Goal: Transaction & Acquisition: Book appointment/travel/reservation

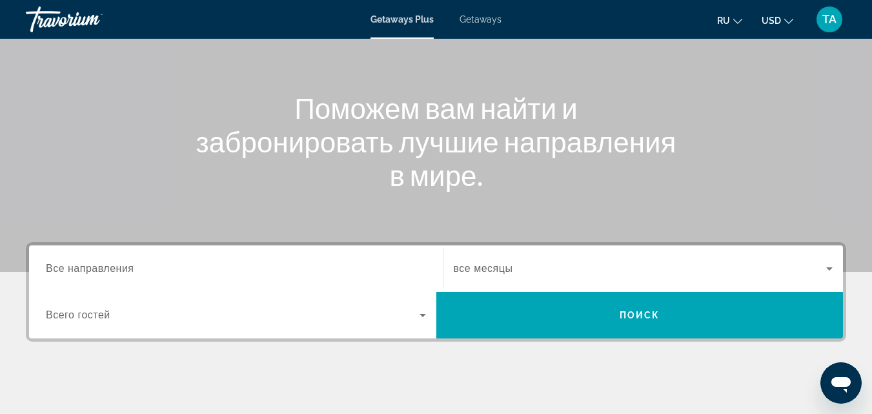
scroll to position [119, 0]
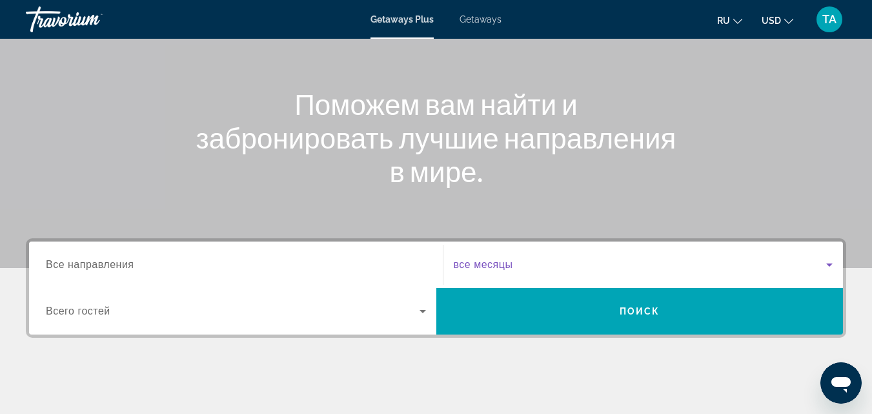
click at [680, 263] on span "Search widget" at bounding box center [640, 264] width 373 height 15
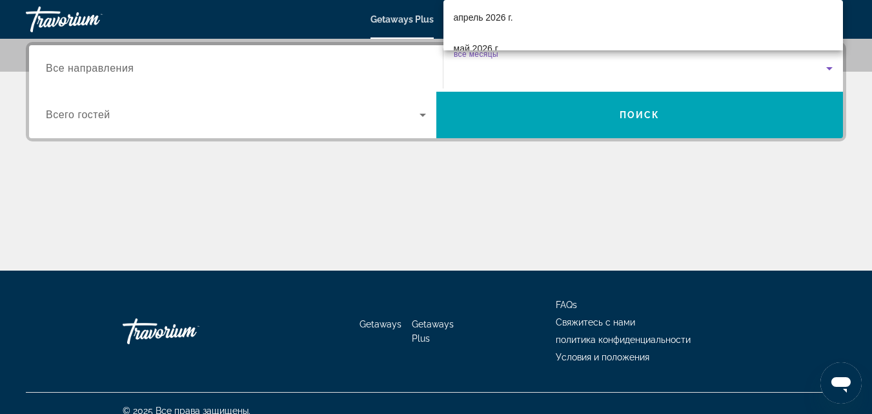
scroll to position [215, 0]
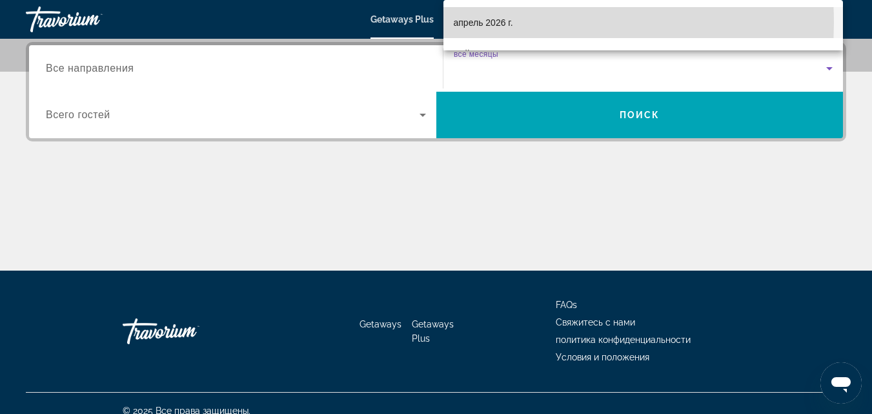
click at [488, 23] on span "апрель 2026 г." at bounding box center [483, 22] width 59 height 15
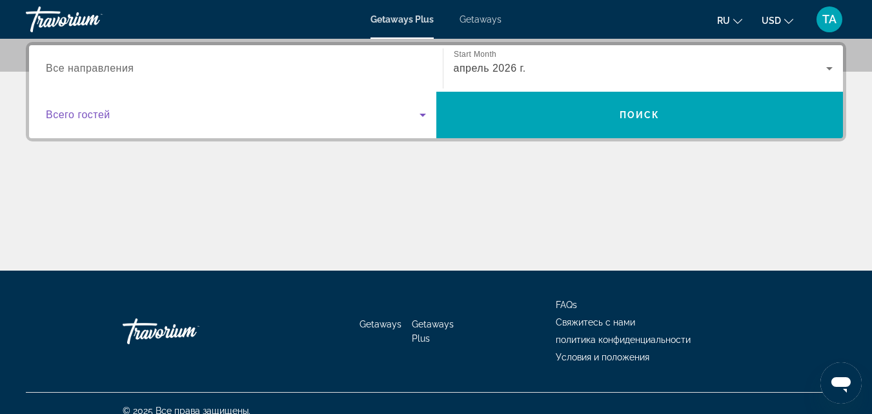
click at [423, 114] on icon "Search widget" at bounding box center [422, 115] width 6 height 3
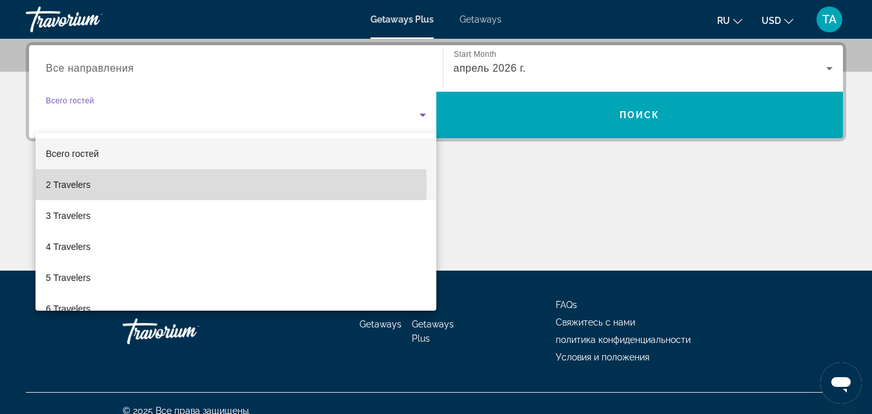
click at [85, 187] on span "2 Travelers" at bounding box center [68, 184] width 45 height 15
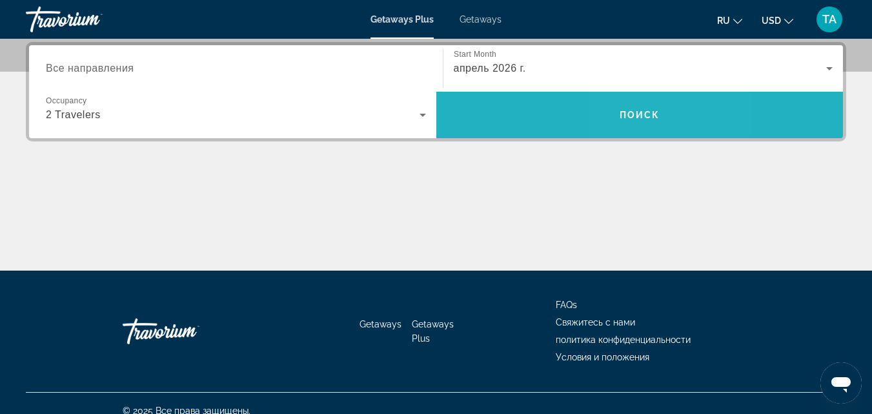
click at [634, 116] on span "Поиск" at bounding box center [640, 115] width 41 height 10
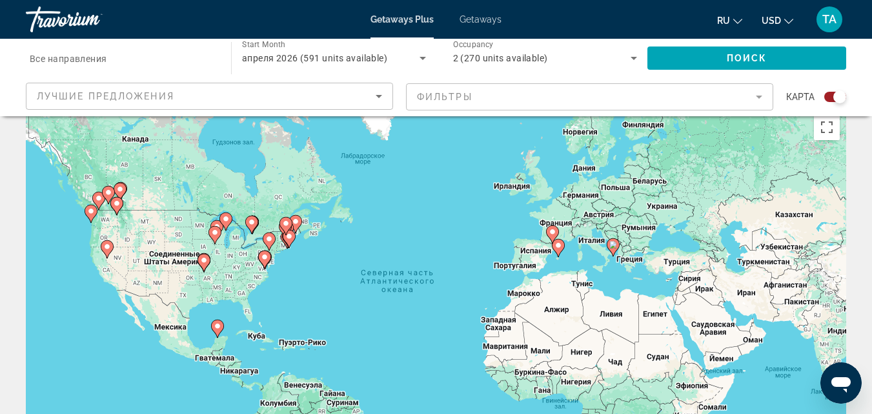
scroll to position [13, 0]
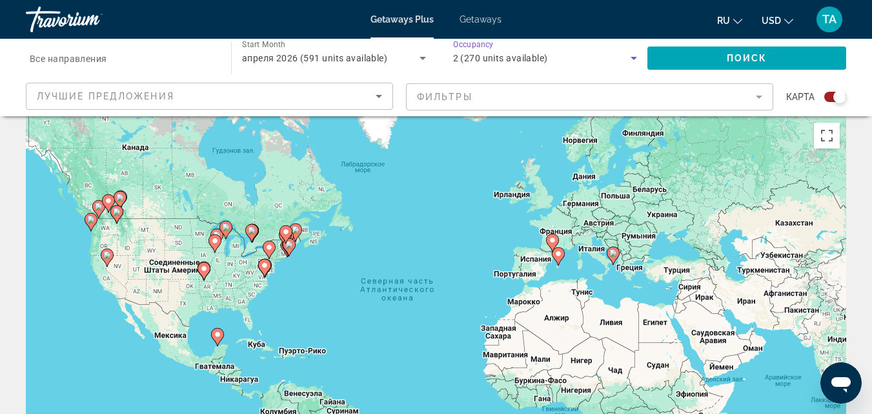
click at [634, 58] on icon "Search widget" at bounding box center [634, 58] width 6 height 3
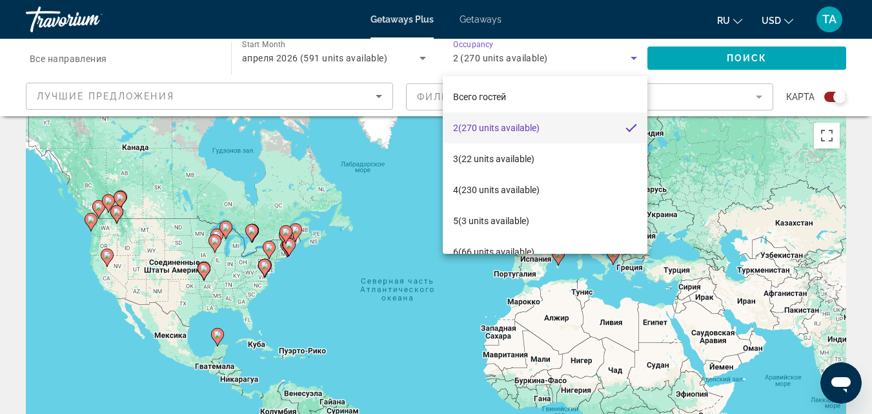
click at [634, 58] on div at bounding box center [436, 207] width 872 height 414
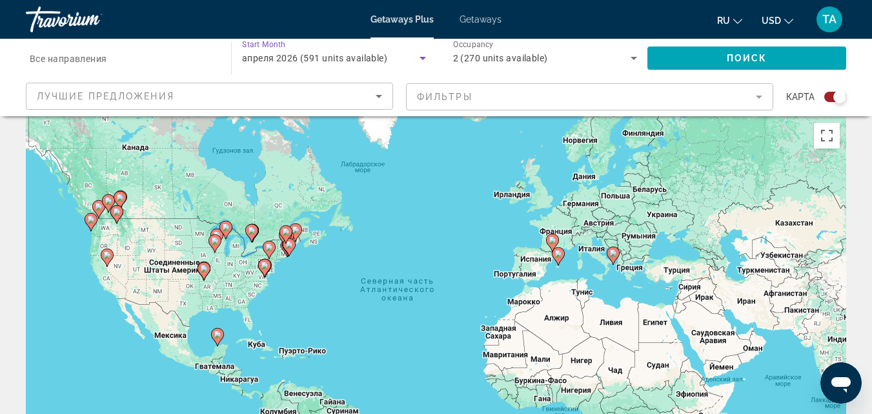
click at [423, 56] on icon "Search widget" at bounding box center [422, 57] width 15 height 15
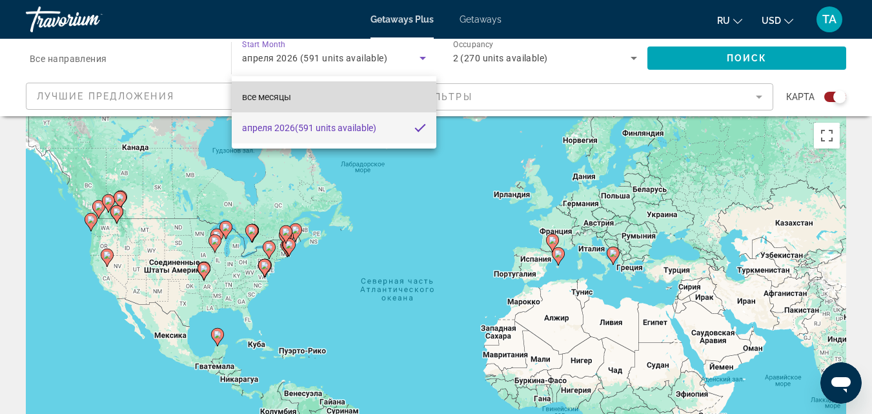
click at [278, 97] on span "все месяцы" at bounding box center [266, 97] width 49 height 10
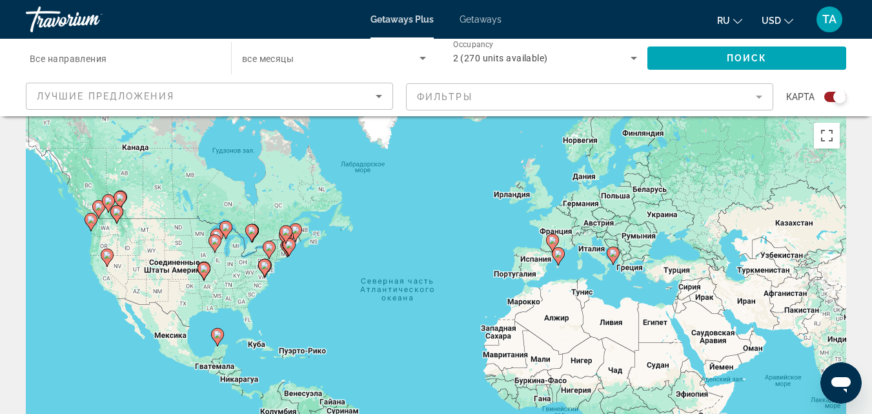
click at [762, 97] on mat-form-field "Фильтры" at bounding box center [589, 96] width 367 height 27
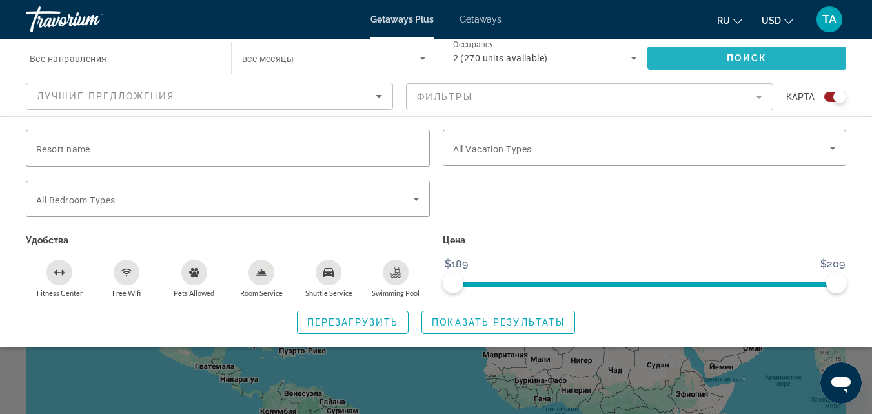
click at [745, 51] on span "Search widget" at bounding box center [746, 58] width 199 height 31
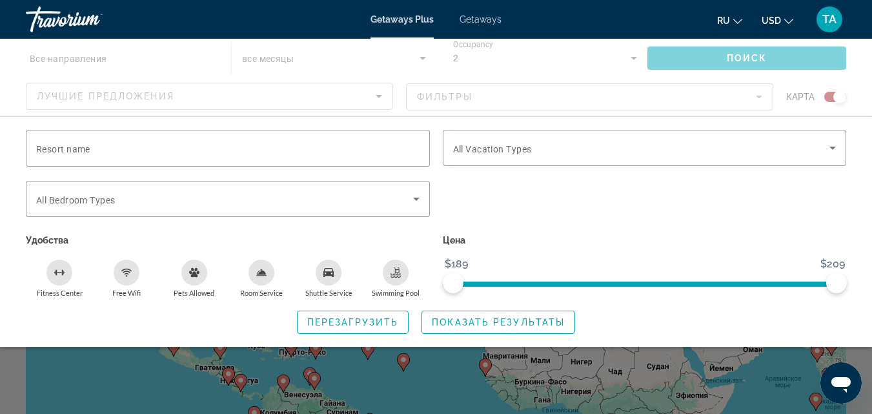
scroll to position [10, 0]
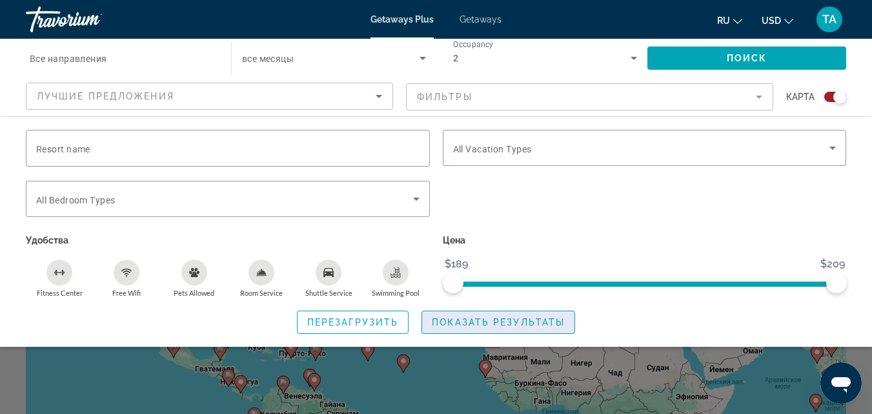
click at [476, 319] on span "Показать результаты" at bounding box center [498, 322] width 133 height 10
click at [513, 318] on span "Показать результаты" at bounding box center [498, 322] width 133 height 10
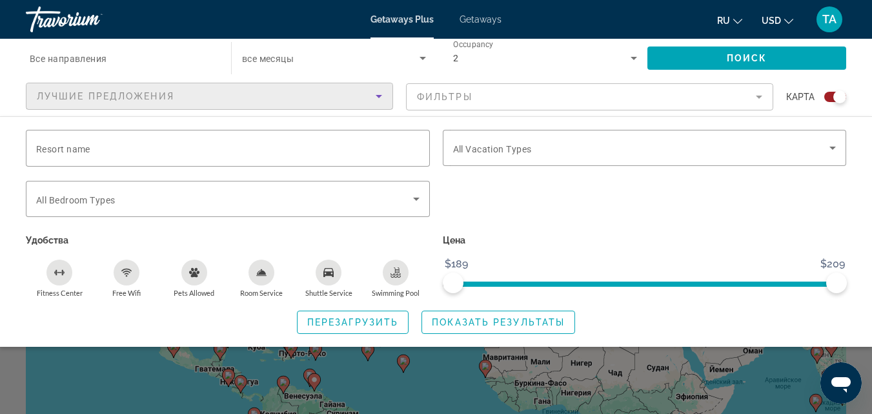
click at [378, 94] on icon "Sort by" at bounding box center [378, 95] width 15 height 15
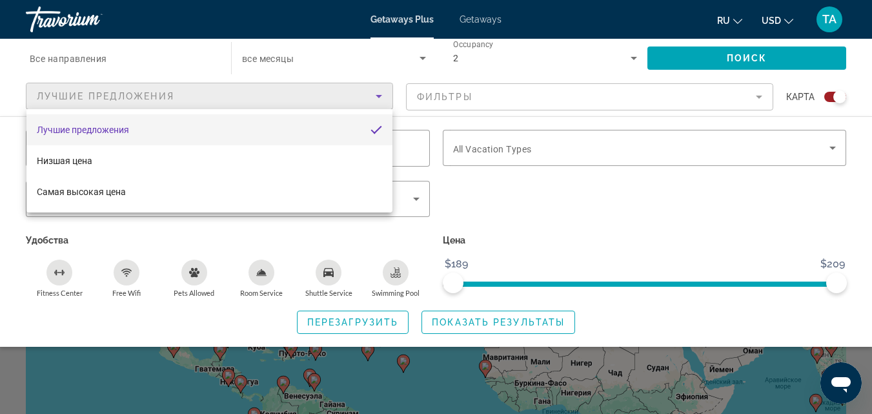
click at [378, 94] on div at bounding box center [436, 207] width 872 height 414
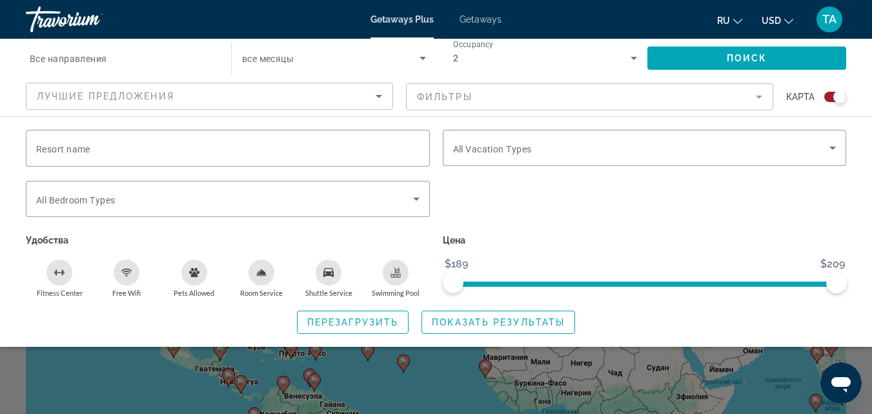
click at [170, 323] on div "Перезагрузить Показать результаты" at bounding box center [436, 321] width 820 height 23
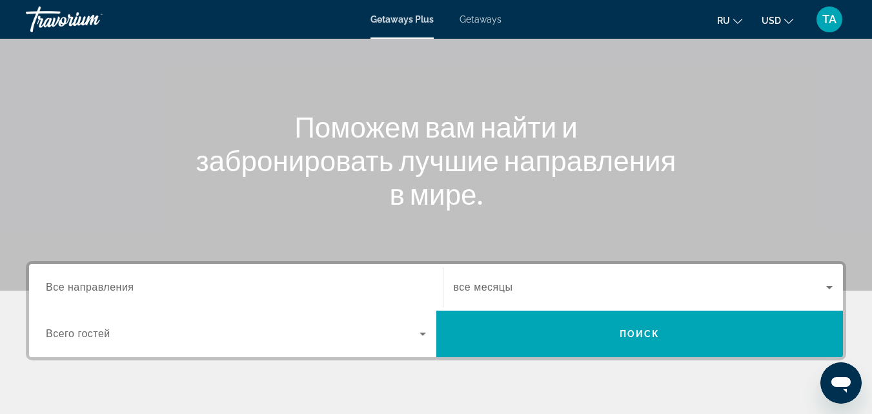
scroll to position [98, 0]
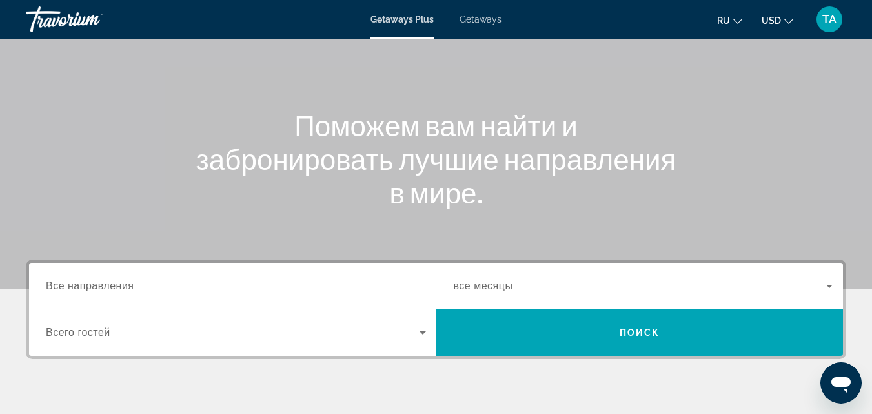
click at [486, 287] on span "все месяцы" at bounding box center [483, 285] width 59 height 11
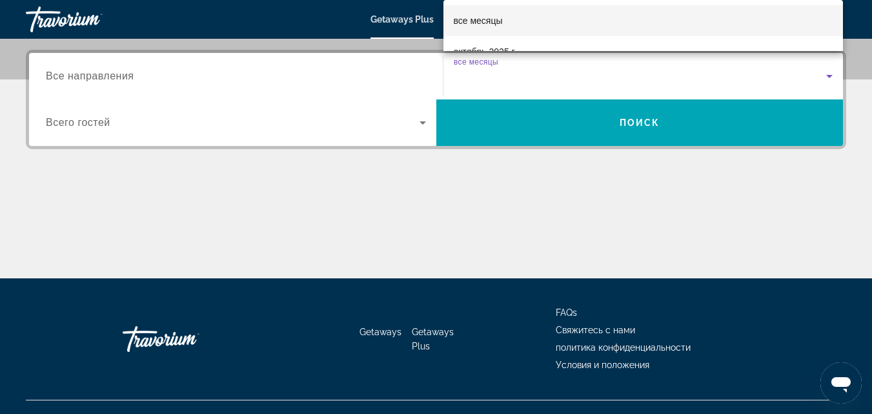
scroll to position [316, 0]
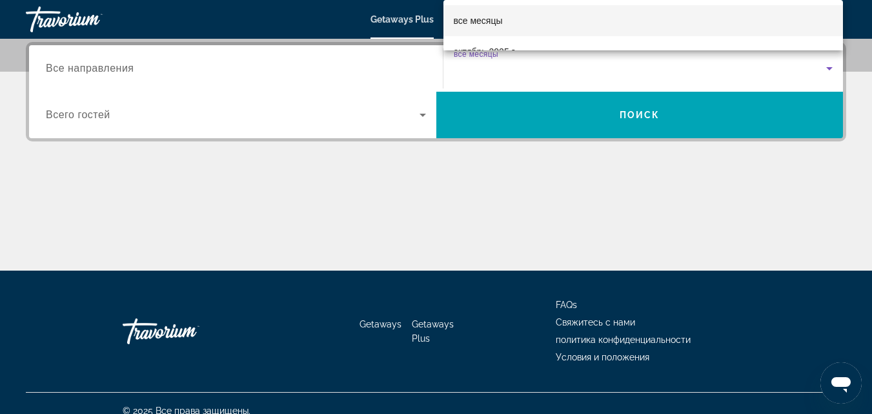
click at [423, 114] on div at bounding box center [436, 207] width 872 height 414
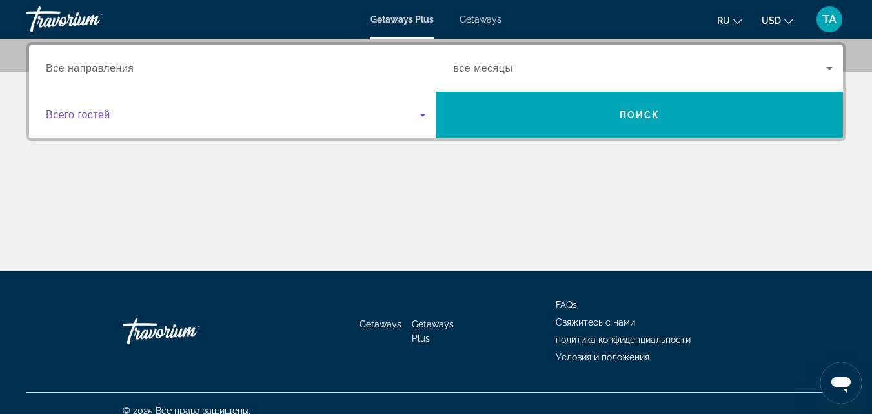
click at [423, 114] on icon "Search widget" at bounding box center [422, 115] width 6 height 3
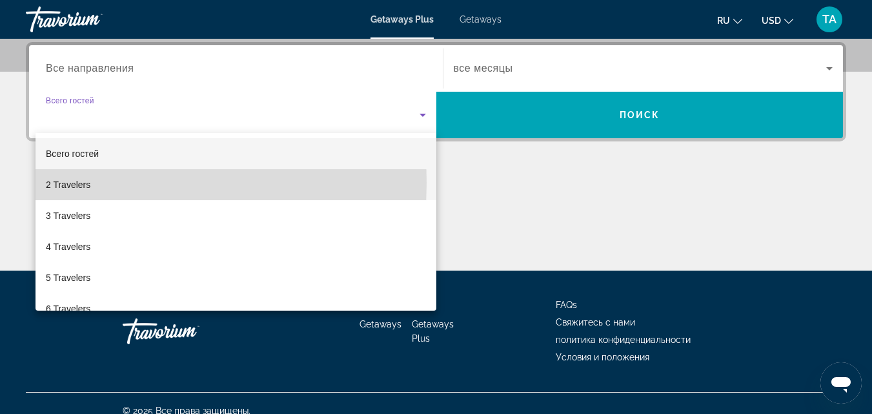
click at [70, 183] on span "2 Travelers" at bounding box center [68, 184] width 45 height 15
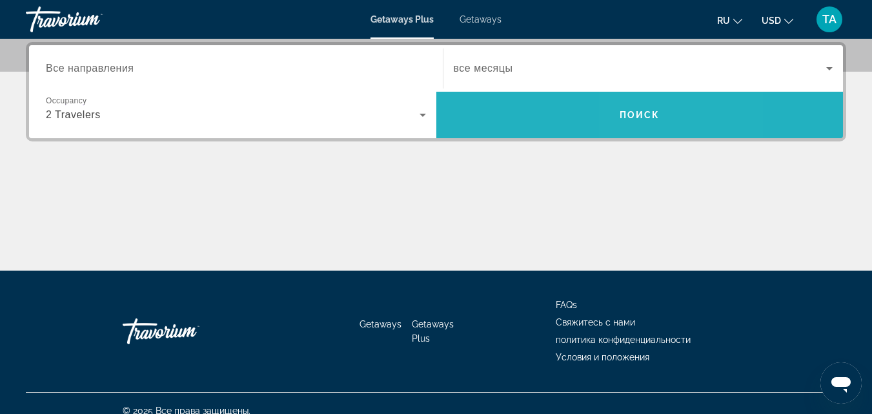
click at [643, 110] on span "Поиск" at bounding box center [640, 115] width 41 height 10
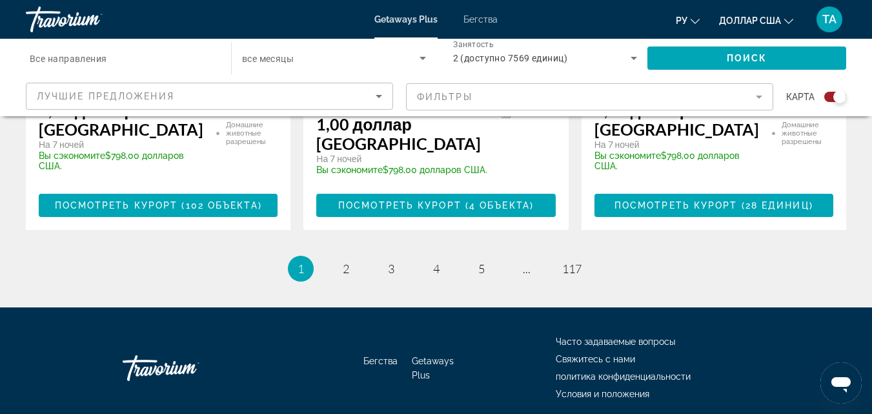
scroll to position [2385, 0]
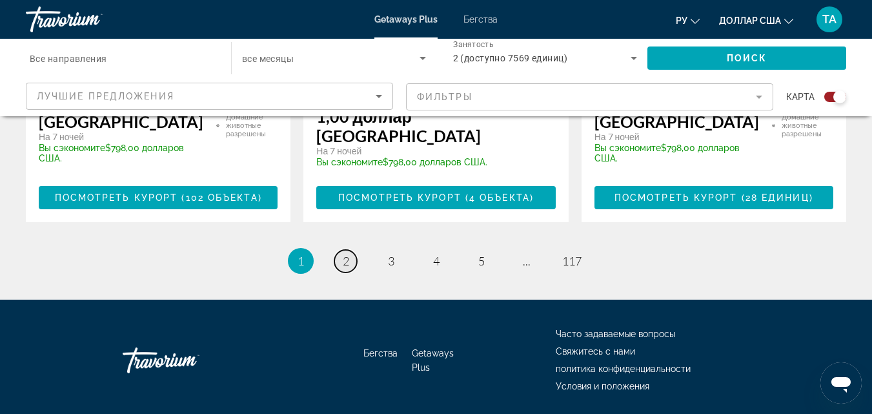
click at [346, 254] on font "2" at bounding box center [346, 261] width 6 height 14
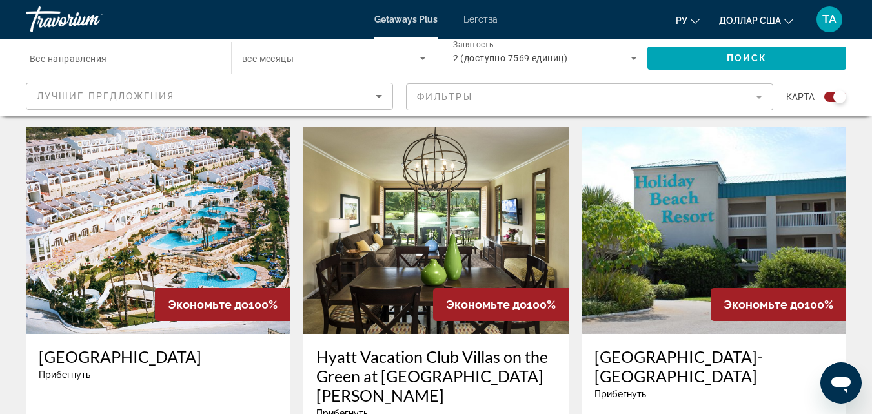
scroll to position [955, 0]
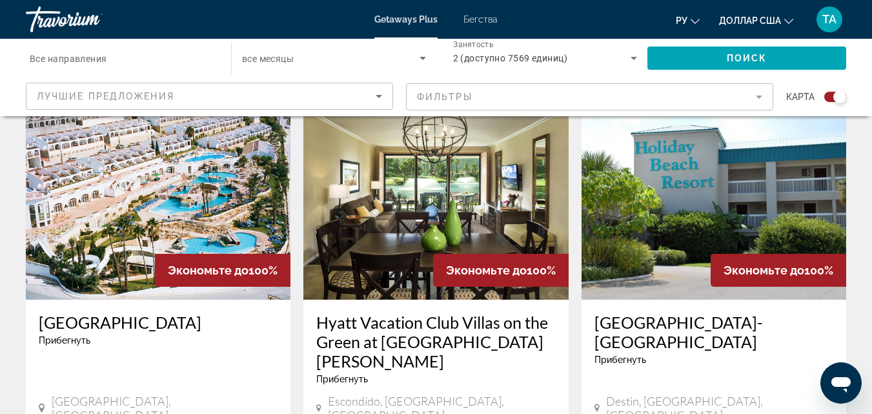
click at [82, 194] on img "Основное содержание" at bounding box center [158, 196] width 265 height 207
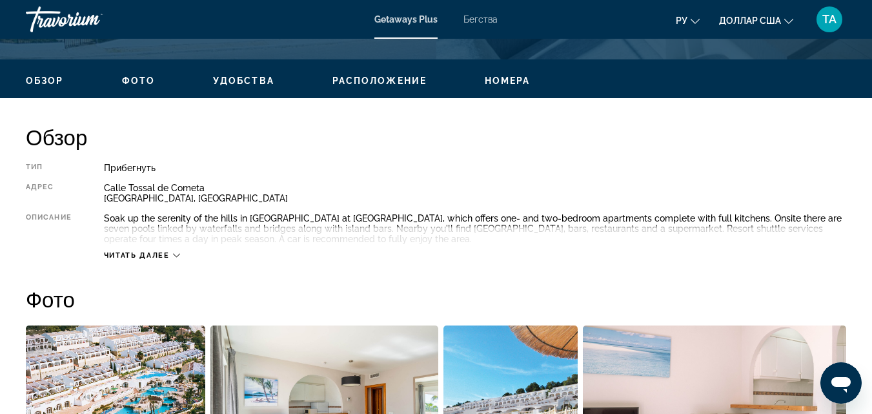
scroll to position [597, 0]
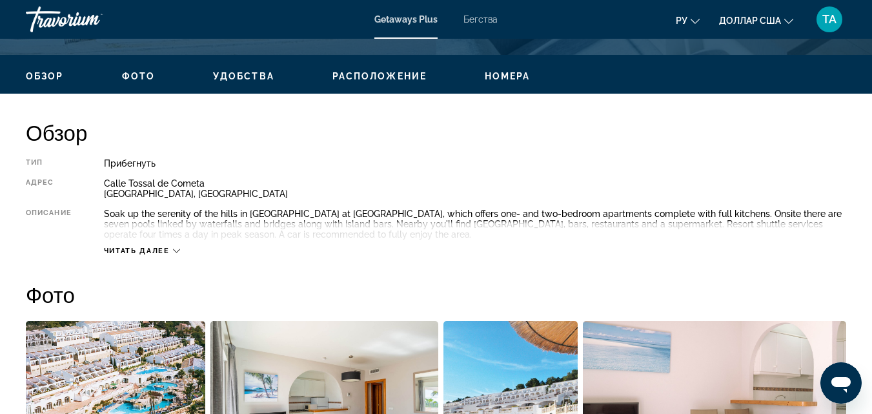
click at [177, 249] on icon "Основное содержание" at bounding box center [176, 250] width 7 height 7
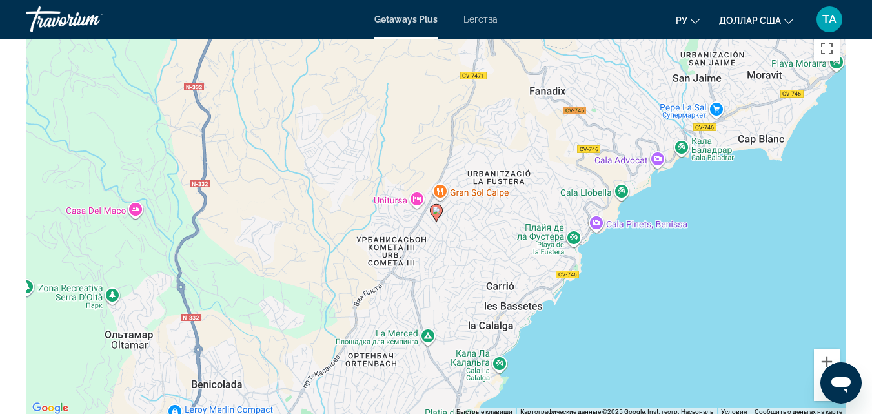
scroll to position [2116, 0]
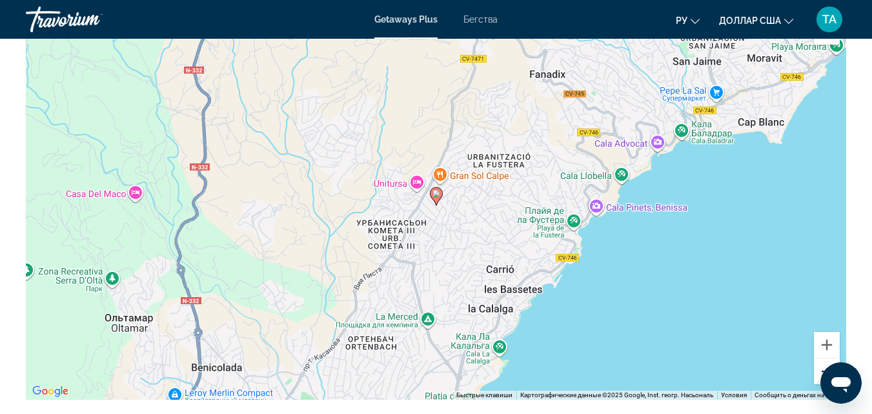
click at [827, 358] on button "Уменьшить" at bounding box center [827, 371] width 26 height 26
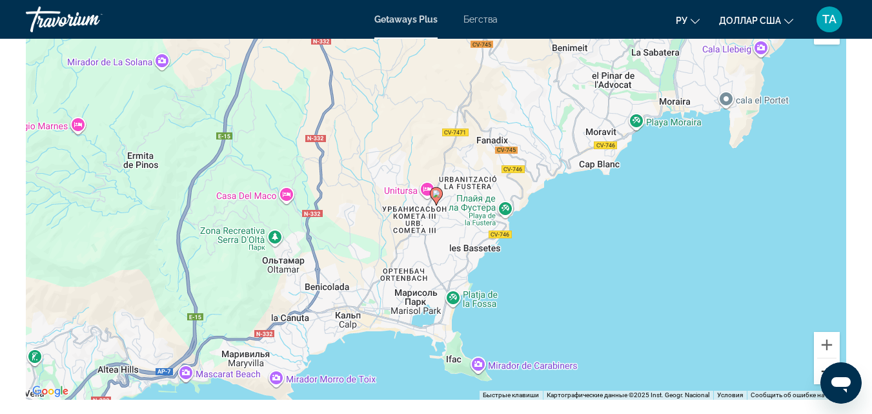
click at [827, 358] on button "Уменьшить" at bounding box center [827, 371] width 26 height 26
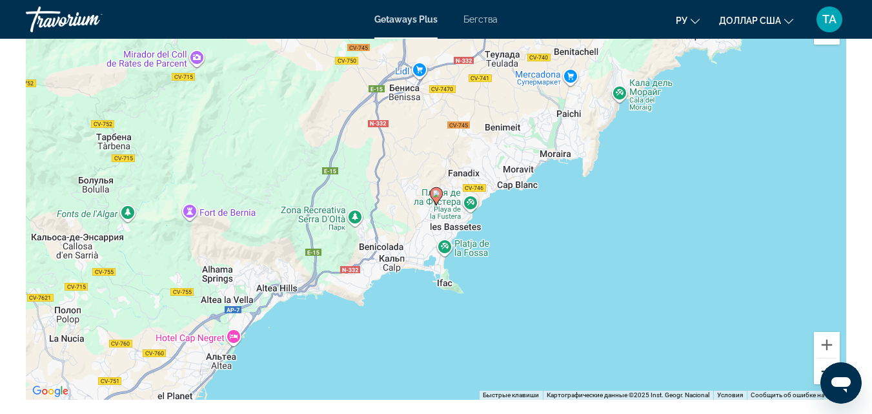
click at [827, 358] on button "Уменьшить" at bounding box center [827, 371] width 26 height 26
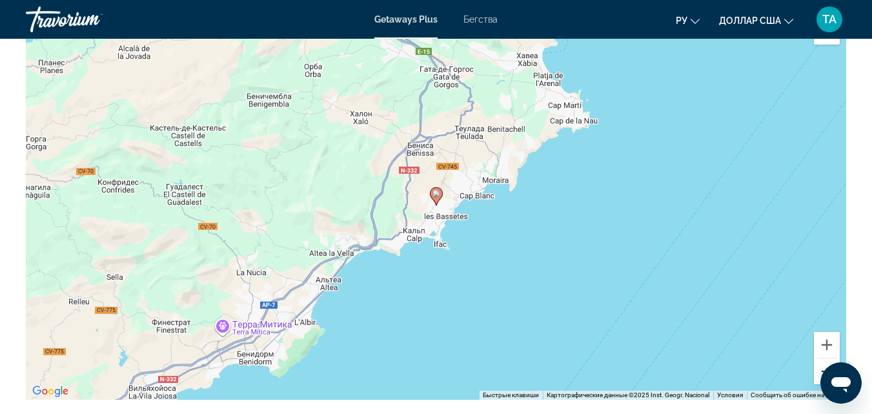
click at [827, 358] on button "Уменьшить" at bounding box center [827, 371] width 26 height 26
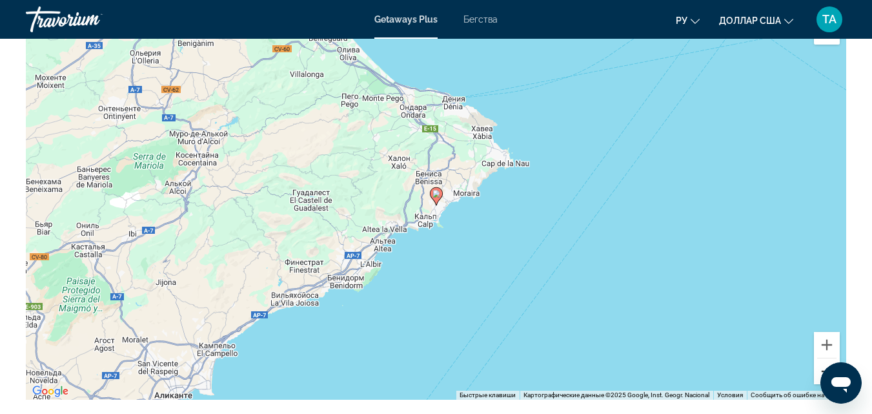
click at [827, 358] on button "Уменьшить" at bounding box center [827, 371] width 26 height 26
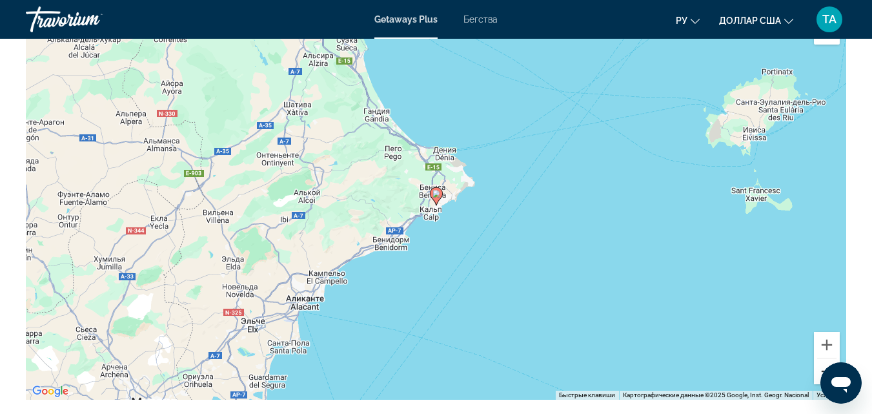
click at [827, 358] on button "Уменьшить" at bounding box center [827, 371] width 26 height 26
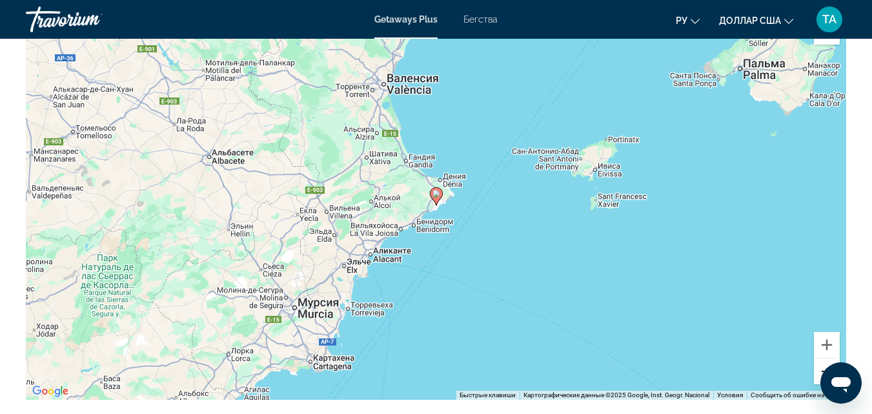
click at [827, 358] on button "Уменьшить" at bounding box center [827, 371] width 26 height 26
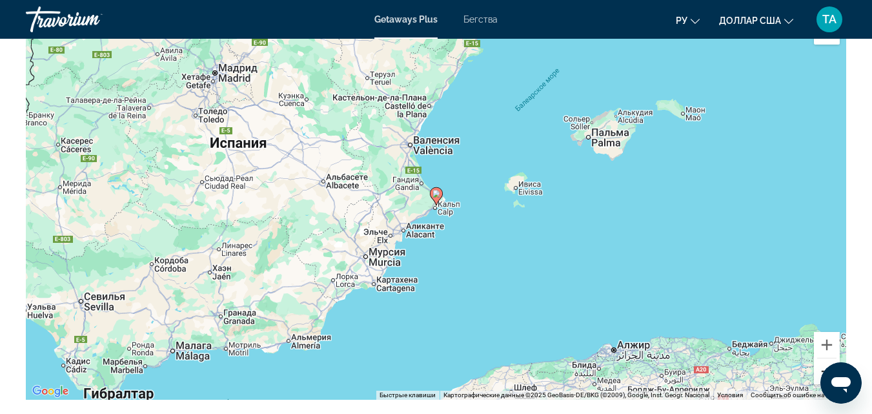
click at [827, 358] on button "Уменьшить" at bounding box center [827, 371] width 26 height 26
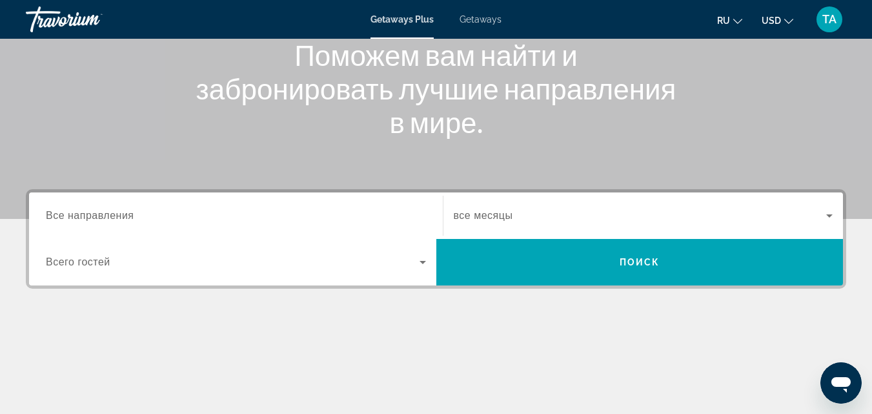
scroll to position [170, 0]
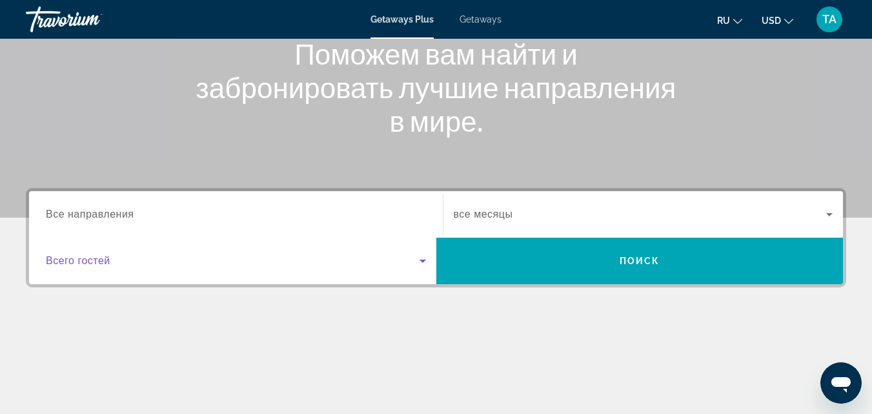
click at [423, 258] on icon "Search widget" at bounding box center [422, 260] width 15 height 15
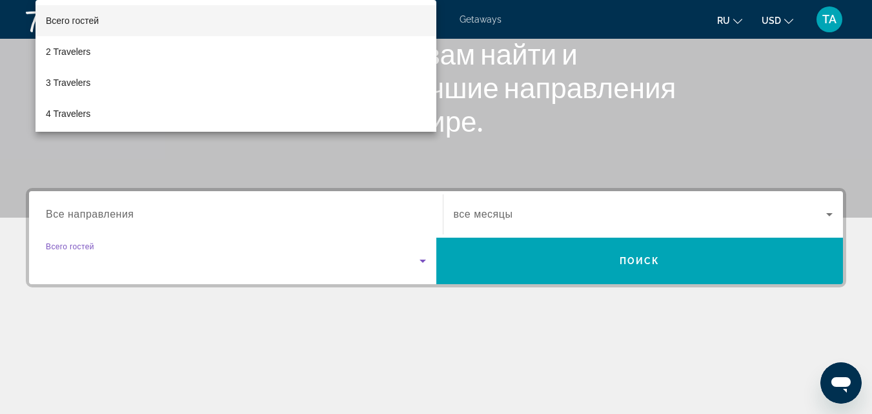
scroll to position [316, 0]
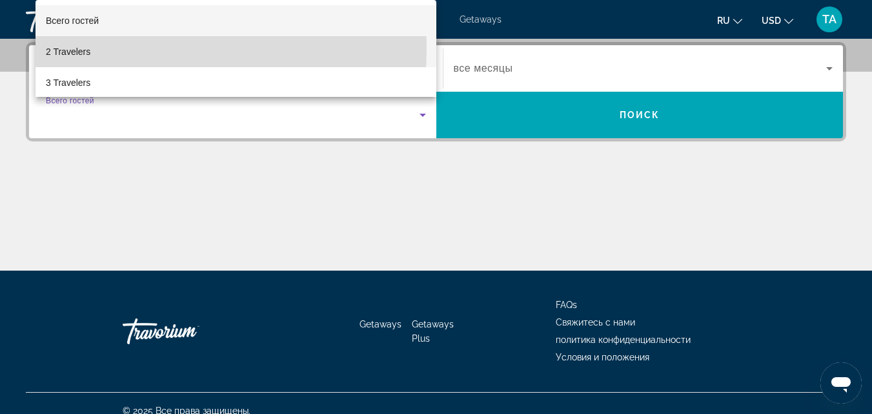
click at [79, 48] on span "2 Travelers" at bounding box center [68, 51] width 45 height 15
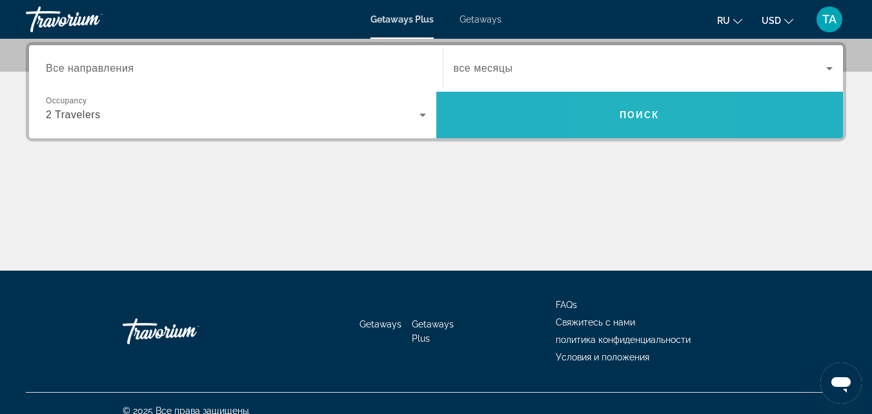
click at [625, 110] on span "Поиск" at bounding box center [640, 115] width 41 height 10
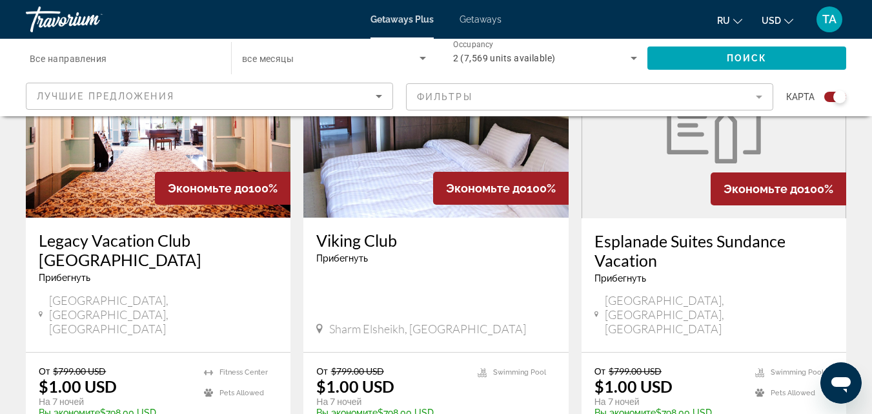
scroll to position [2025, 0]
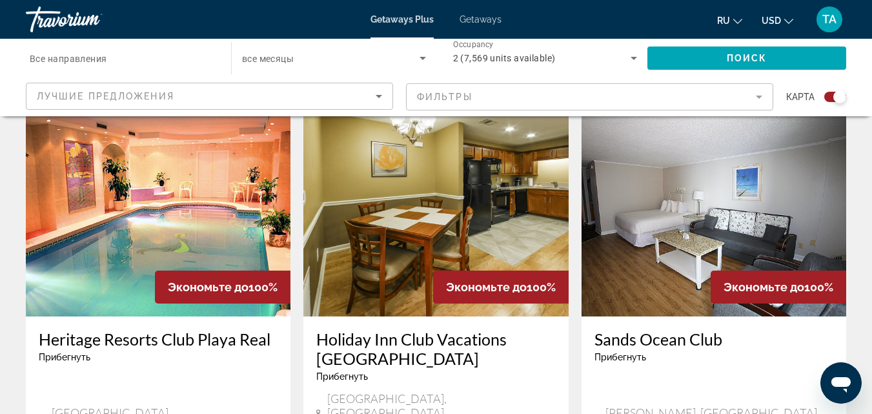
scroll to position [1889, 0]
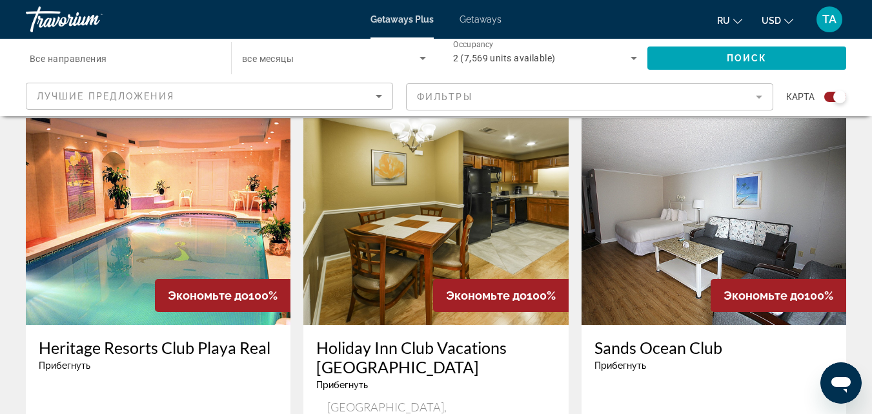
drag, startPoint x: 157, startPoint y: 274, endPoint x: 862, endPoint y: 176, distance: 712.2
click at [125, 173] on img "Main content" at bounding box center [158, 221] width 265 height 207
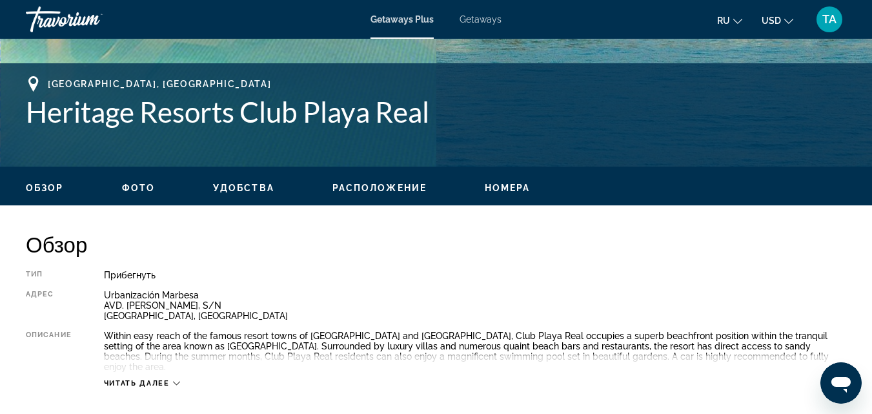
scroll to position [492, 0]
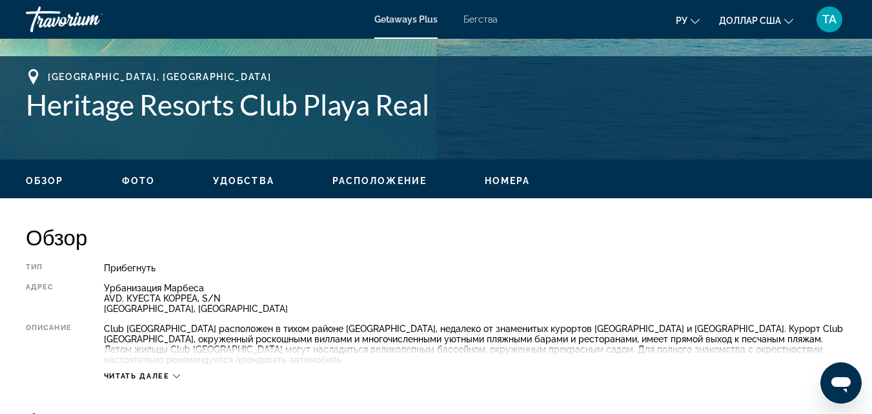
click at [177, 374] on icon "Основное содержание" at bounding box center [176, 375] width 7 height 7
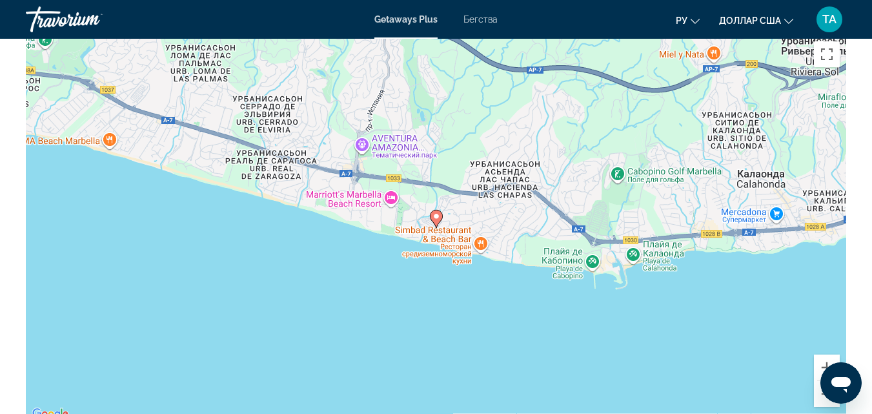
scroll to position [2006, 0]
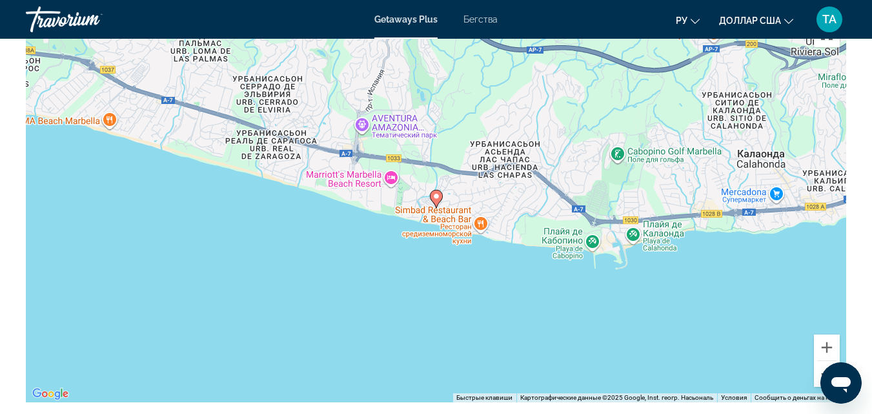
click at [818, 361] on button "Уменьшить" at bounding box center [827, 374] width 26 height 26
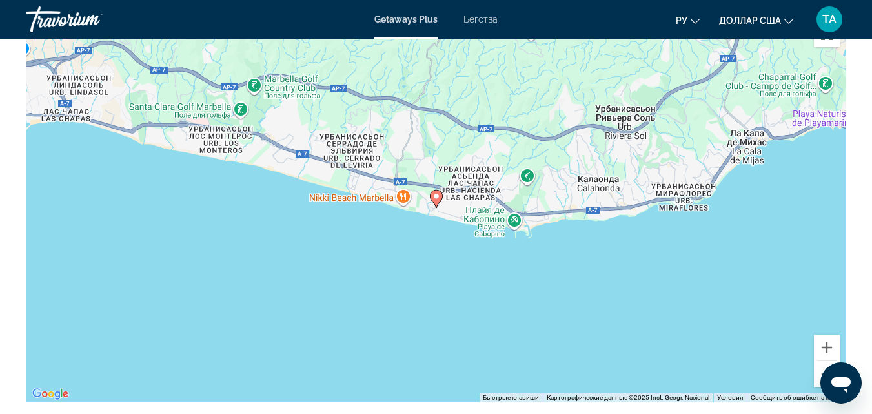
click at [818, 361] on button "Уменьшить" at bounding box center [827, 374] width 26 height 26
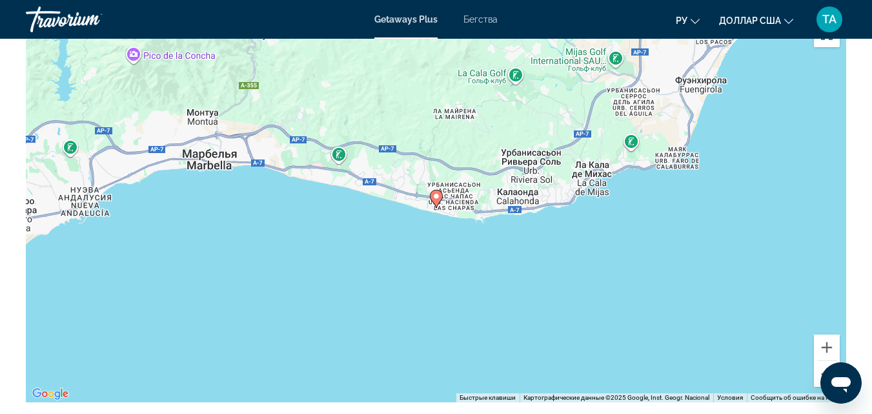
click at [818, 361] on button "Уменьшить" at bounding box center [827, 374] width 26 height 26
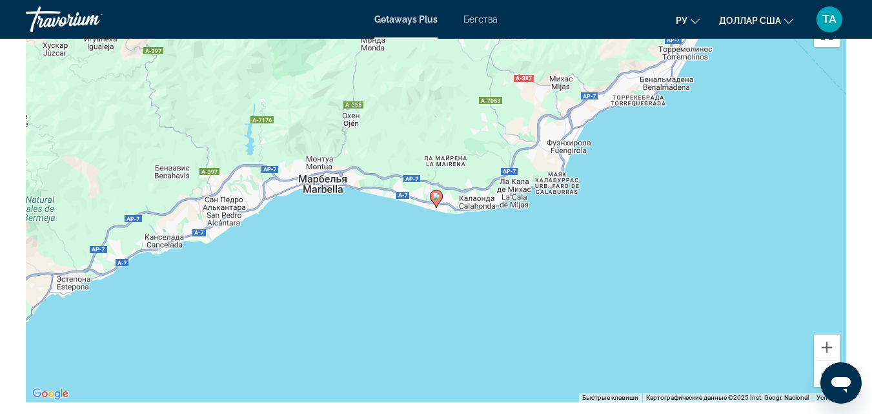
click at [818, 361] on button "Уменьшить" at bounding box center [827, 374] width 26 height 26
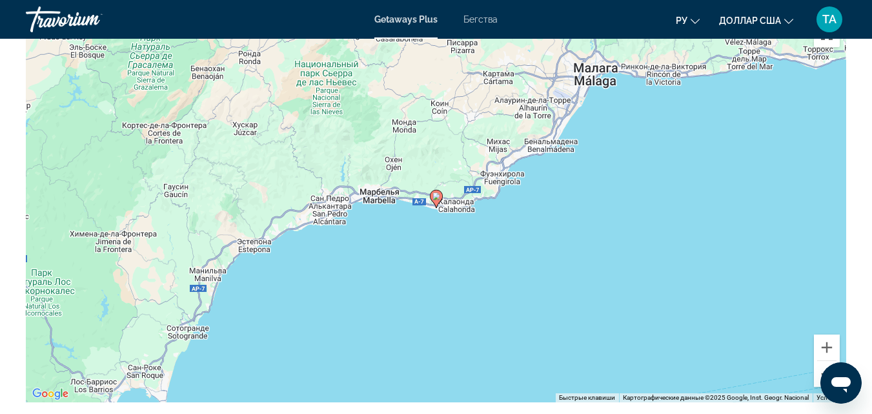
click at [818, 361] on button "Уменьшить" at bounding box center [827, 374] width 26 height 26
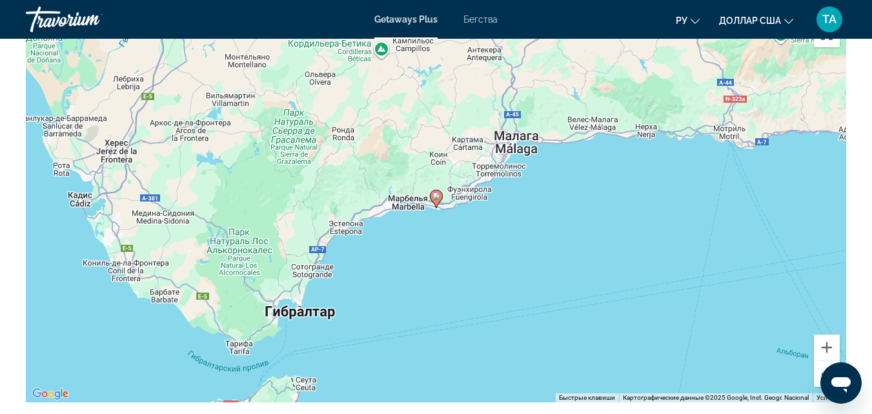
click at [818, 361] on button "Уменьшить" at bounding box center [827, 374] width 26 height 26
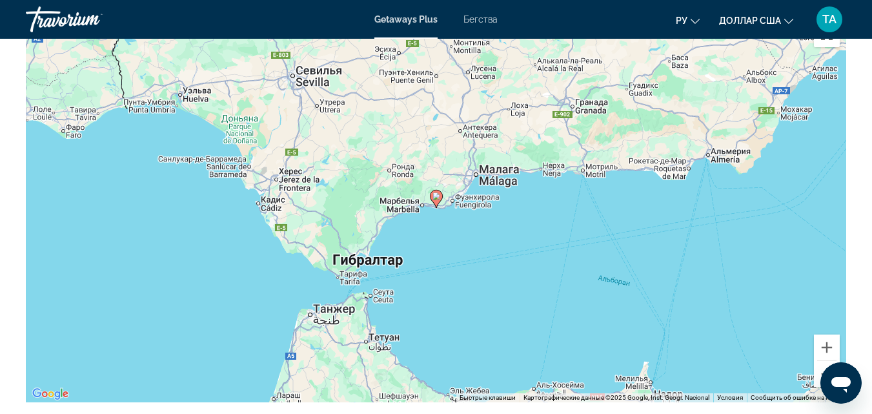
click at [818, 361] on button "Уменьшить" at bounding box center [827, 374] width 26 height 26
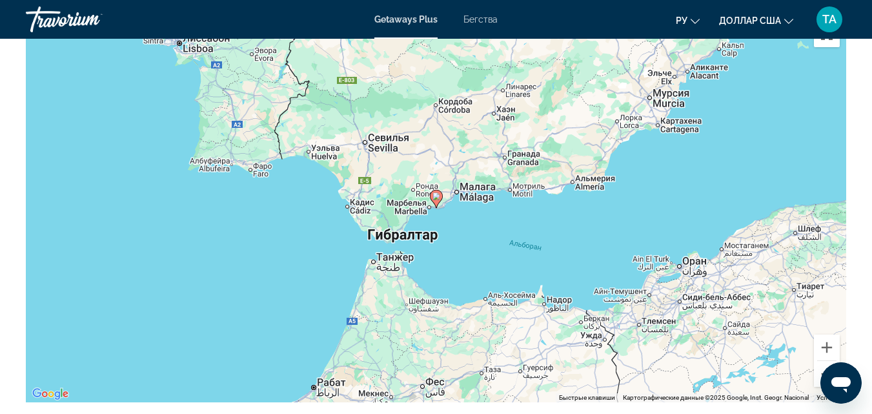
click at [818, 361] on button "Уменьшить" at bounding box center [827, 374] width 26 height 26
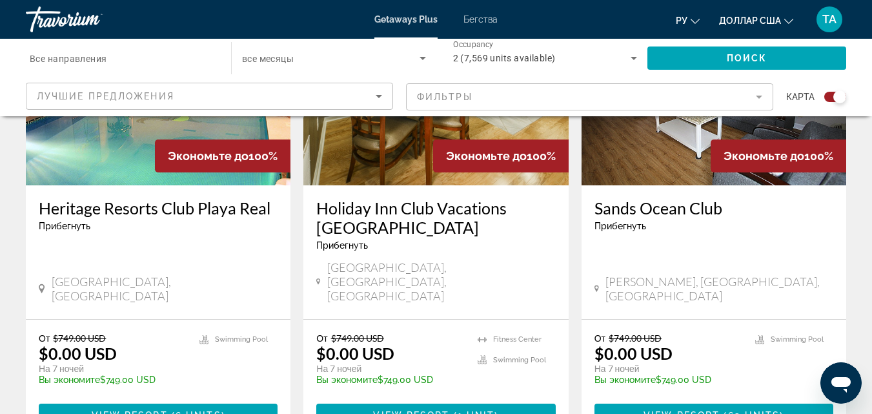
scroll to position [2033, 0]
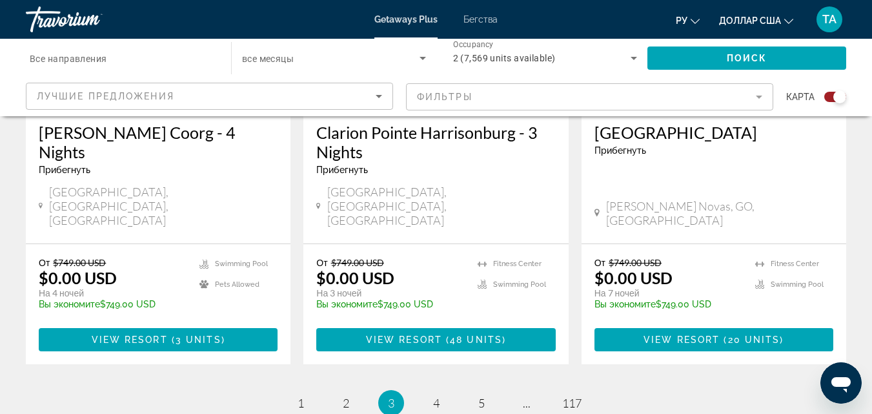
scroll to position [2089, 0]
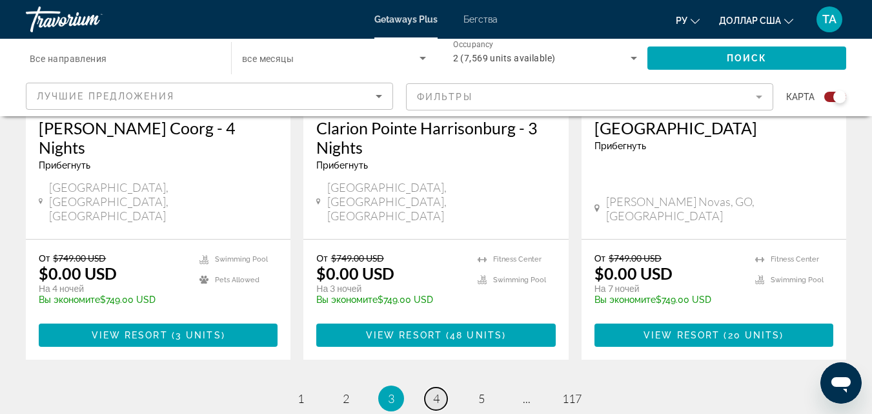
click at [436, 391] on span "4" at bounding box center [436, 398] width 6 height 14
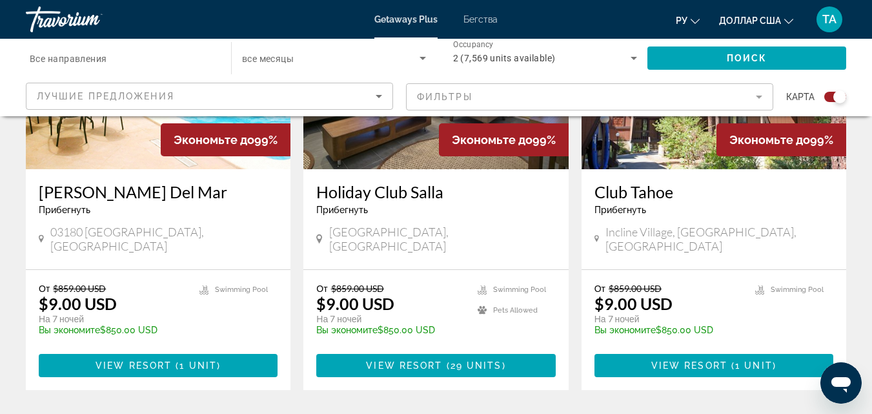
scroll to position [2054, 0]
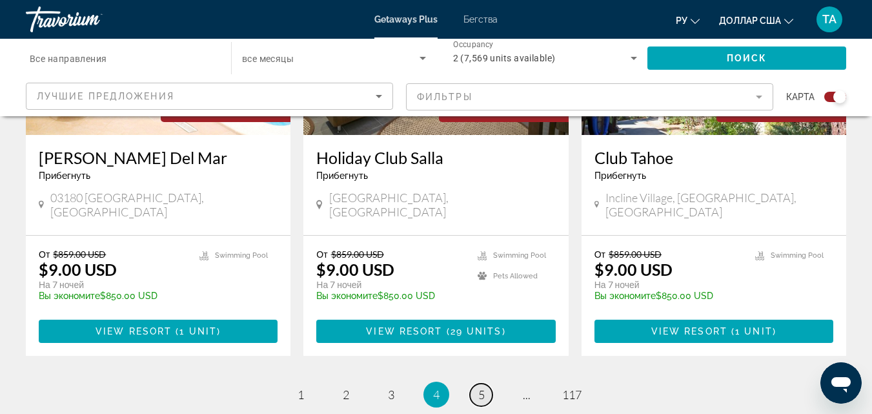
click at [482, 387] on span "5" at bounding box center [481, 394] width 6 height 14
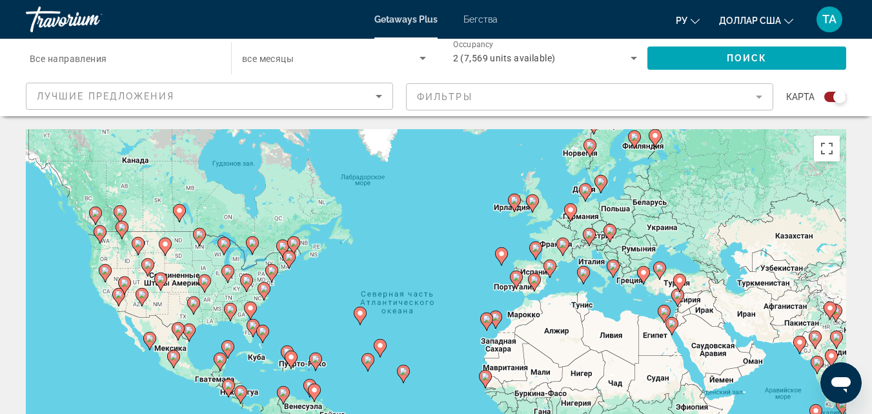
click at [100, 57] on span "Все направления" at bounding box center [68, 59] width 77 height 10
click at [100, 57] on input "Destination Все направления" at bounding box center [122, 58] width 185 height 15
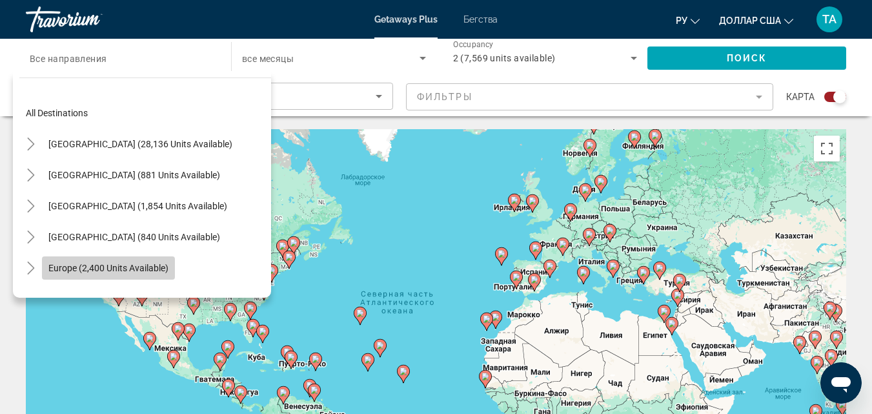
click at [75, 268] on span "Europe (2,400 units available)" at bounding box center [108, 268] width 120 height 10
type input "**********"
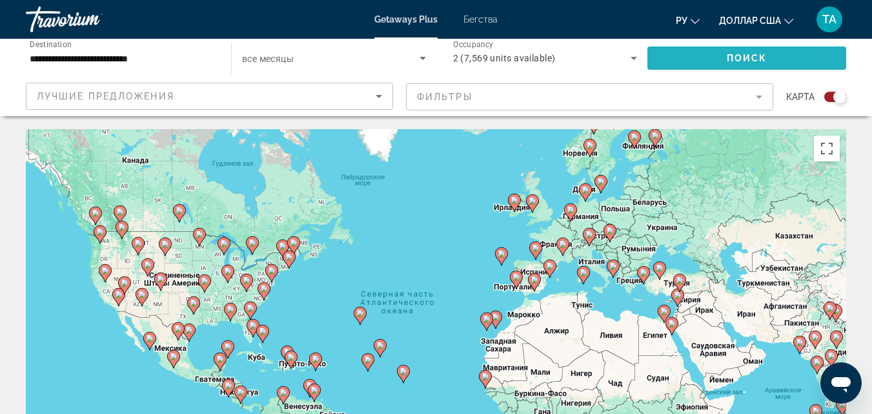
click at [700, 54] on span "Search widget" at bounding box center [746, 58] width 199 height 31
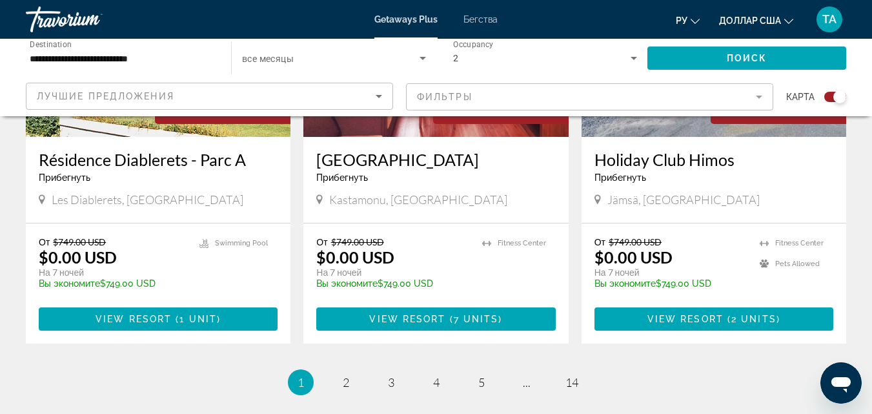
scroll to position [2025, 0]
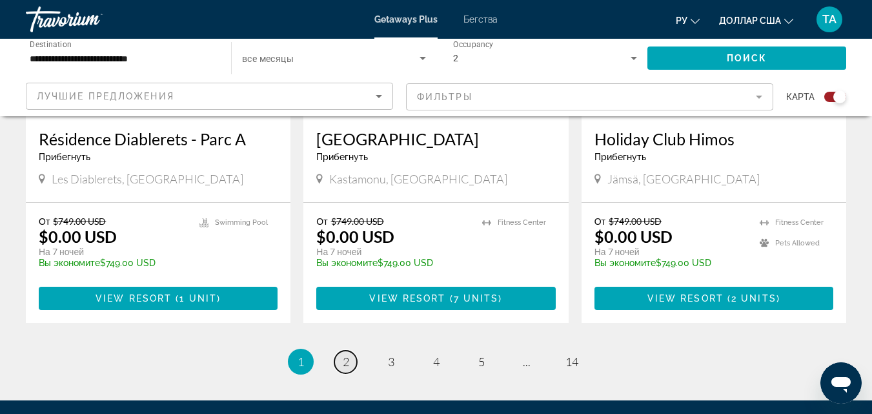
click at [345, 354] on span "2" at bounding box center [346, 361] width 6 height 14
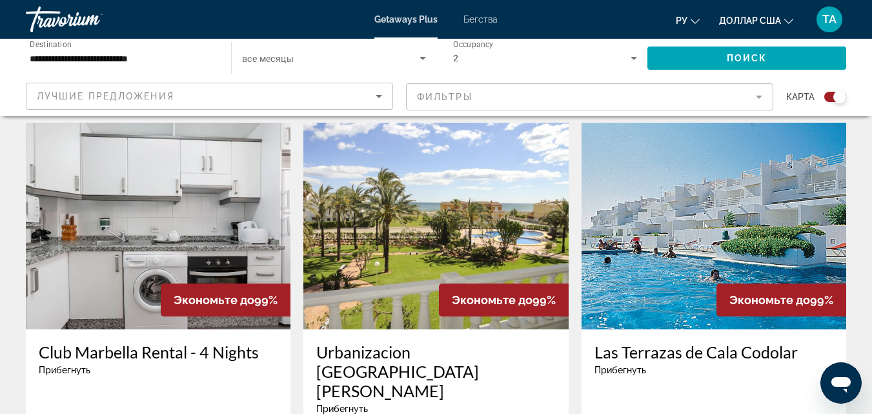
scroll to position [451, 0]
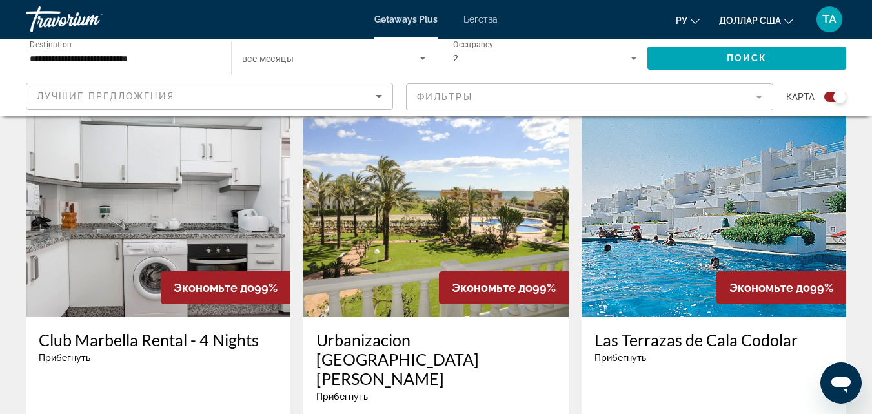
click at [420, 223] on img "Основное содержание" at bounding box center [435, 213] width 265 height 207
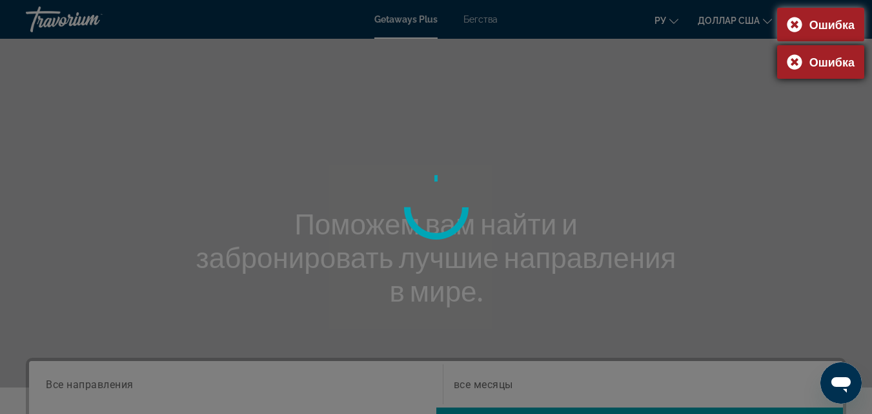
click at [792, 59] on div "Ошибка" at bounding box center [820, 62] width 87 height 34
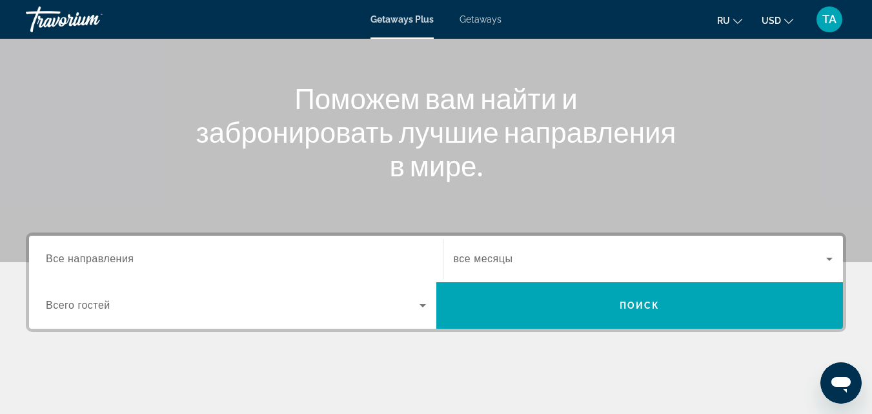
scroll to position [130, 0]
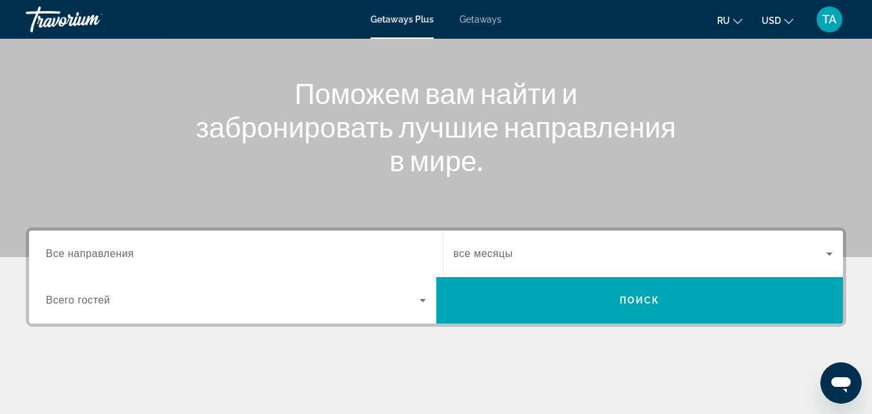
click at [132, 255] on span "Все направления" at bounding box center [90, 253] width 88 height 11
click at [132, 255] on input "Destination Все направления" at bounding box center [236, 254] width 380 height 15
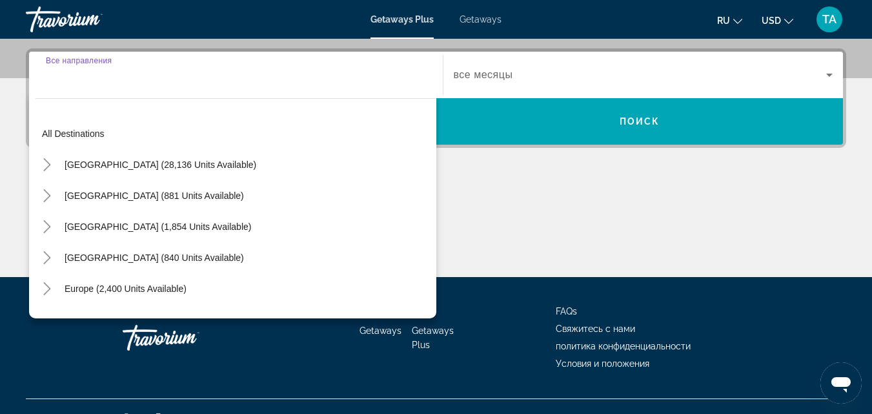
scroll to position [316, 0]
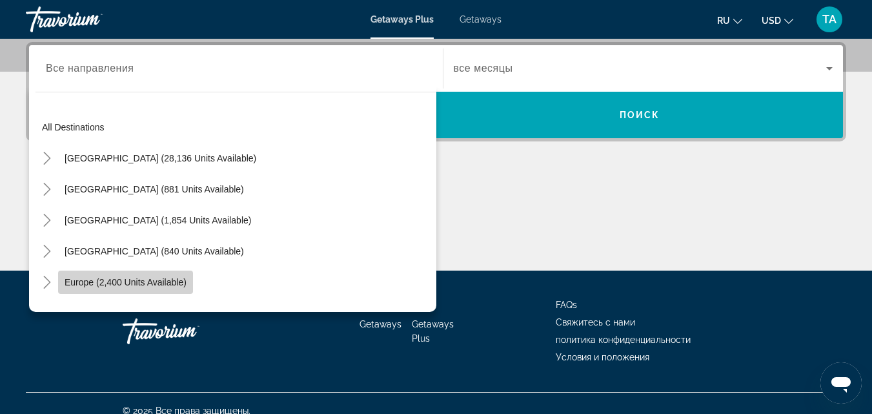
click at [123, 285] on span "Europe (2,400 units available)" at bounding box center [126, 282] width 122 height 10
type input "**********"
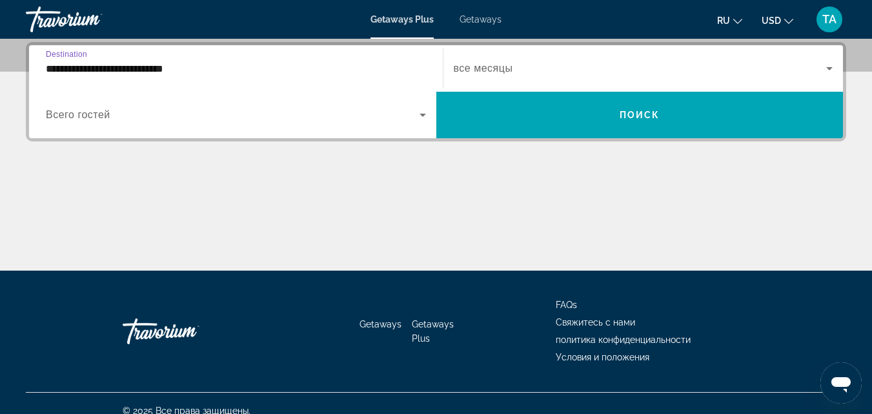
click at [422, 115] on icon "Search widget" at bounding box center [422, 115] width 6 height 3
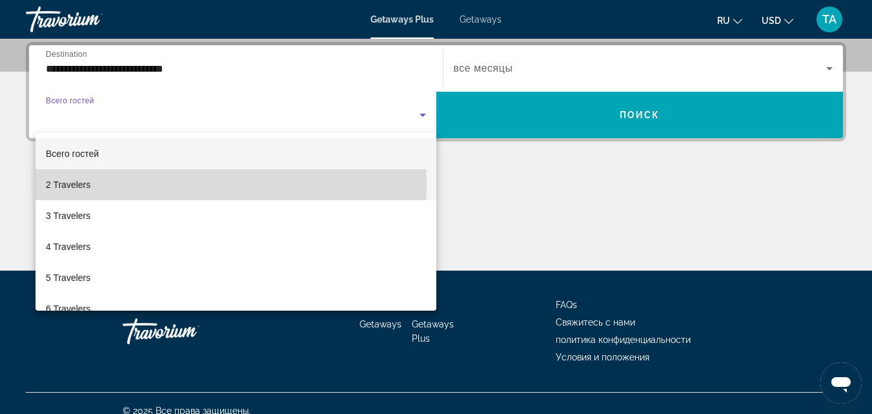
click at [89, 184] on span "2 Travelers" at bounding box center [68, 184] width 45 height 15
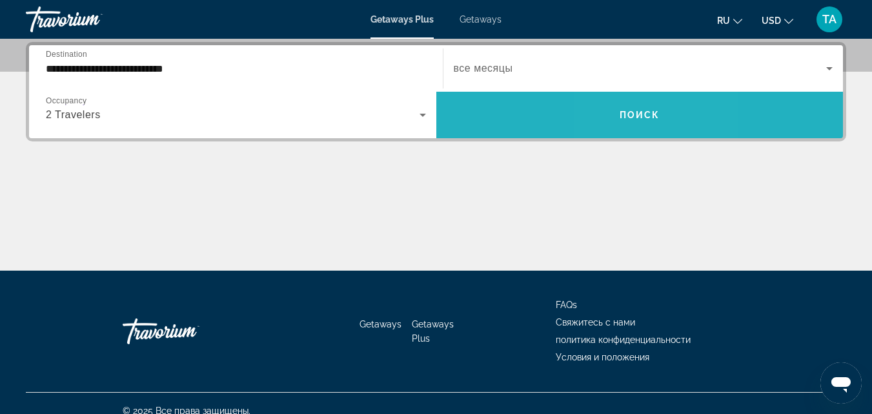
click at [627, 110] on span "Поиск" at bounding box center [640, 115] width 41 height 10
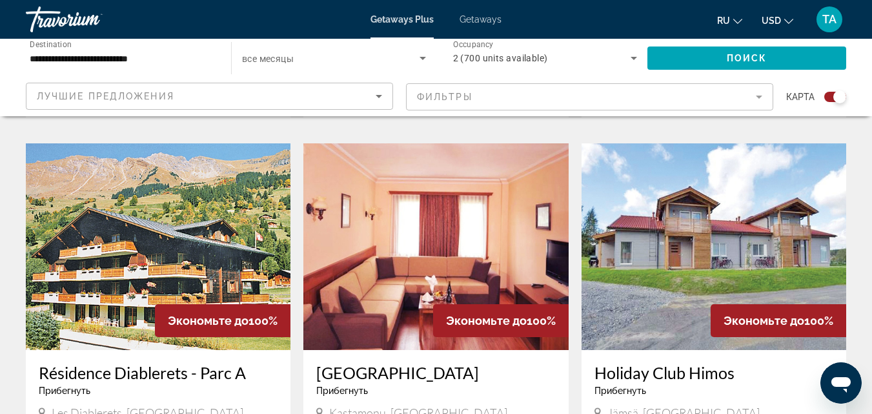
scroll to position [1758, 0]
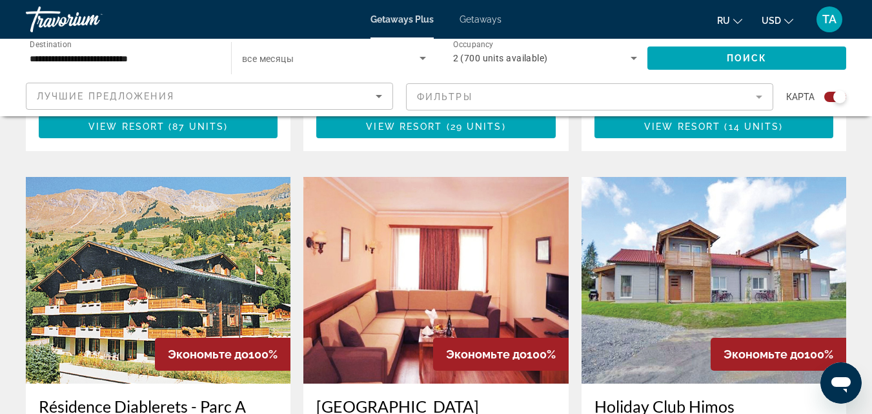
click at [185, 236] on img "Main content" at bounding box center [158, 280] width 265 height 207
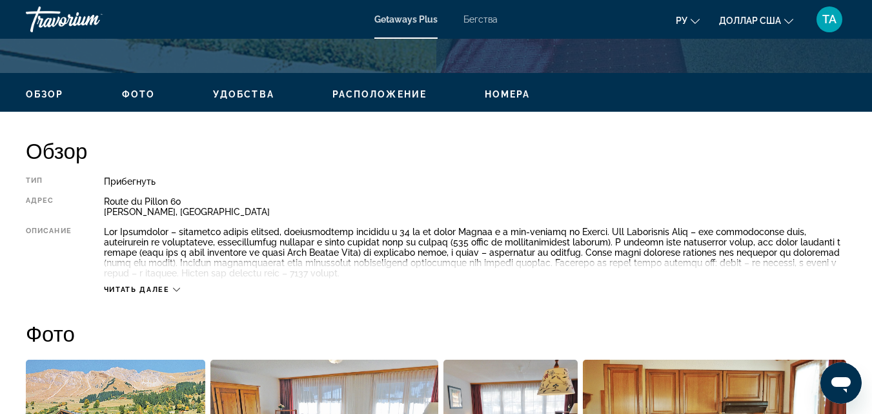
scroll to position [584, 0]
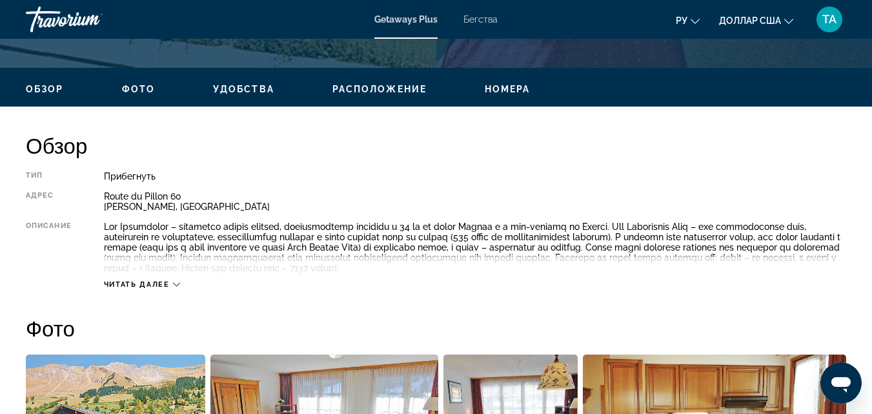
click at [177, 283] on icon "Основное содержание" at bounding box center [176, 284] width 7 height 7
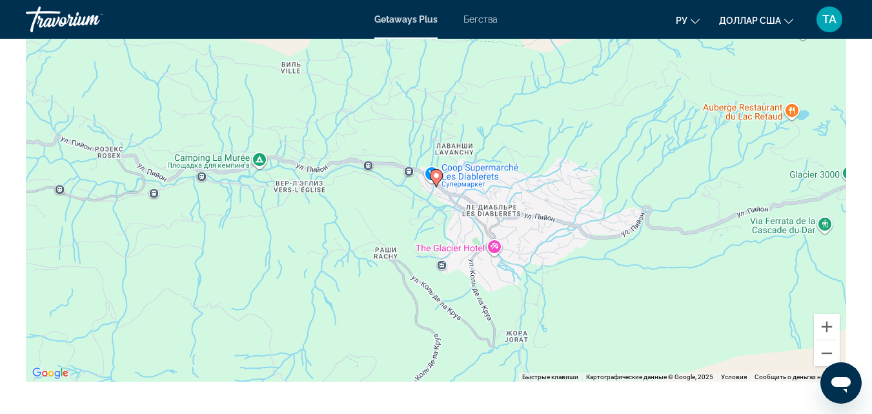
scroll to position [2187, 0]
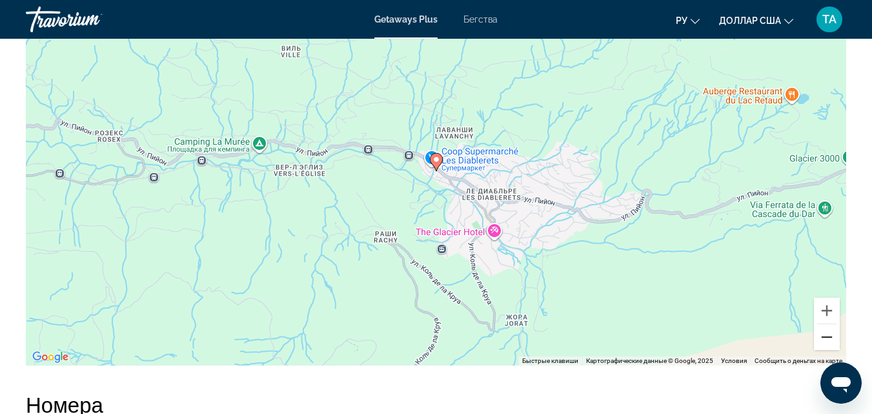
click at [825, 338] on button "Уменьшить" at bounding box center [827, 337] width 26 height 26
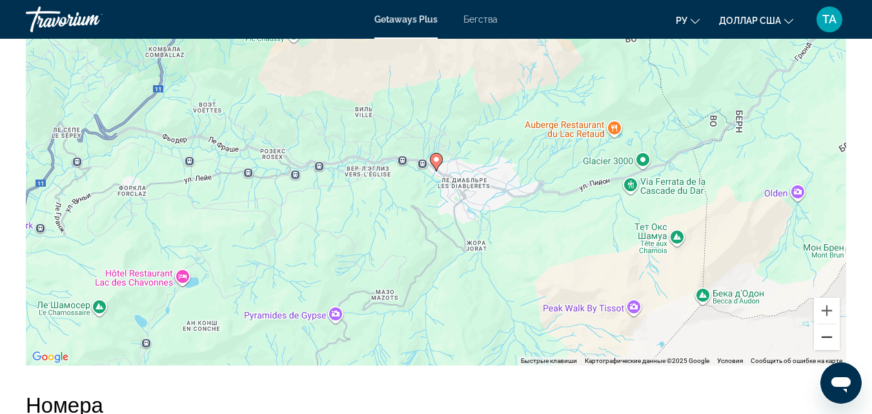
click at [825, 338] on button "Уменьшить" at bounding box center [827, 337] width 26 height 26
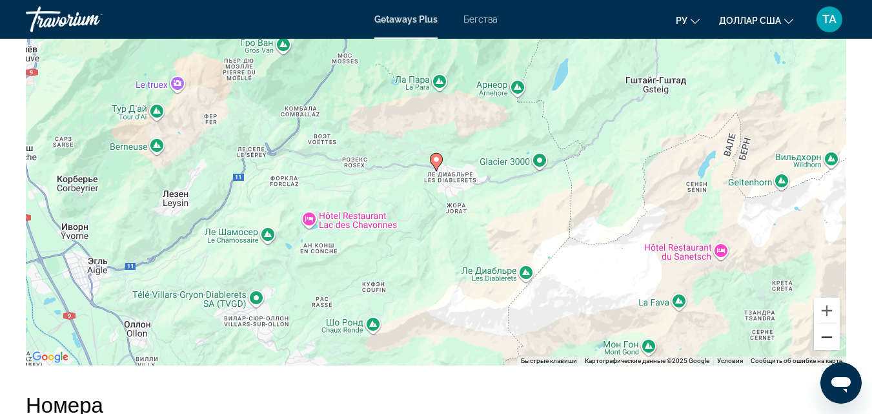
click at [825, 338] on button "Уменьшить" at bounding box center [827, 337] width 26 height 26
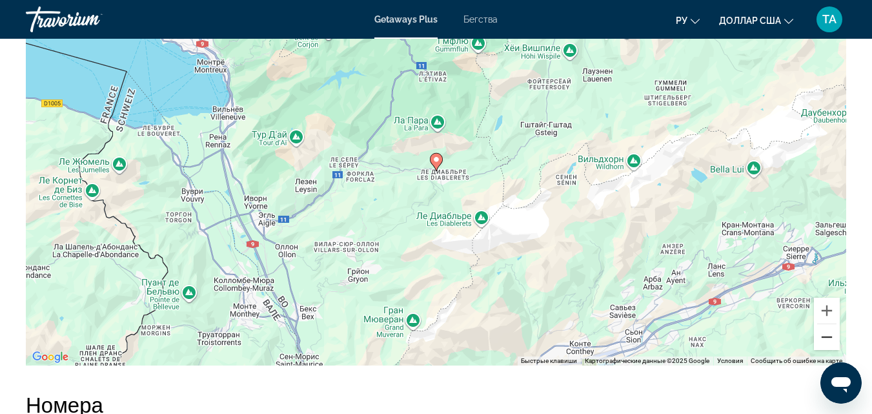
click at [825, 338] on button "Уменьшить" at bounding box center [827, 337] width 26 height 26
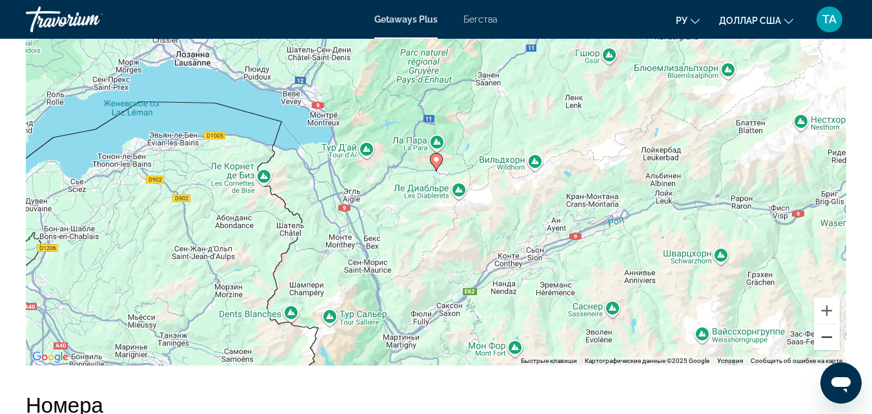
click at [825, 338] on button "Уменьшить" at bounding box center [827, 337] width 26 height 26
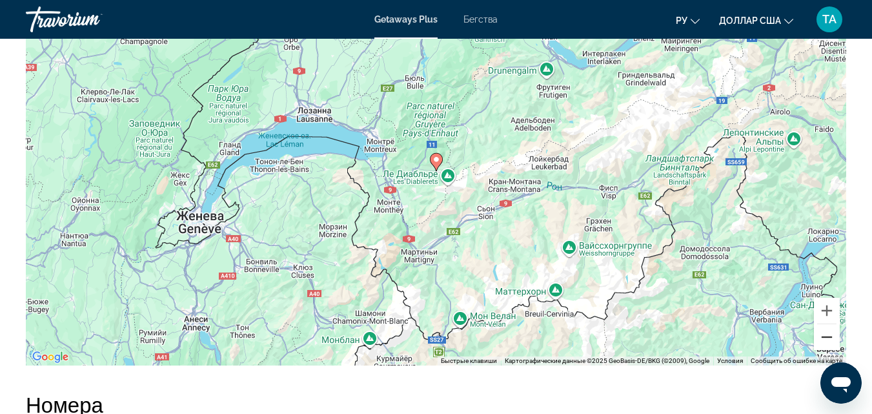
click at [825, 338] on button "Уменьшить" at bounding box center [827, 337] width 26 height 26
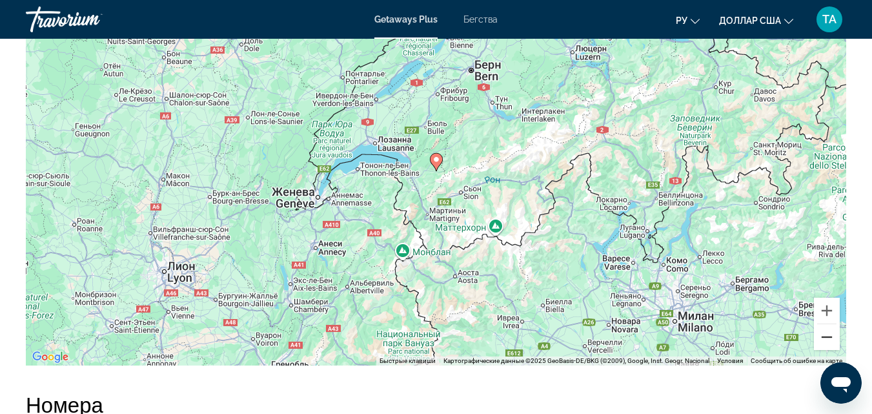
click at [825, 338] on button "Уменьшить" at bounding box center [827, 337] width 26 height 26
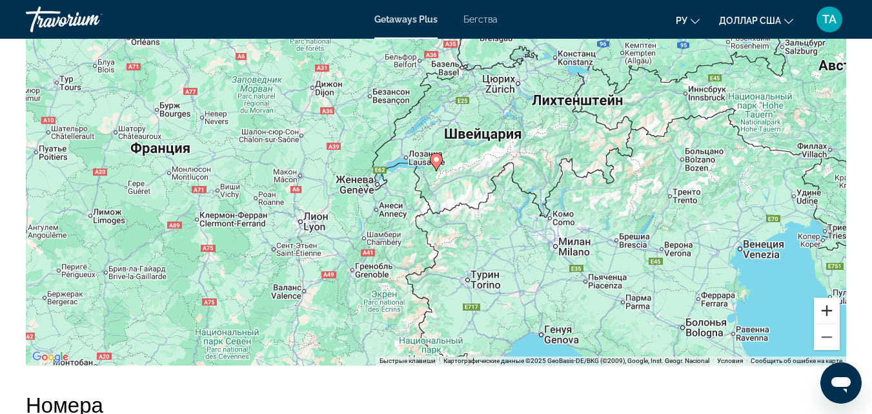
click at [824, 307] on button "Увеличить" at bounding box center [827, 311] width 26 height 26
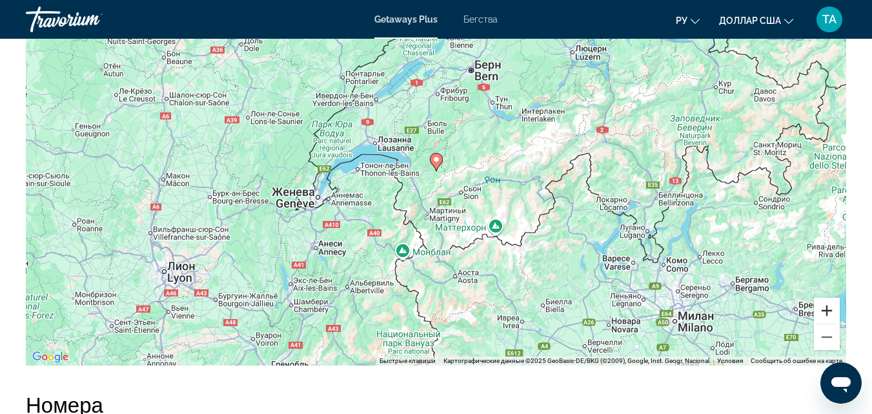
click at [829, 309] on button "Увеличить" at bounding box center [827, 311] width 26 height 26
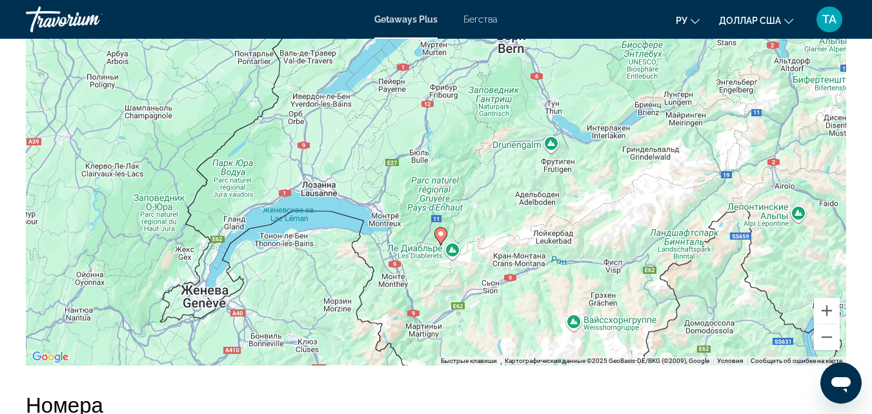
drag, startPoint x: 623, startPoint y: 171, endPoint x: 631, endPoint y: 228, distance: 58.0
click at [627, 247] on div "Чтобы активировать перетаскивание с помощью кнопок, нажмите Alt + Ввод. После э…" at bounding box center [436, 171] width 820 height 387
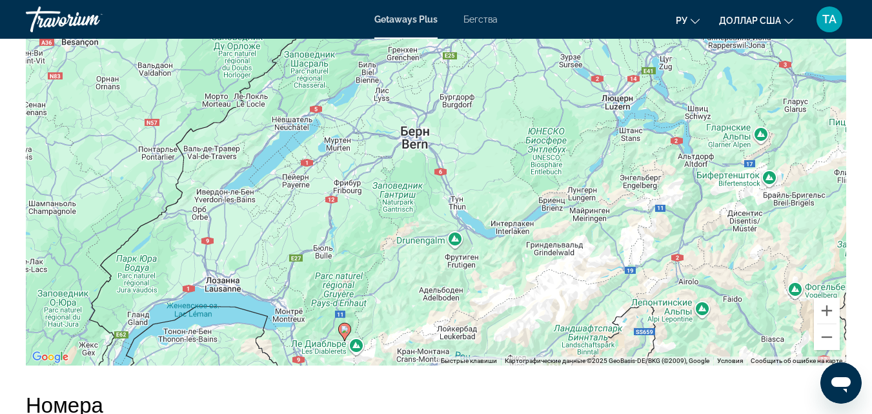
drag, startPoint x: 630, startPoint y: 194, endPoint x: 535, endPoint y: 292, distance: 136.0
click at [535, 292] on div "Чтобы активировать перетаскивание с помощью кнопок, нажмите Alt + Ввод. После э…" at bounding box center [436, 171] width 820 height 387
click at [829, 337] on button "Уменьшить" at bounding box center [827, 337] width 26 height 26
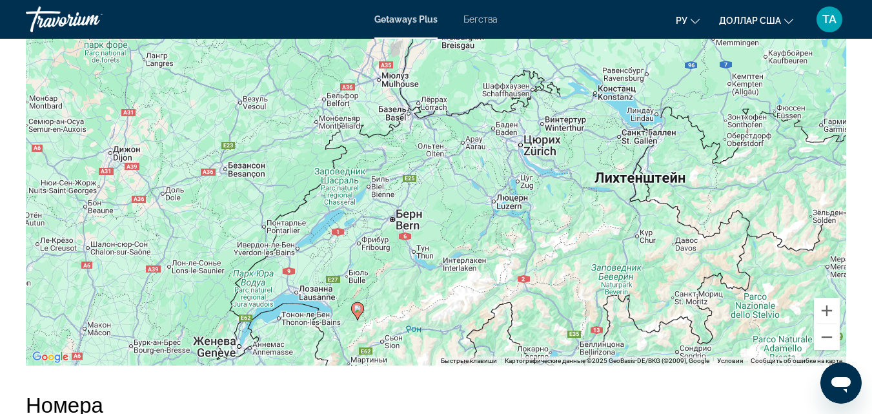
drag, startPoint x: 602, startPoint y: 154, endPoint x: 571, endPoint y: 216, distance: 69.6
click at [571, 216] on div "Чтобы активировать перетаскивание с помощью кнопок, нажмите Alt + Ввод. После э…" at bounding box center [436, 171] width 820 height 387
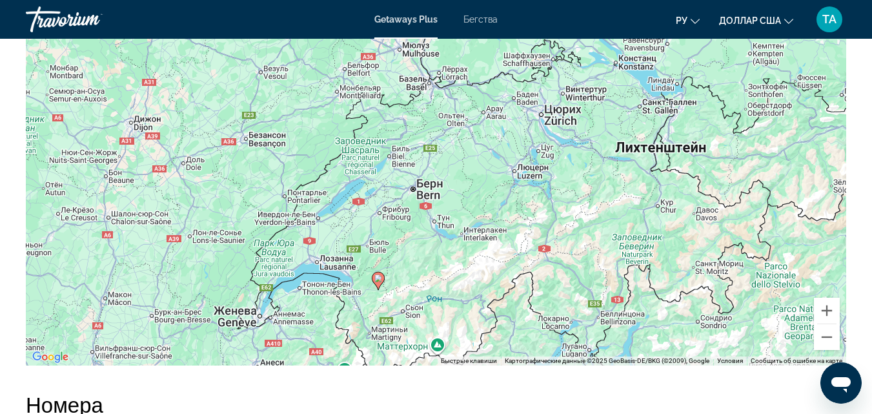
drag, startPoint x: 556, startPoint y: 221, endPoint x: 576, endPoint y: 192, distance: 35.8
click at [576, 192] on div "Чтобы активировать перетаскивание с помощью кнопок, нажмите Alt + Ввод. После э…" at bounding box center [436, 171] width 820 height 387
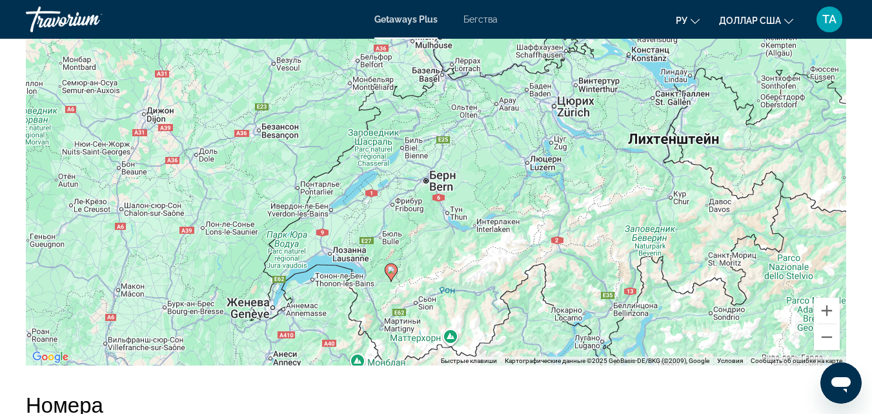
drag, startPoint x: 573, startPoint y: 201, endPoint x: 592, endPoint y: 188, distance: 22.9
click at [591, 189] on div "Чтобы активировать перетаскивание с помощью кнопок, нажмите Alt + Ввод. После э…" at bounding box center [436, 171] width 820 height 387
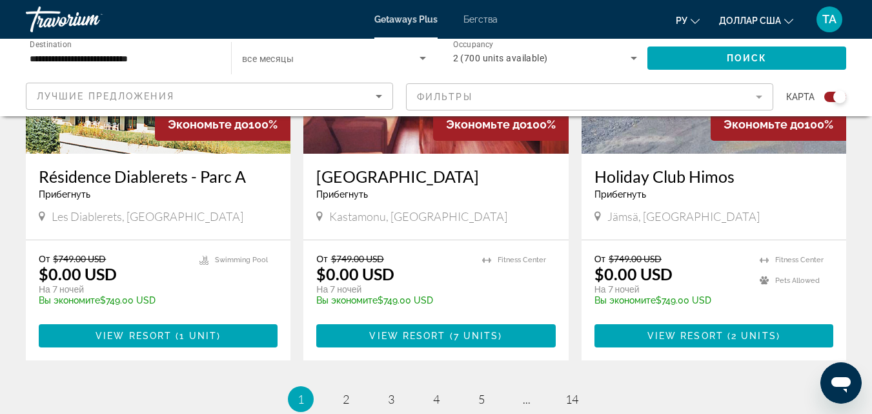
scroll to position [2005, 0]
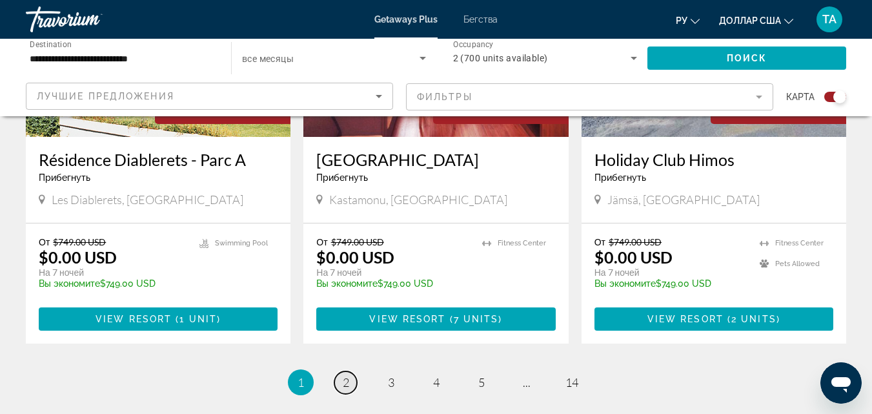
click at [345, 375] on span "2" at bounding box center [346, 382] width 6 height 14
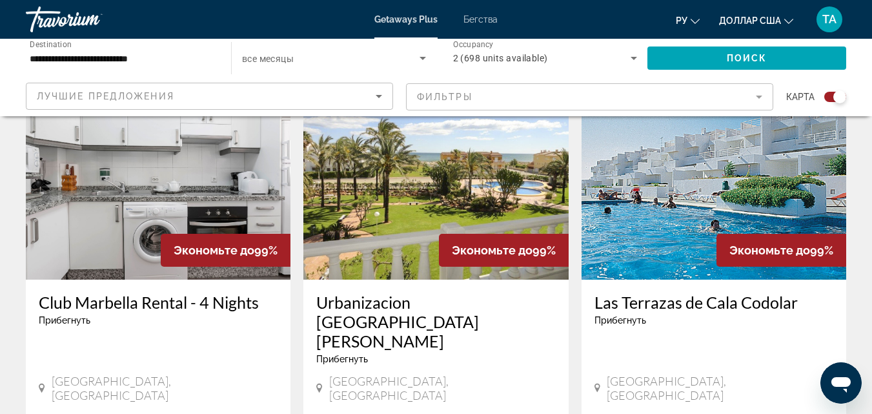
scroll to position [493, 0]
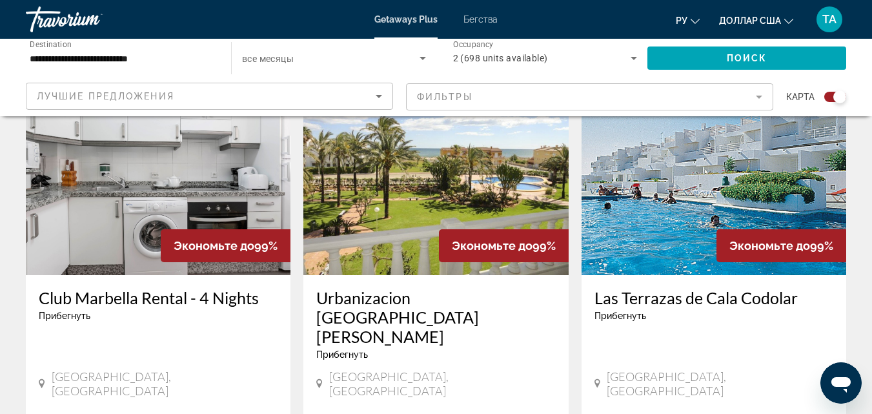
click at [672, 187] on img "Основное содержание" at bounding box center [713, 171] width 265 height 207
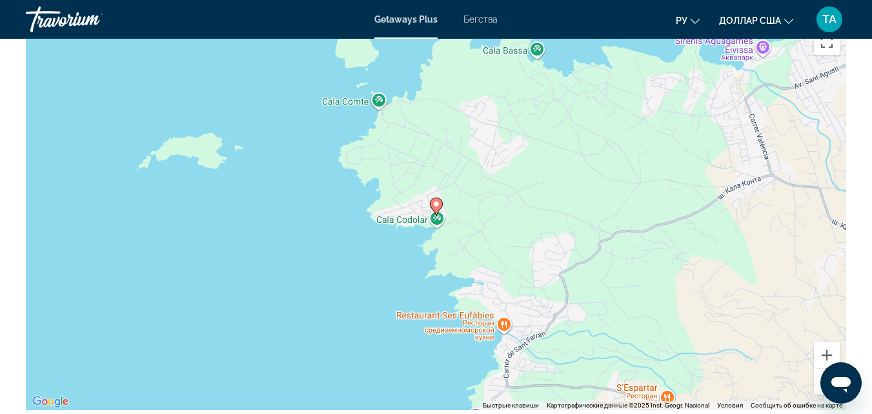
scroll to position [1855, 0]
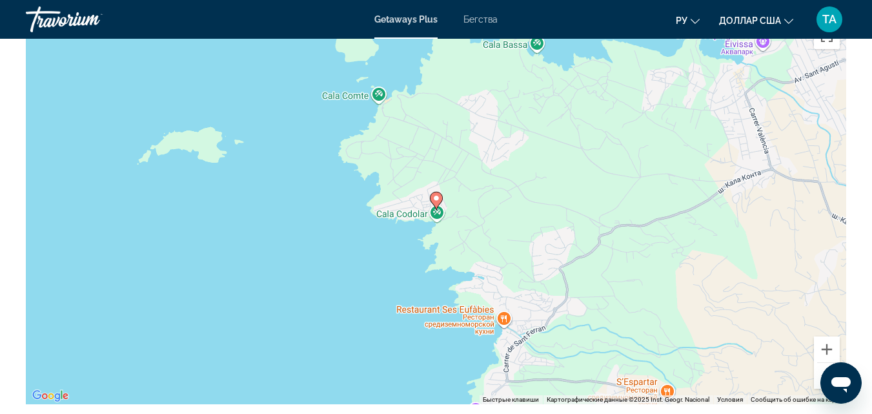
click at [820, 363] on button "Уменьшить" at bounding box center [827, 376] width 26 height 26
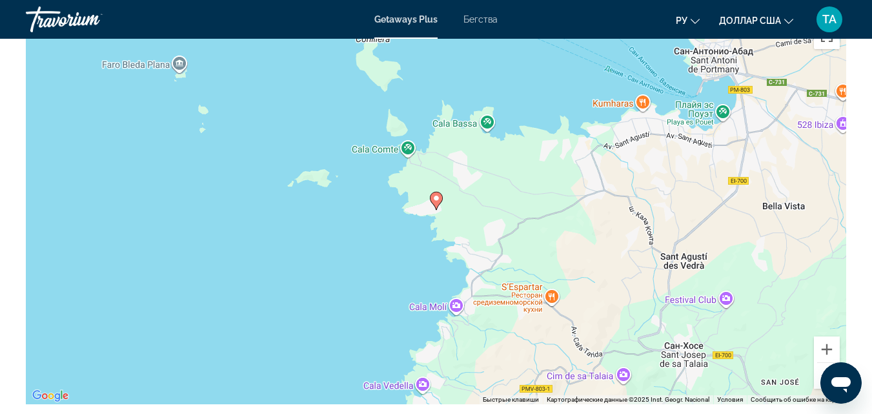
click at [820, 363] on button "Уменьшить" at bounding box center [827, 376] width 26 height 26
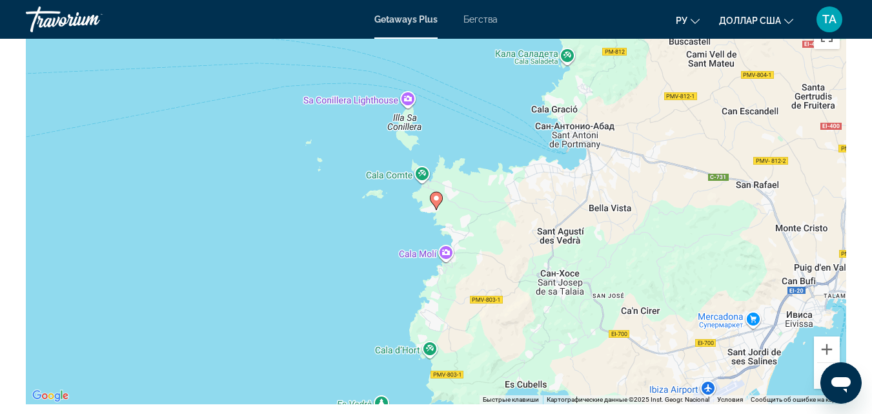
click at [820, 363] on button "Уменьшить" at bounding box center [827, 376] width 26 height 26
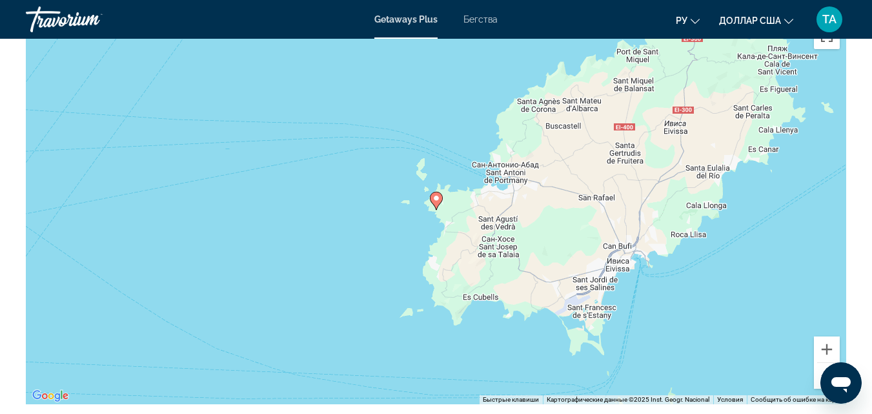
click at [820, 363] on button "Уменьшить" at bounding box center [827, 376] width 26 height 26
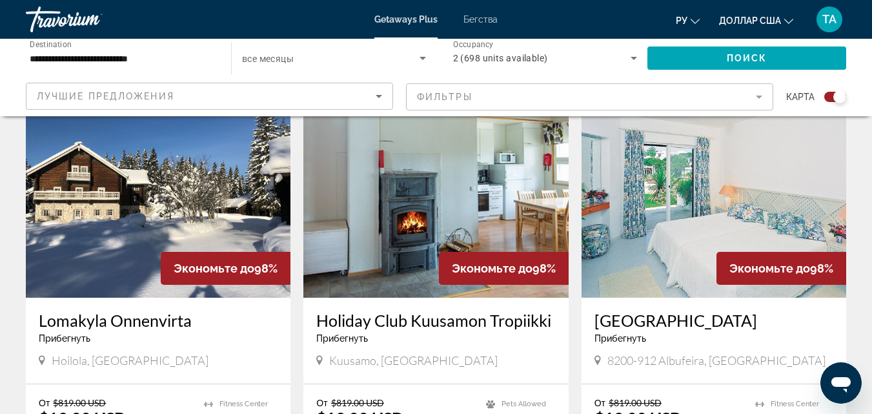
scroll to position [1408, 0]
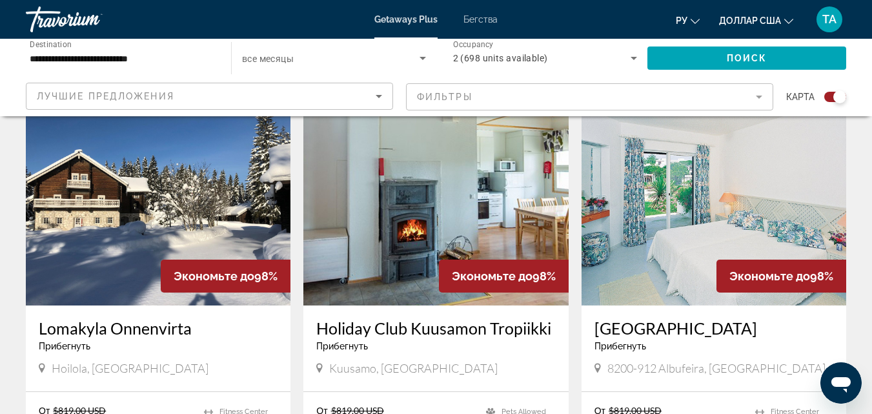
click at [656, 155] on img "Основное содержание" at bounding box center [713, 202] width 265 height 207
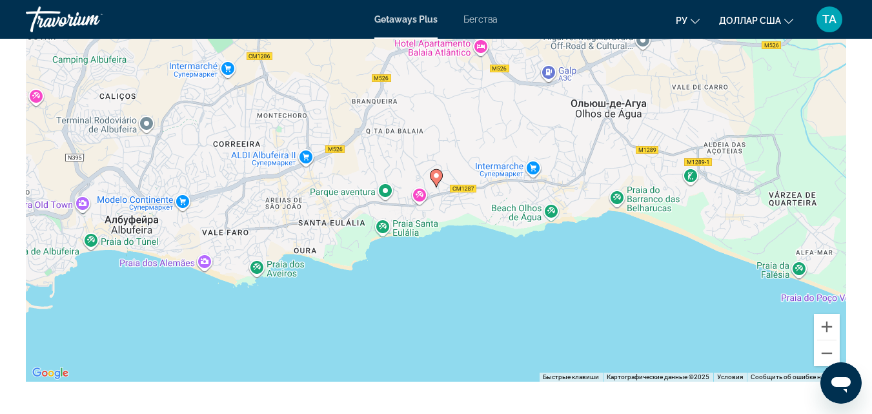
scroll to position [2219, 0]
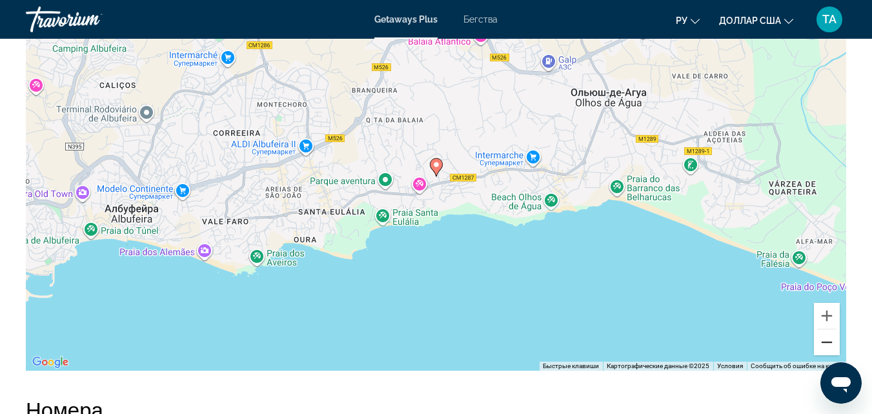
click at [825, 339] on button "Уменьшить" at bounding box center [827, 342] width 26 height 26
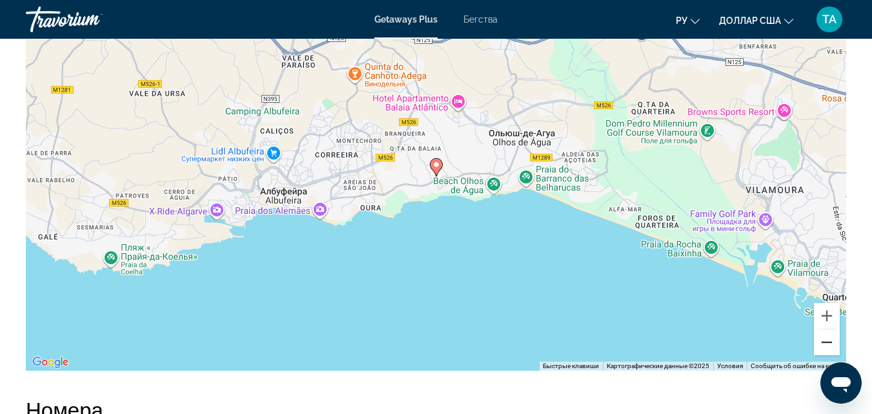
click at [825, 339] on button "Уменьшить" at bounding box center [827, 342] width 26 height 26
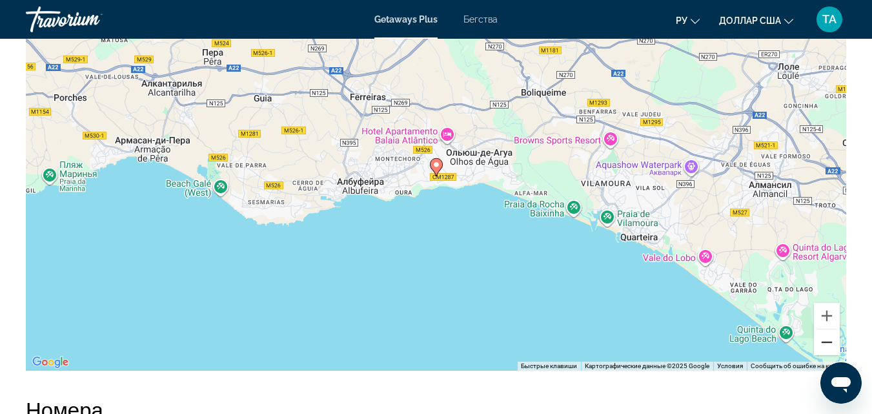
click at [825, 339] on button "Уменьшить" at bounding box center [827, 342] width 26 height 26
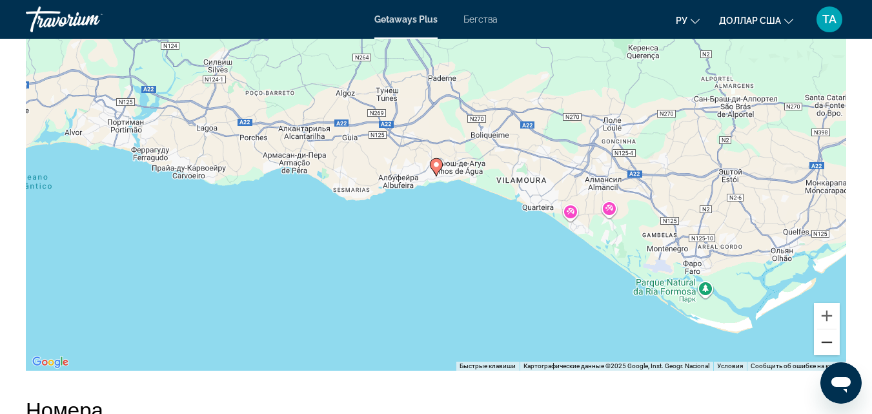
click at [825, 339] on button "Уменьшить" at bounding box center [827, 342] width 26 height 26
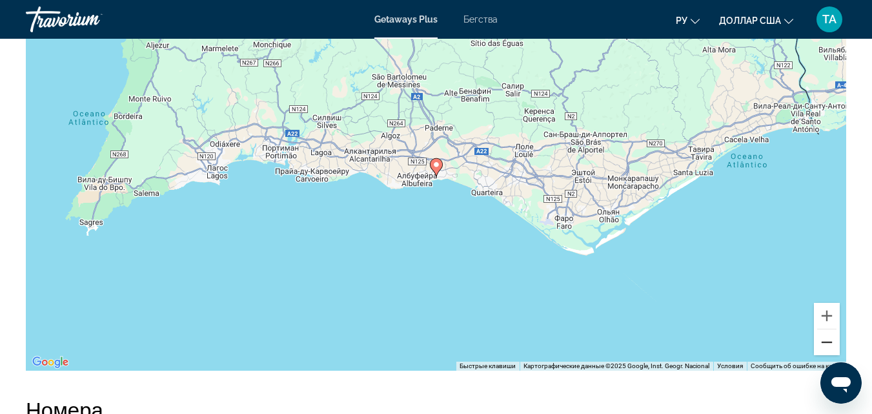
click at [825, 339] on button "Уменьшить" at bounding box center [827, 342] width 26 height 26
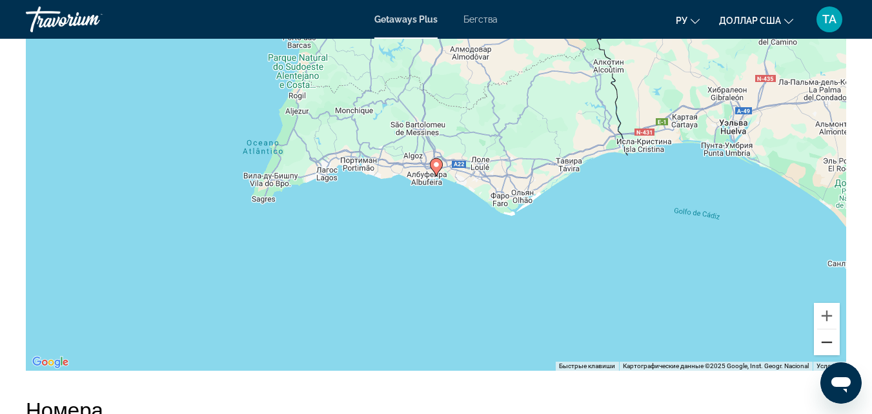
click at [825, 339] on button "Уменьшить" at bounding box center [827, 342] width 26 height 26
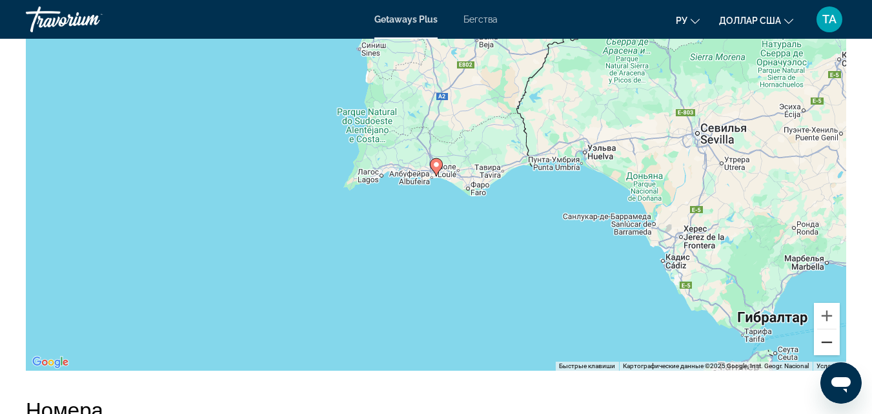
click at [825, 339] on button "Уменьшить" at bounding box center [827, 342] width 26 height 26
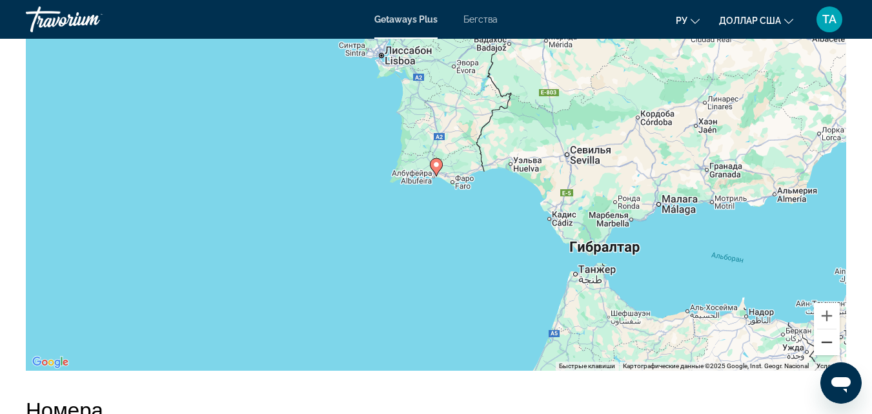
click at [825, 339] on button "Уменьшить" at bounding box center [827, 342] width 26 height 26
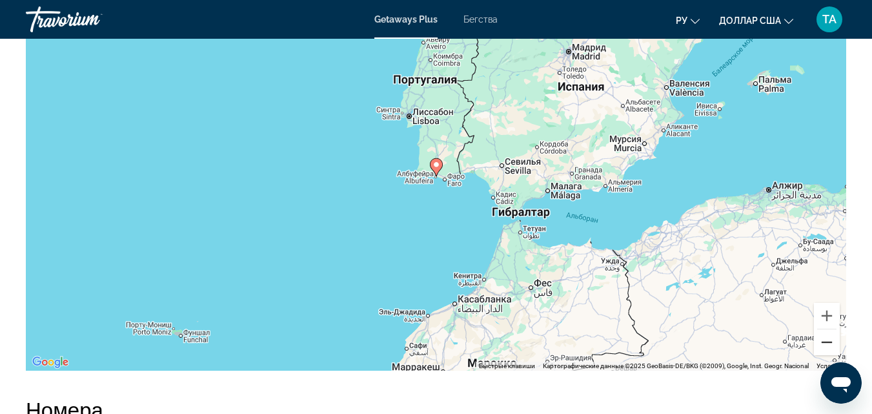
click at [825, 339] on button "Уменьшить" at bounding box center [827, 342] width 26 height 26
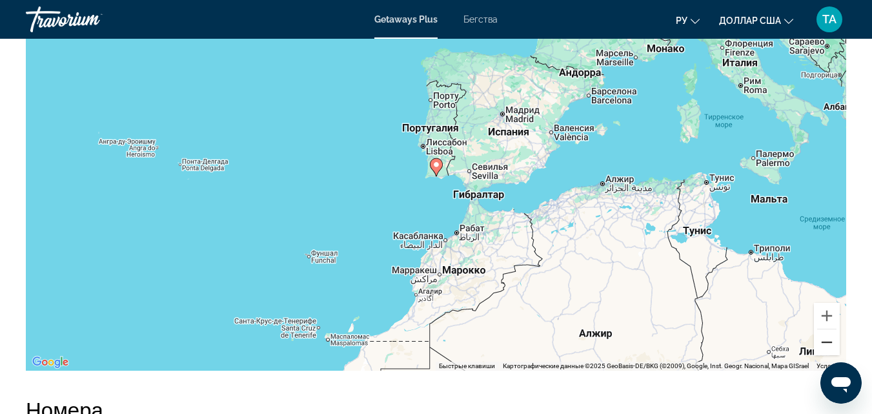
click at [825, 339] on button "Уменьшить" at bounding box center [827, 342] width 26 height 26
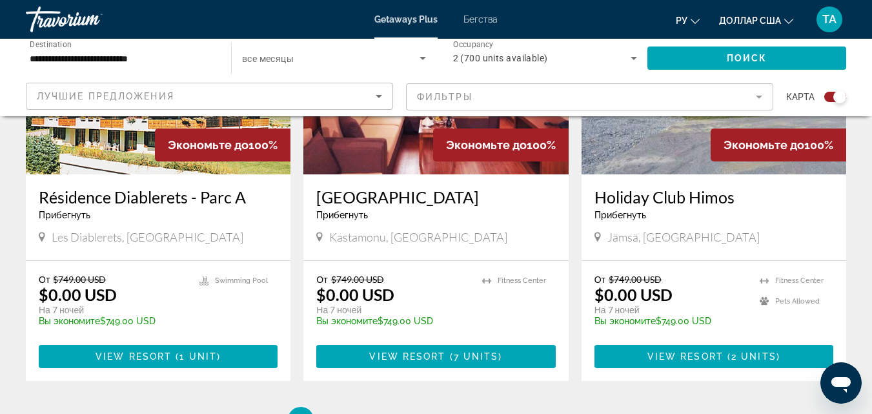
scroll to position [2008, 0]
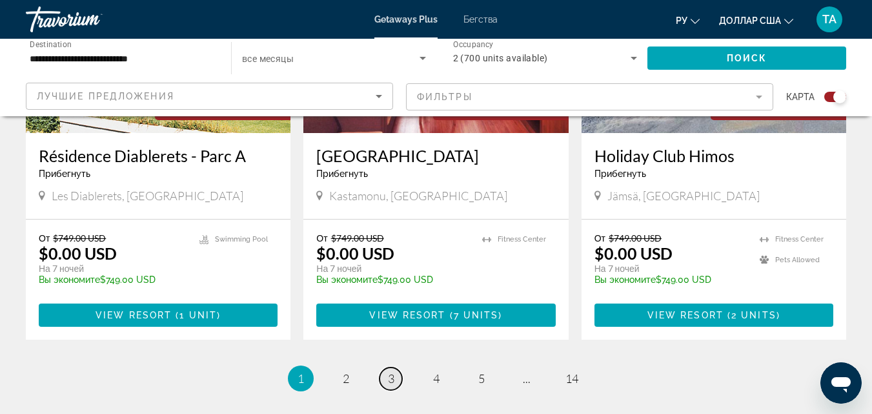
click at [391, 371] on span "3" at bounding box center [391, 378] width 6 height 14
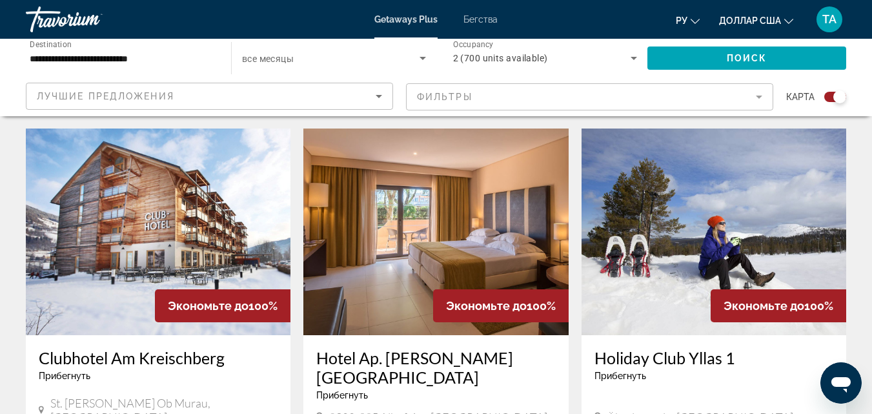
scroll to position [442, 0]
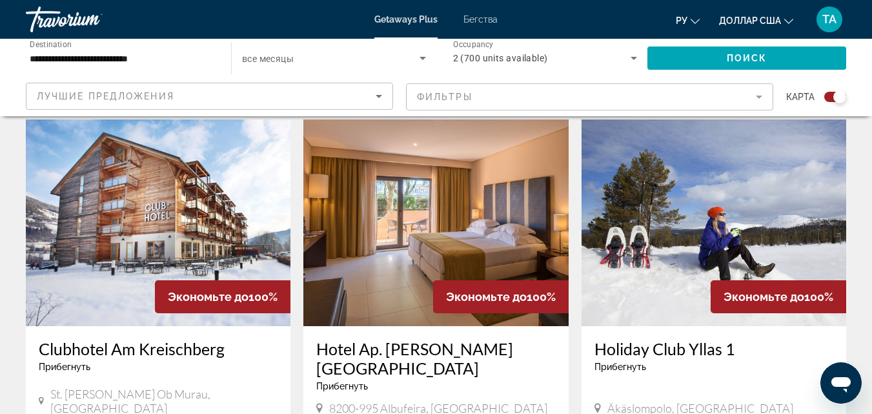
drag, startPoint x: 871, startPoint y: 101, endPoint x: 871, endPoint y: 114, distance: 13.6
click at [871, 114] on div "**********" at bounding box center [436, 77] width 872 height 77
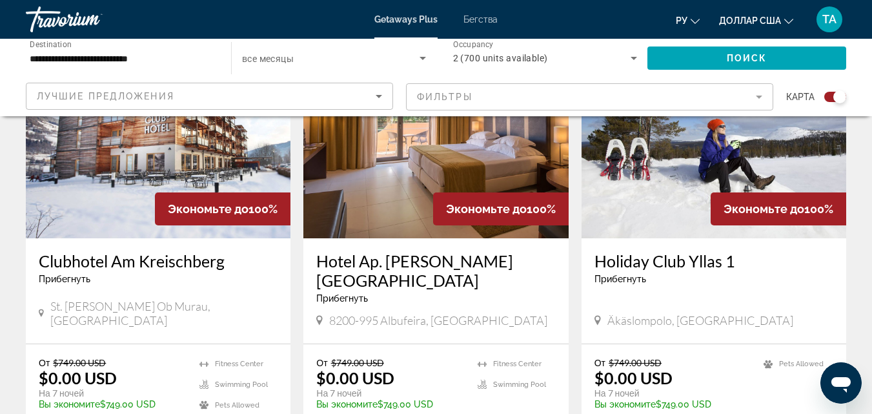
scroll to position [526, 0]
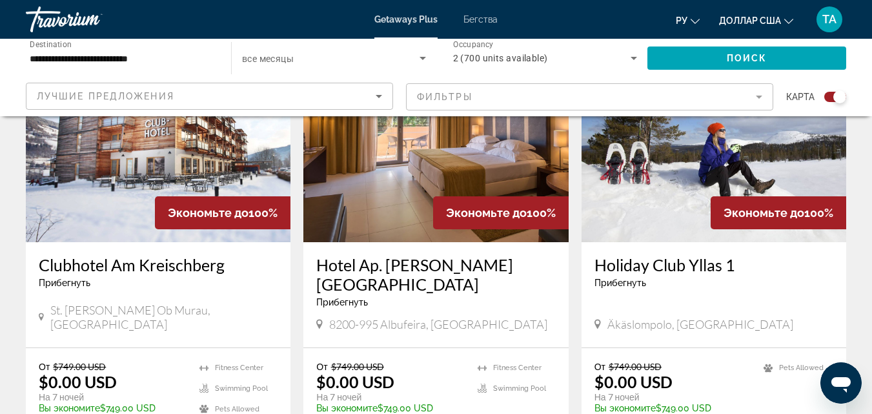
click at [115, 160] on img "Основное содержание" at bounding box center [158, 138] width 265 height 207
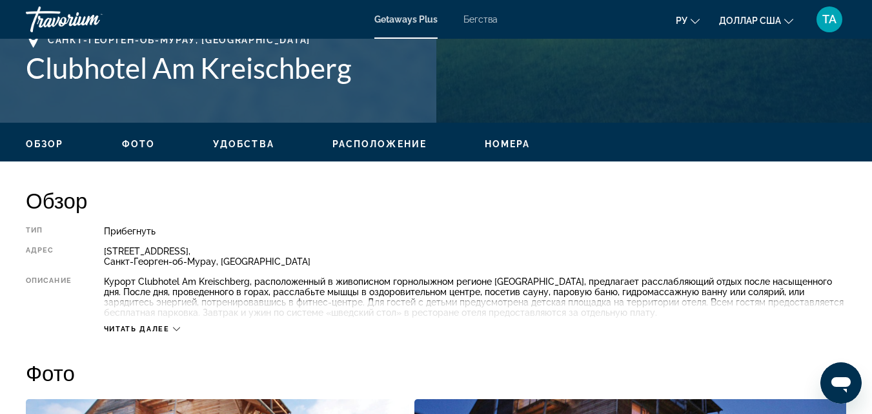
scroll to position [563, 0]
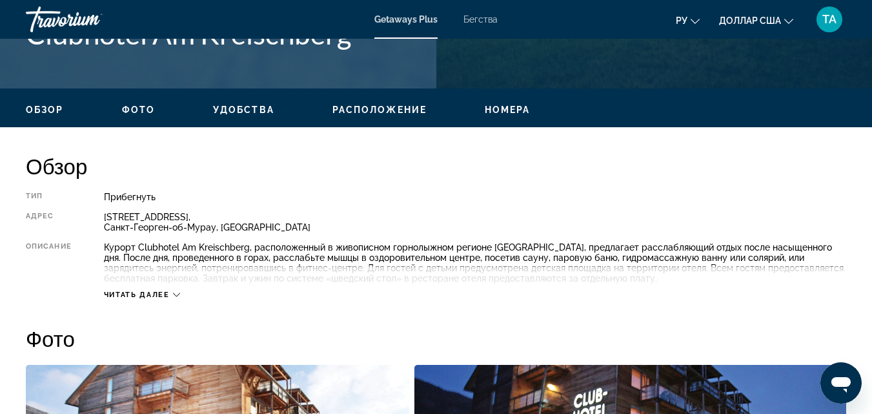
click at [178, 296] on icon "Основное содержание" at bounding box center [176, 295] width 7 height 4
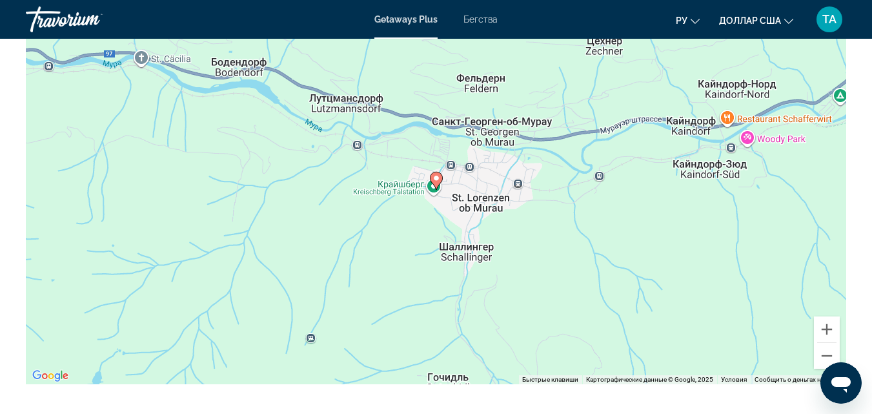
scroll to position [1870, 0]
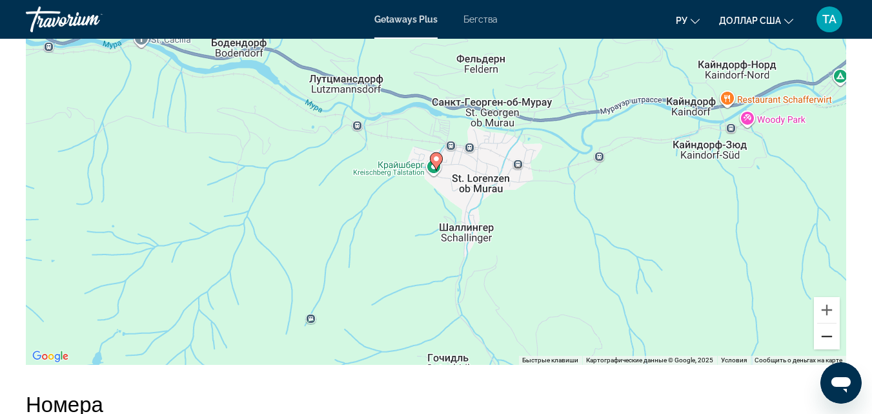
click at [825, 336] on button "Уменьшить" at bounding box center [827, 336] width 26 height 26
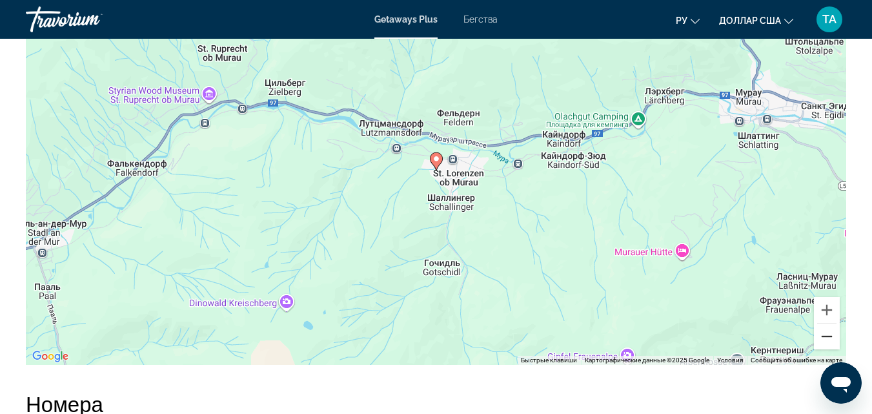
click at [825, 336] on button "Уменьшить" at bounding box center [827, 336] width 26 height 26
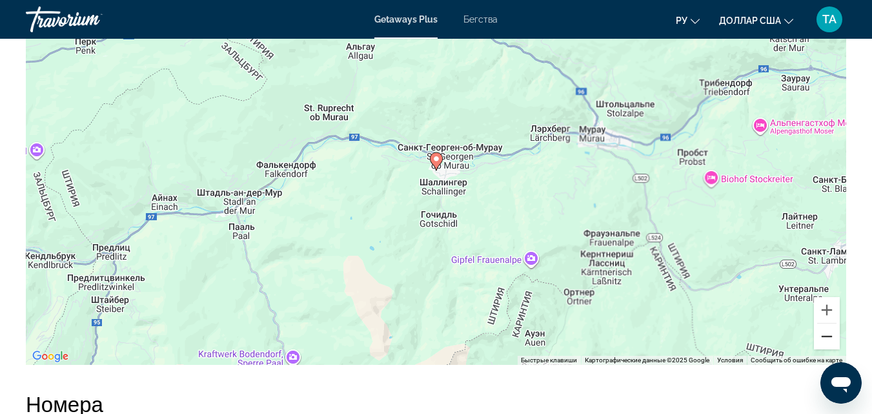
click at [825, 336] on button "Уменьшить" at bounding box center [827, 336] width 26 height 26
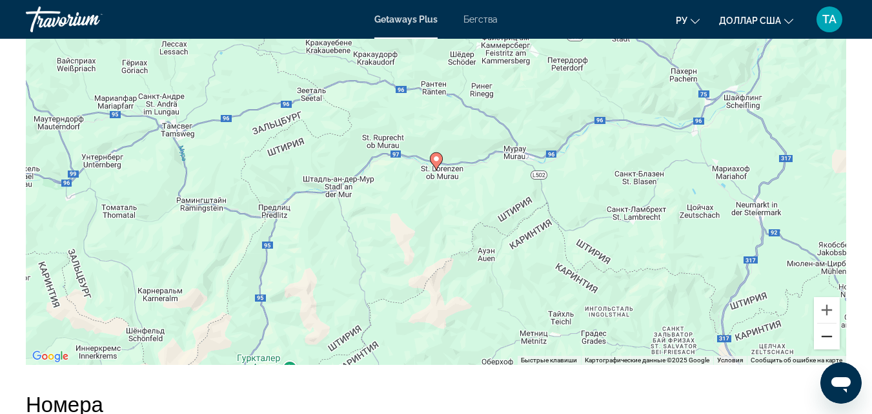
click at [825, 336] on button "Уменьшить" at bounding box center [827, 336] width 26 height 26
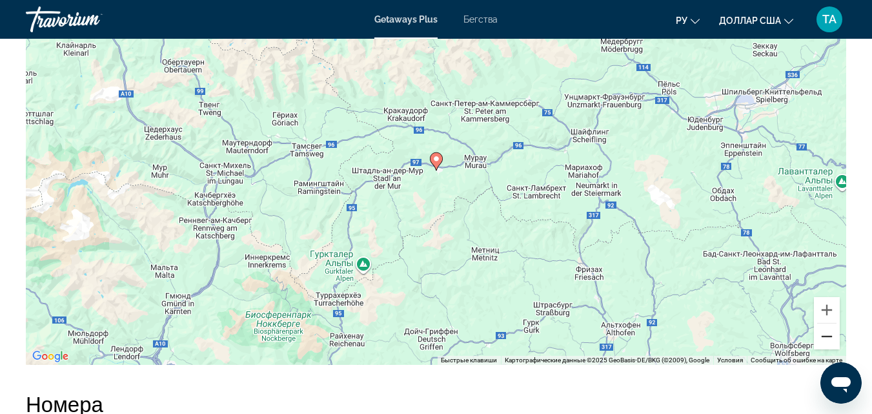
click at [825, 336] on button "Уменьшить" at bounding box center [827, 336] width 26 height 26
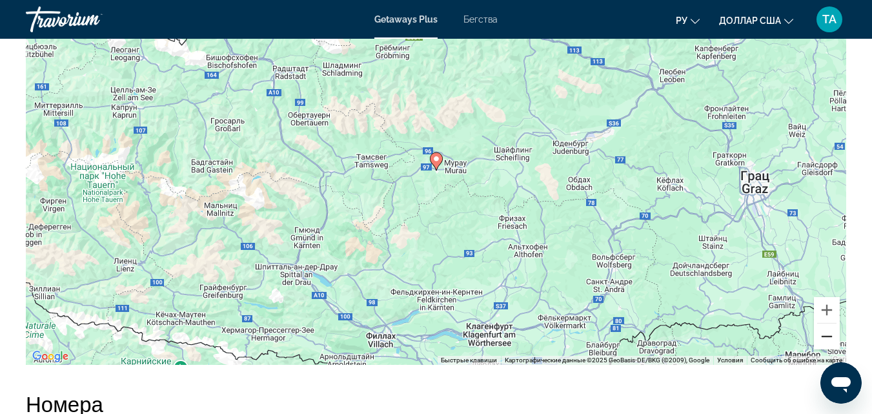
click at [825, 336] on button "Уменьшить" at bounding box center [827, 336] width 26 height 26
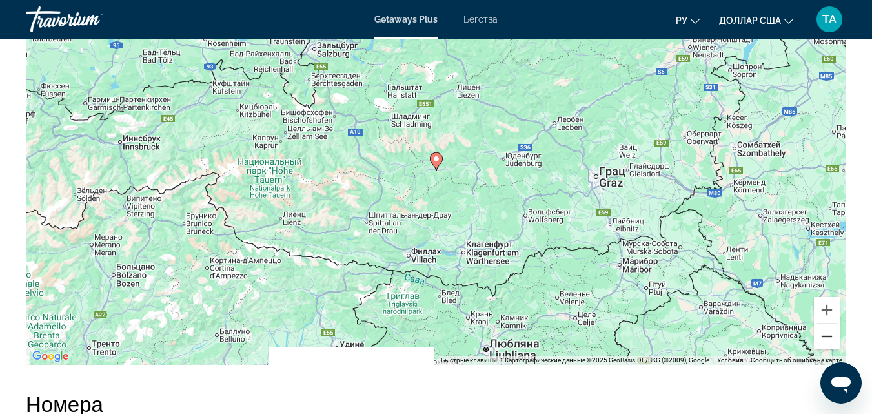
click at [825, 336] on button "Уменьшить" at bounding box center [827, 336] width 26 height 26
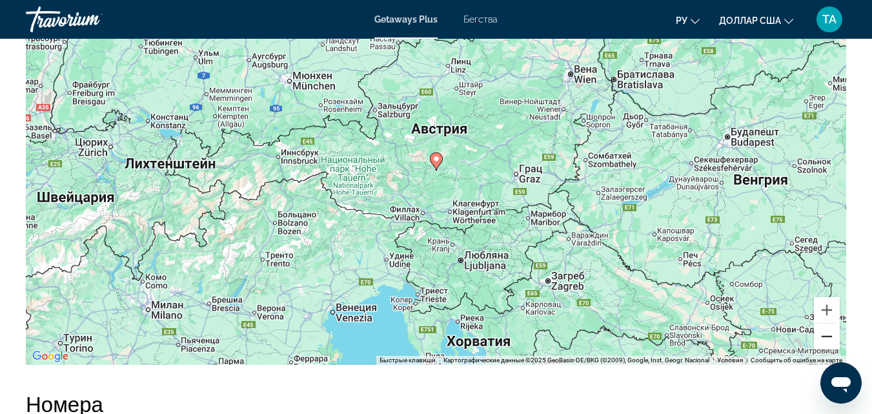
click at [825, 336] on button "Уменьшить" at bounding box center [827, 336] width 26 height 26
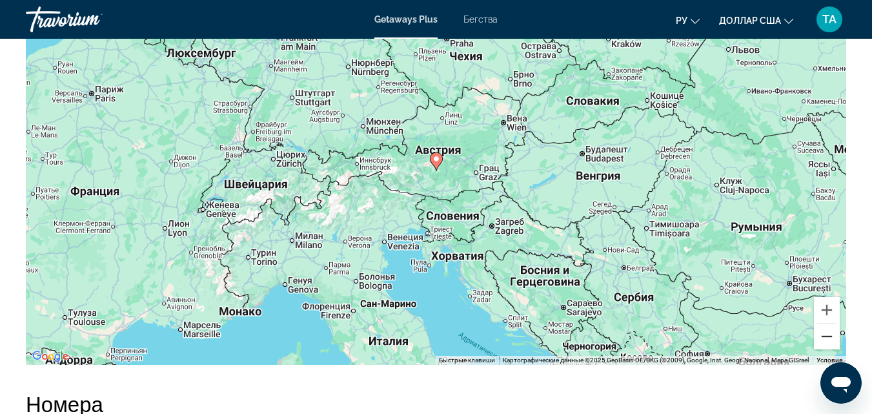
click at [825, 336] on button "Уменьшить" at bounding box center [827, 336] width 26 height 26
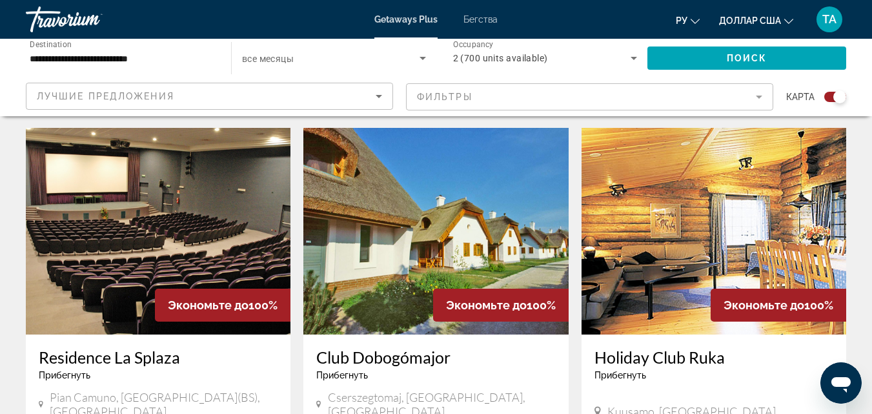
scroll to position [904, 0]
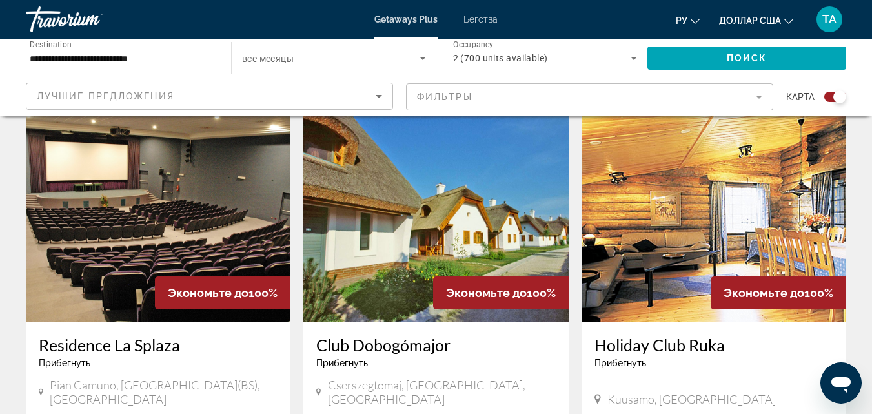
click at [162, 196] on img "Основное содержание" at bounding box center [158, 219] width 265 height 207
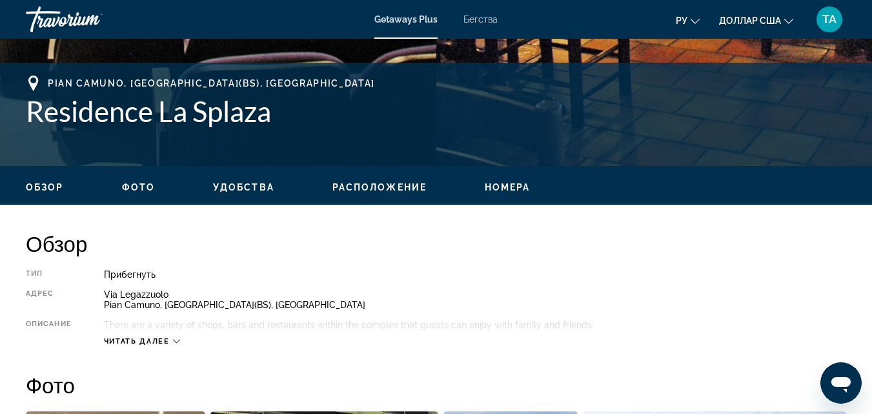
scroll to position [514, 0]
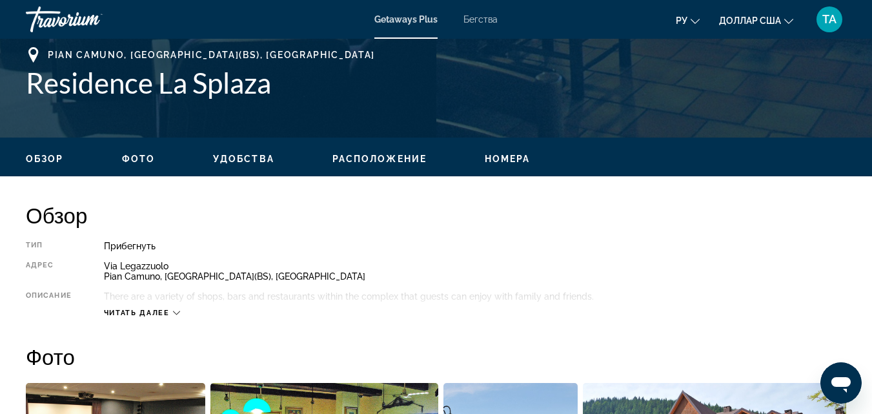
click at [179, 312] on icon "Основное содержание" at bounding box center [176, 312] width 7 height 7
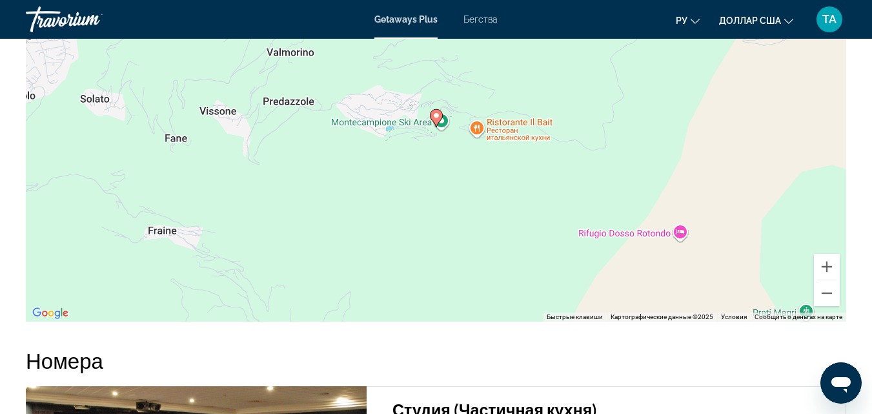
scroll to position [2255, 0]
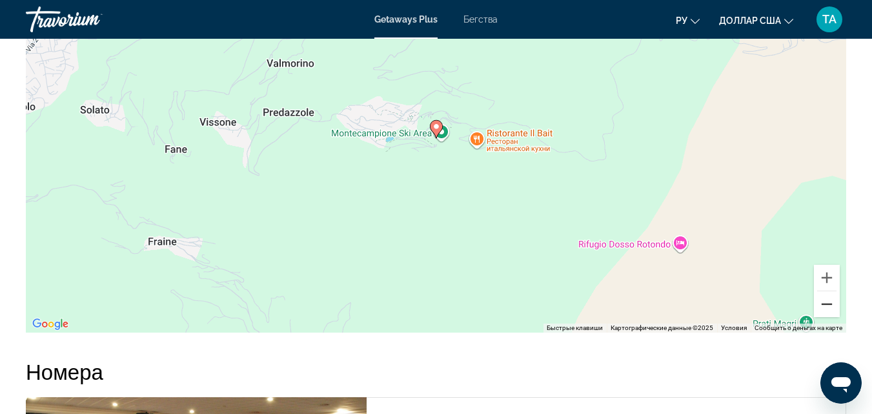
click at [825, 305] on button "Уменьшить" at bounding box center [827, 304] width 26 height 26
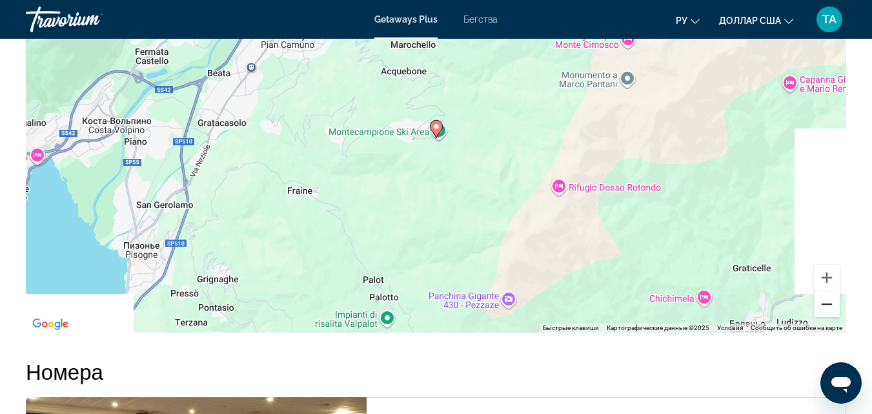
click at [825, 305] on button "Уменьшить" at bounding box center [827, 304] width 26 height 26
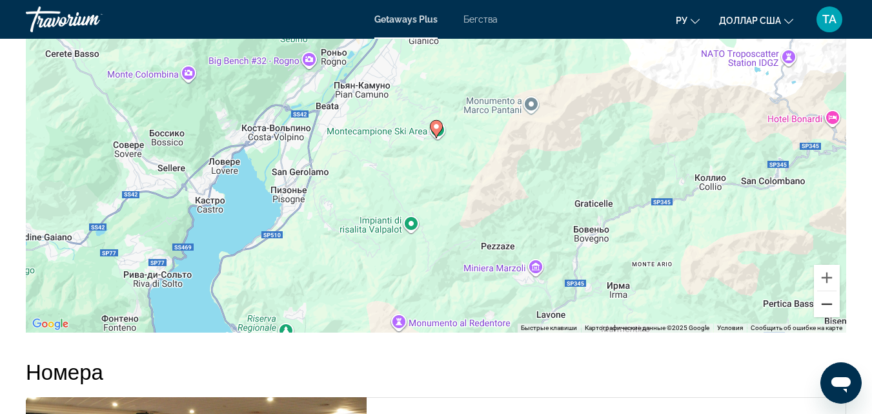
click at [825, 305] on button "Уменьшить" at bounding box center [827, 304] width 26 height 26
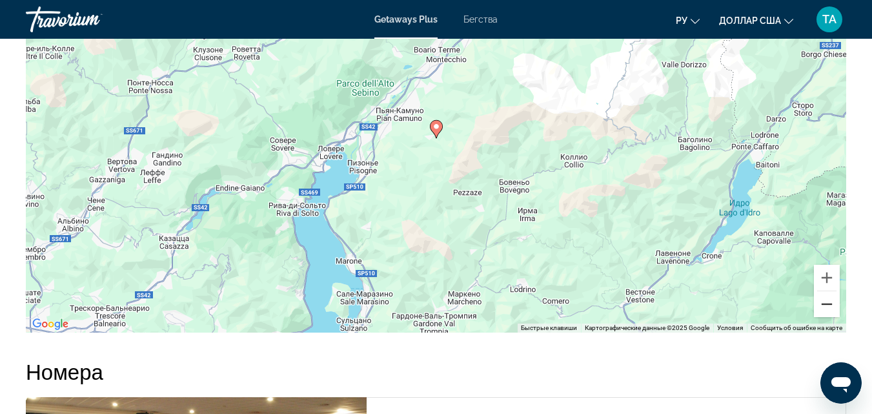
click at [825, 305] on button "Уменьшить" at bounding box center [827, 304] width 26 height 26
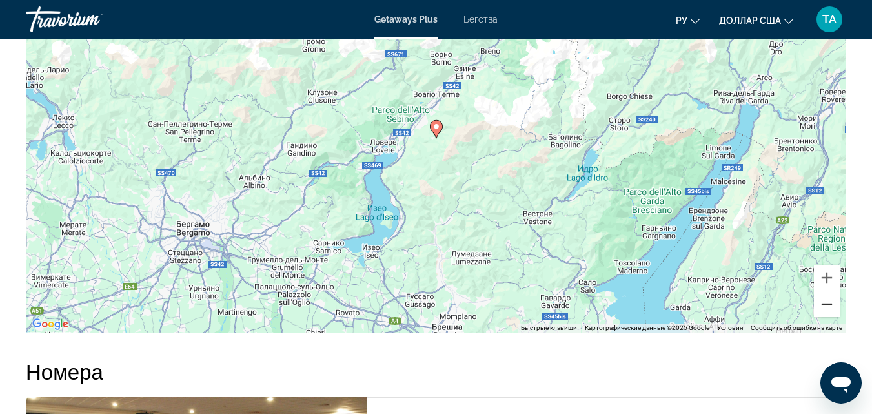
click at [825, 305] on button "Уменьшить" at bounding box center [827, 304] width 26 height 26
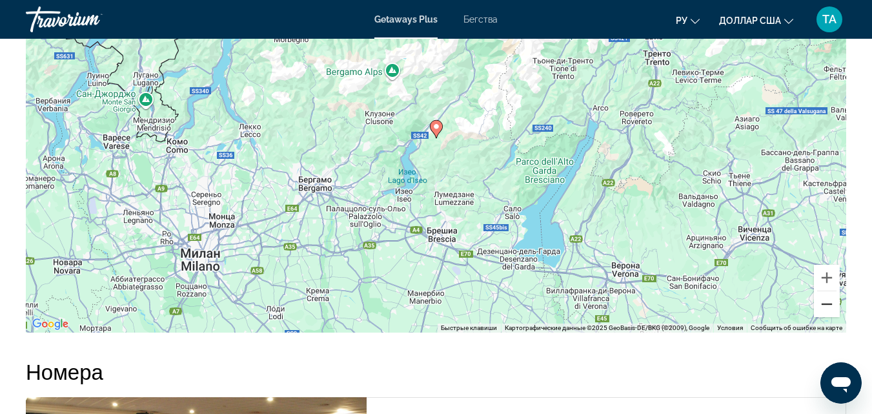
click at [825, 305] on button "Уменьшить" at bounding box center [827, 304] width 26 height 26
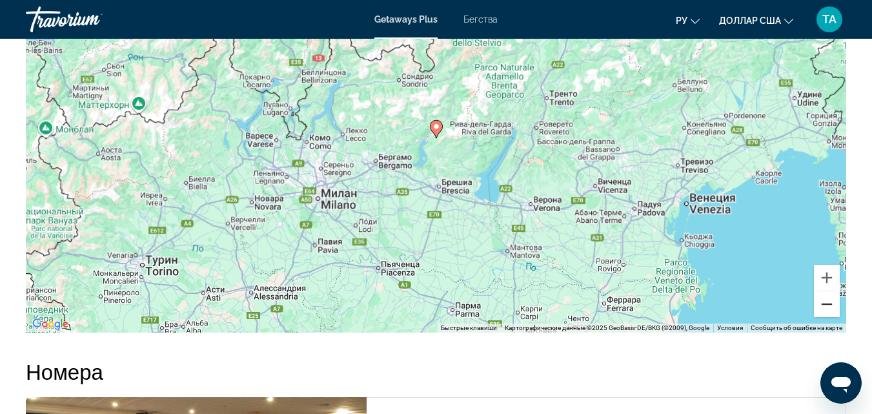
click at [825, 305] on button "Уменьшить" at bounding box center [827, 304] width 26 height 26
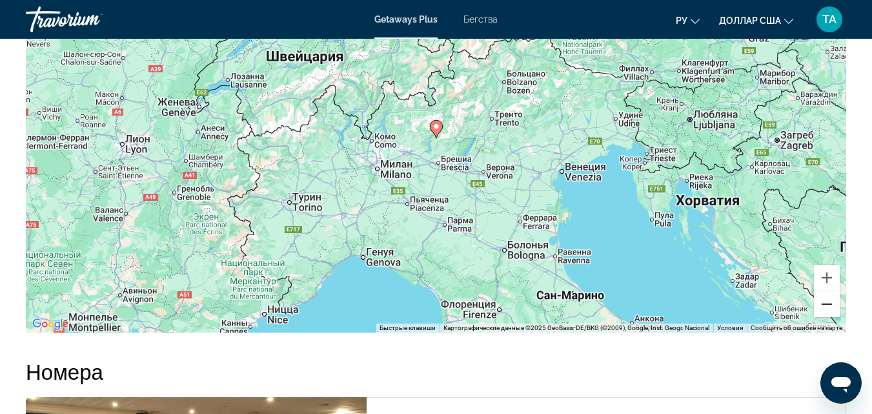
click at [825, 305] on button "Уменьшить" at bounding box center [827, 304] width 26 height 26
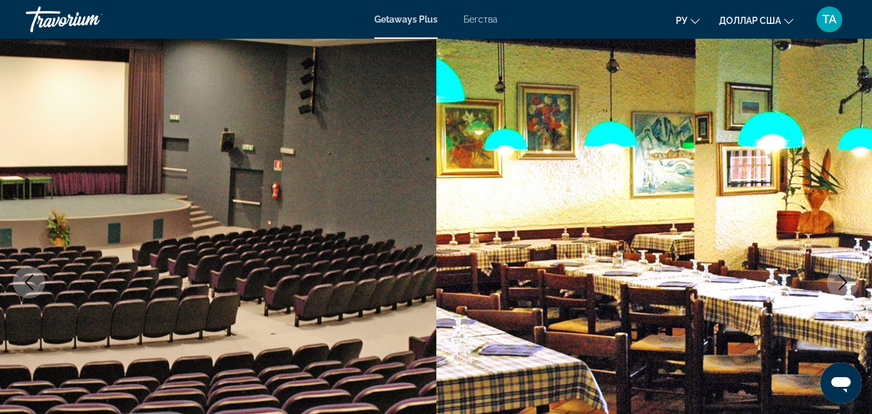
scroll to position [75, 0]
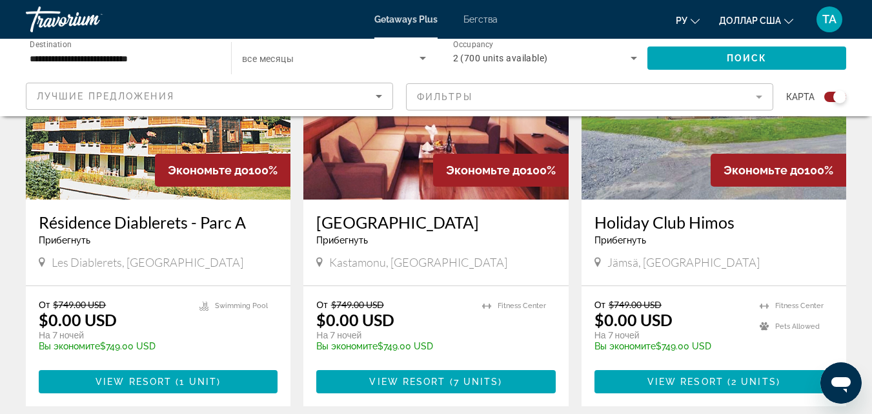
scroll to position [2017, 0]
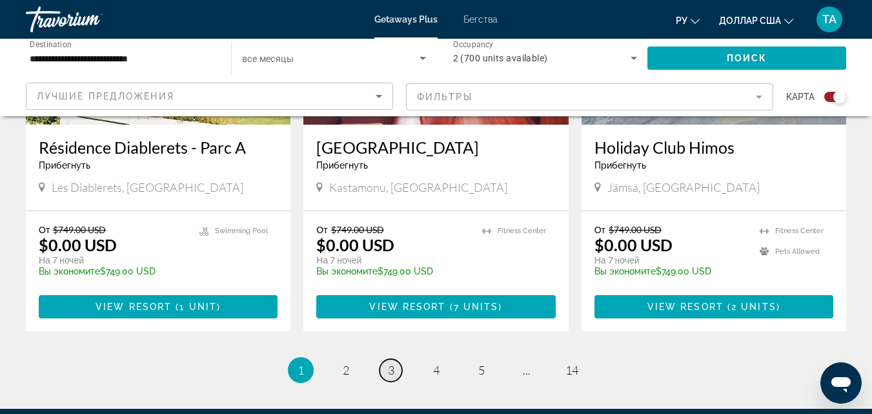
click at [390, 363] on span "3" at bounding box center [391, 370] width 6 height 14
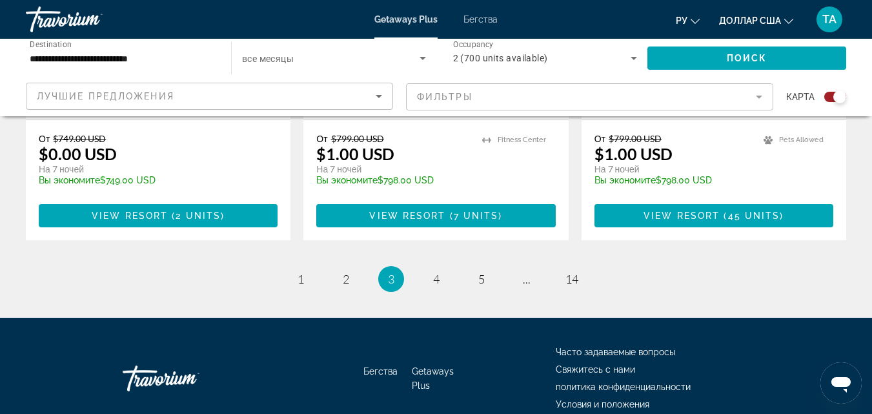
scroll to position [2107, 0]
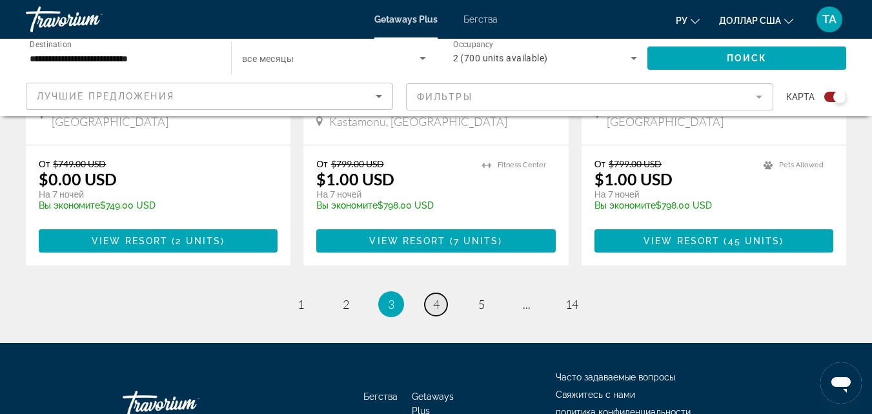
click at [436, 297] on span "4" at bounding box center [436, 304] width 6 height 14
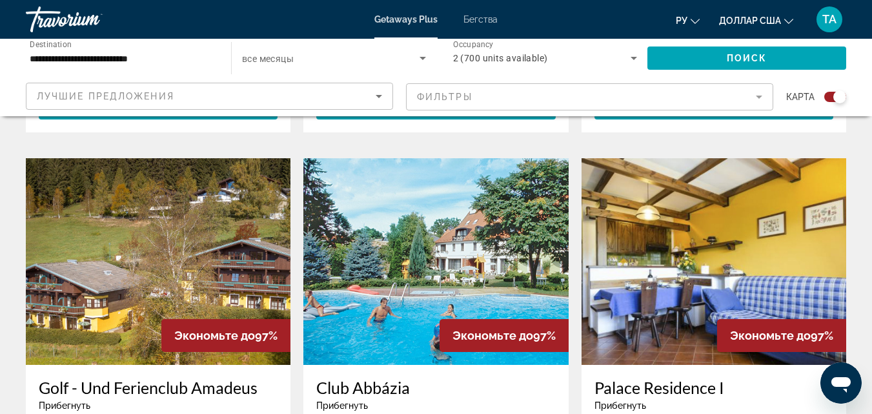
scroll to position [1825, 0]
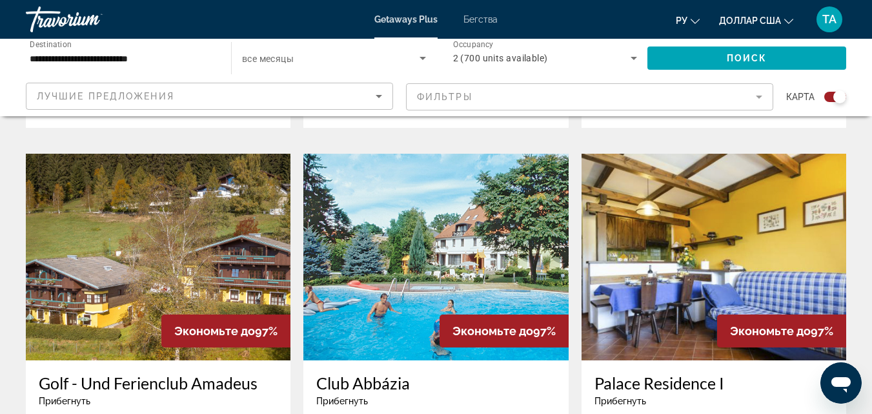
click at [687, 203] on img "Основное содержание" at bounding box center [713, 257] width 265 height 207
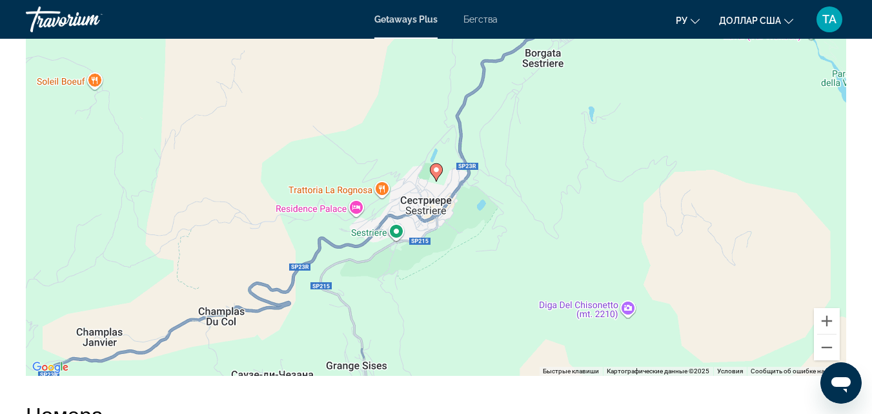
scroll to position [2090, 0]
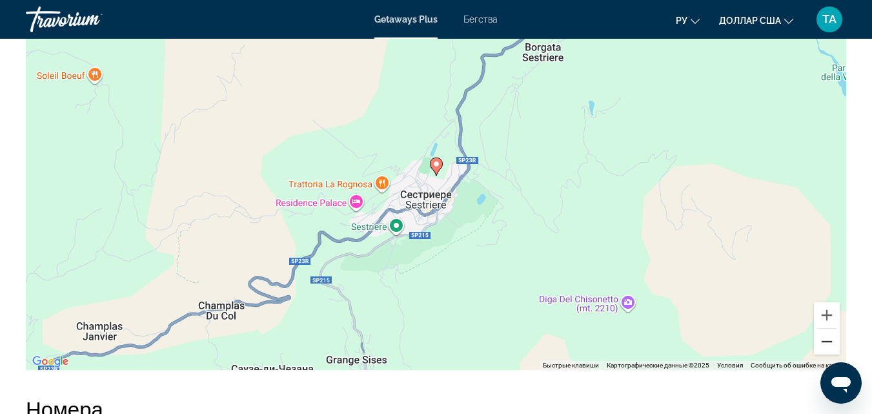
click at [824, 340] on button "Уменьшить" at bounding box center [827, 341] width 26 height 26
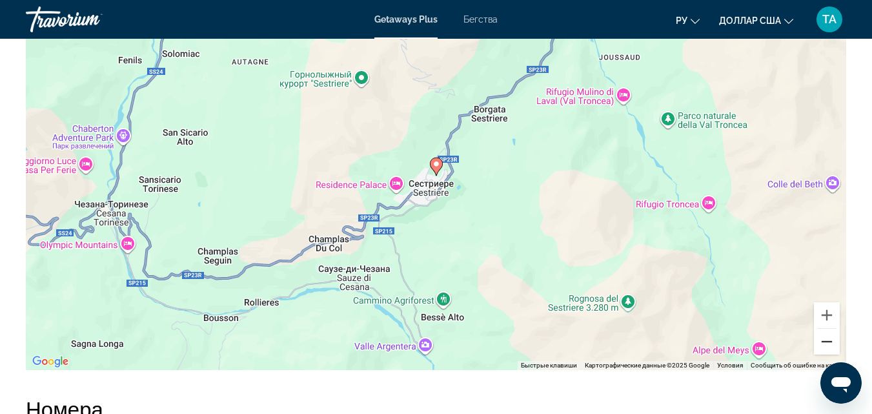
click at [824, 340] on button "Уменьшить" at bounding box center [827, 341] width 26 height 26
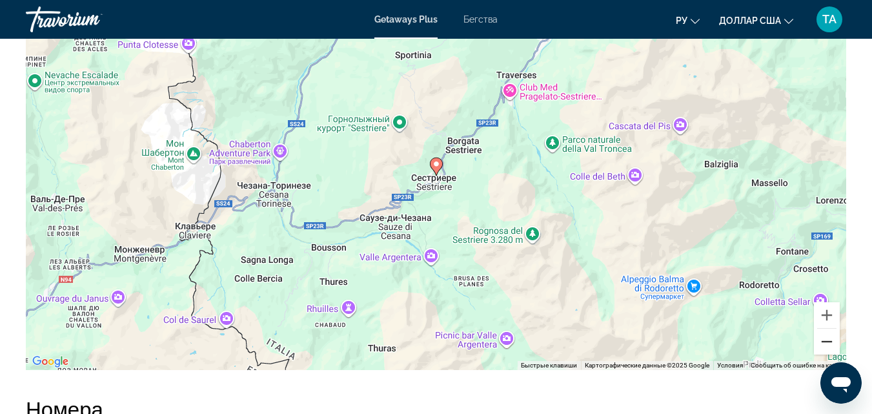
click at [824, 340] on button "Уменьшить" at bounding box center [827, 341] width 26 height 26
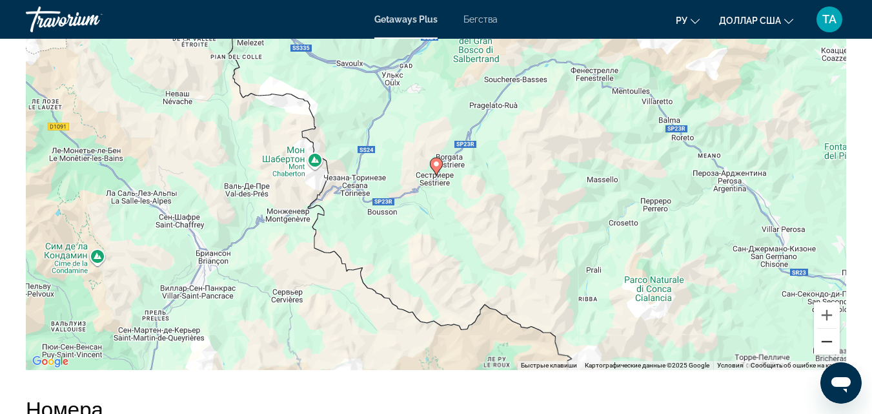
click at [824, 340] on button "Уменьшить" at bounding box center [827, 341] width 26 height 26
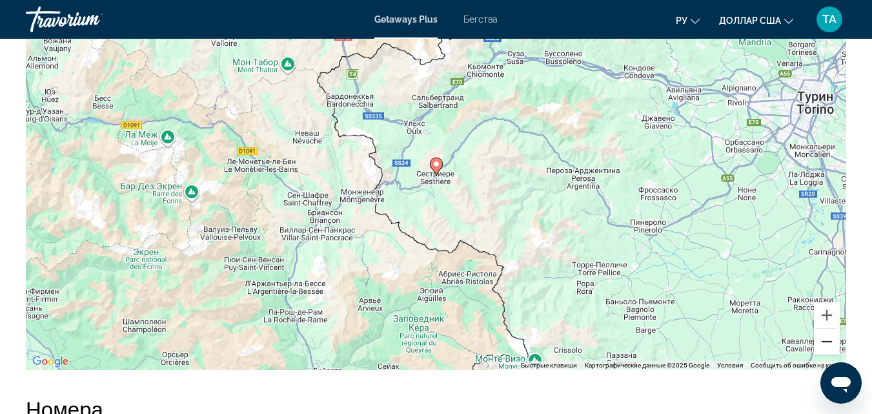
click at [824, 340] on button "Уменьшить" at bounding box center [827, 341] width 26 height 26
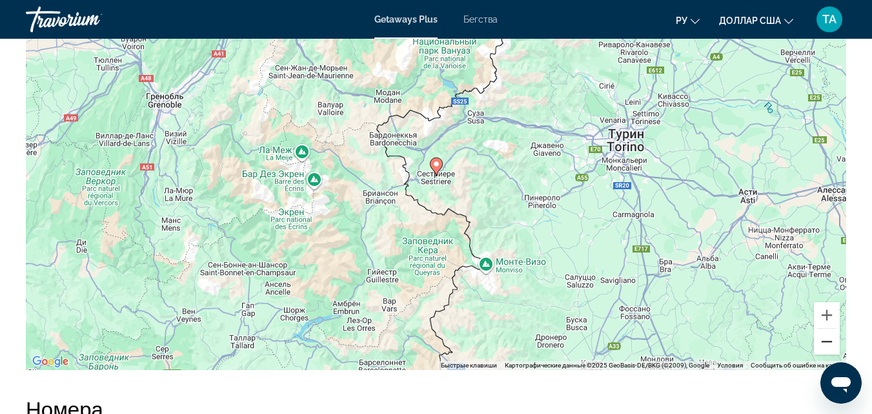
click at [824, 340] on button "Уменьшить" at bounding box center [827, 341] width 26 height 26
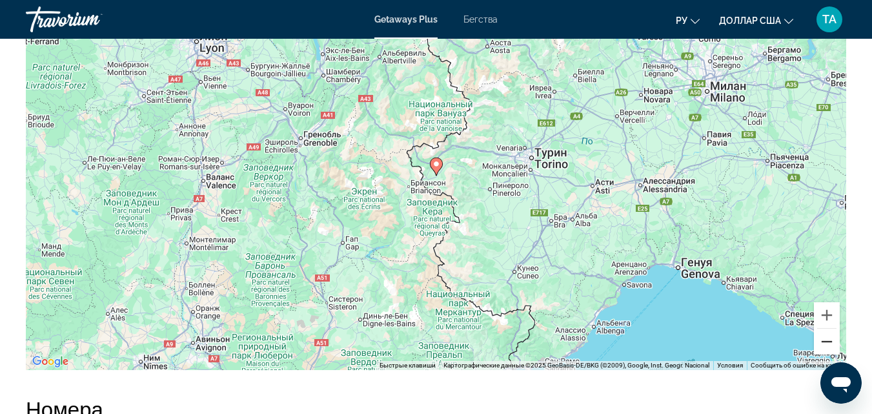
click at [824, 340] on button "Уменьшить" at bounding box center [827, 341] width 26 height 26
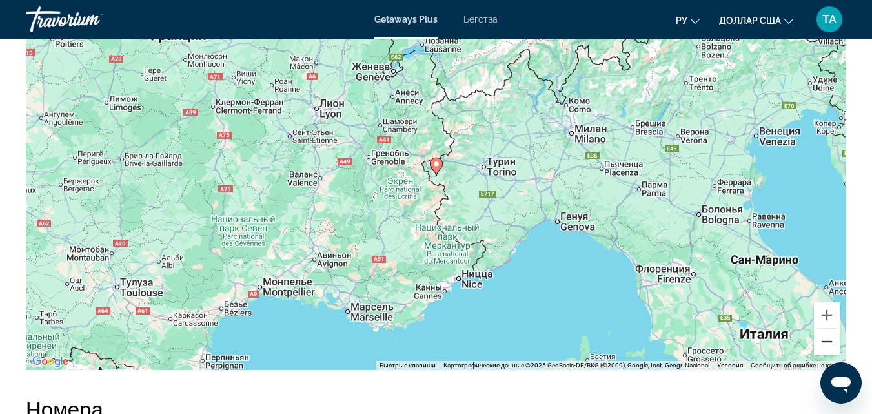
click at [824, 340] on button "Уменьшить" at bounding box center [827, 341] width 26 height 26
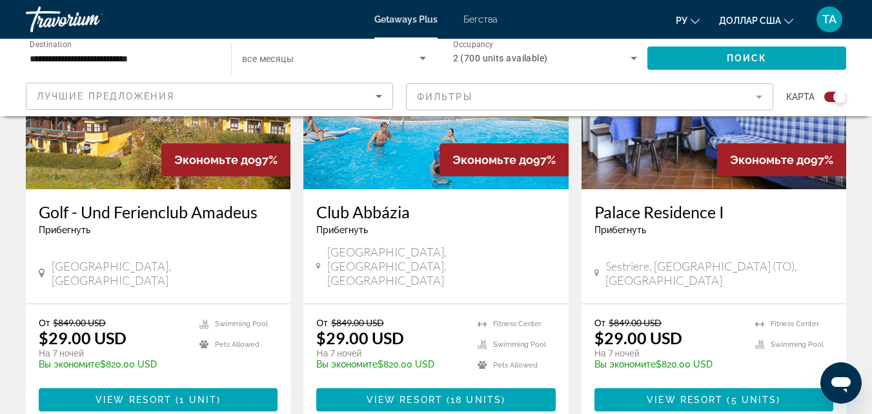
scroll to position [2000, 0]
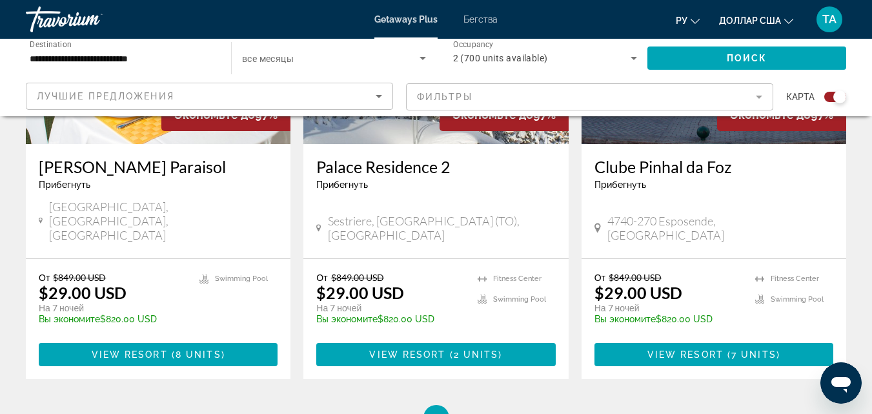
scroll to position [2027, 0]
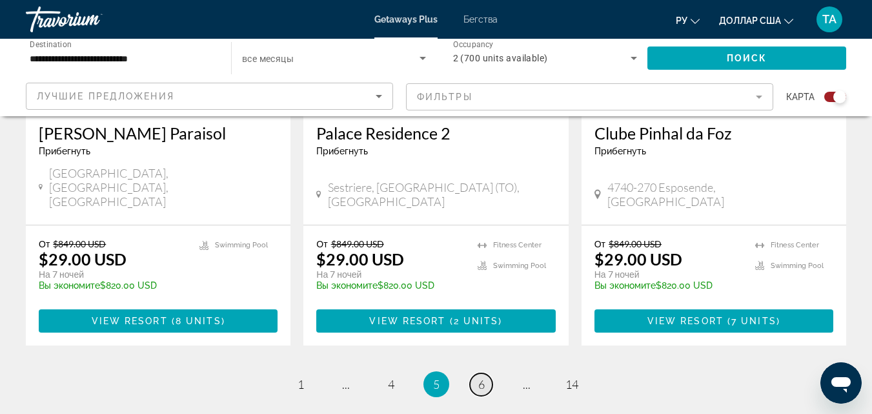
click at [483, 377] on span "6" at bounding box center [481, 384] width 6 height 14
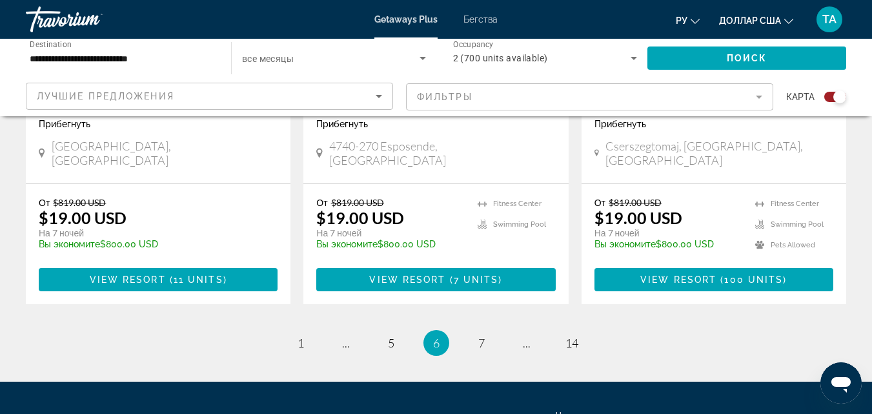
scroll to position [2120, 0]
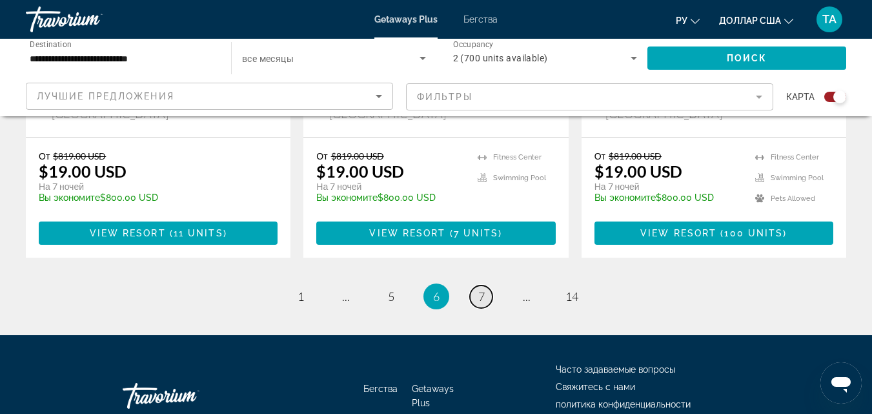
click at [480, 289] on span "7" at bounding box center [481, 296] width 6 height 14
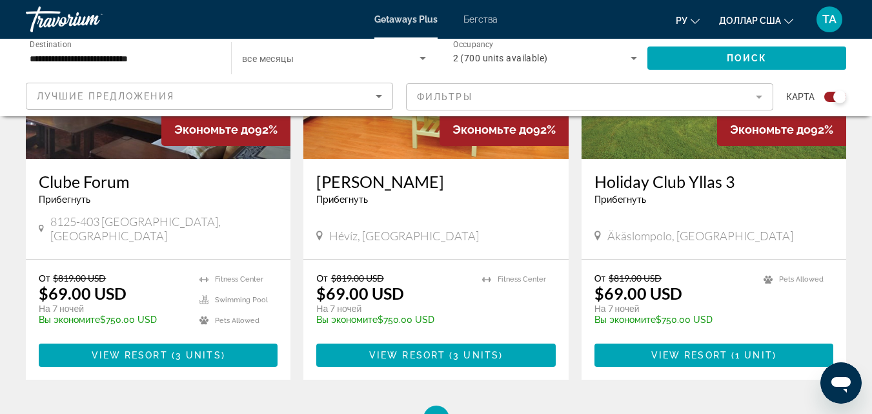
scroll to position [1983, 0]
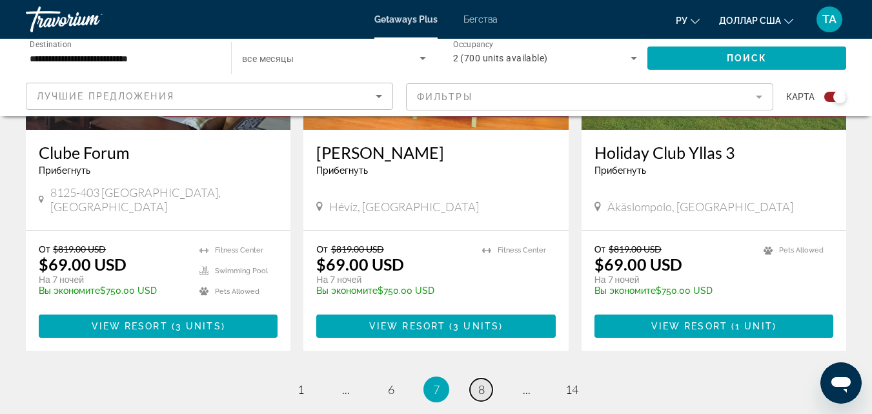
click at [479, 382] on span "8" at bounding box center [481, 389] width 6 height 14
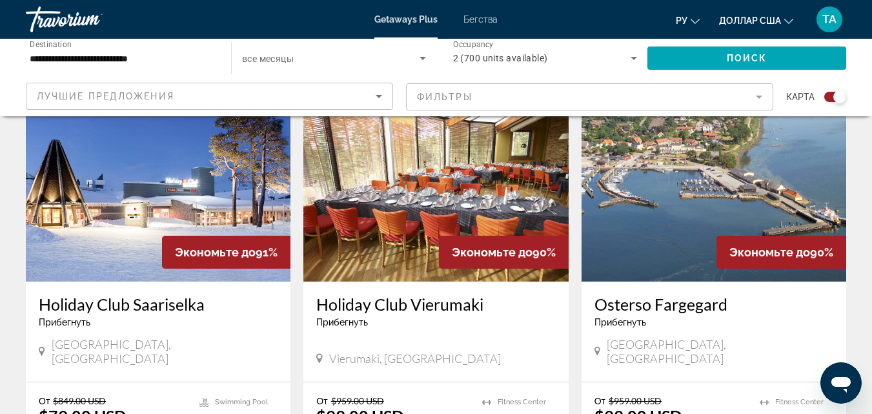
scroll to position [1846, 0]
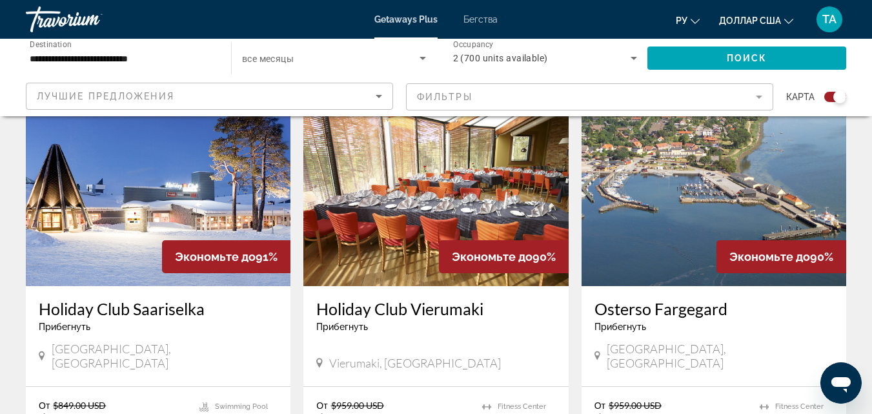
click at [673, 196] on img "Основное содержание" at bounding box center [713, 182] width 265 height 207
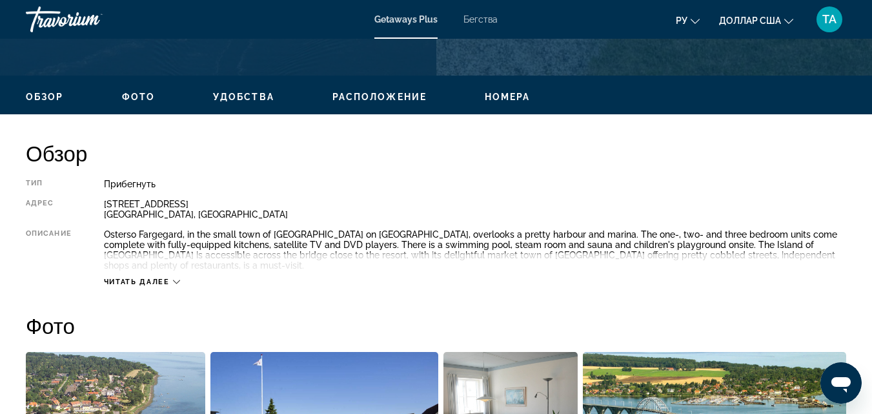
scroll to position [594, 0]
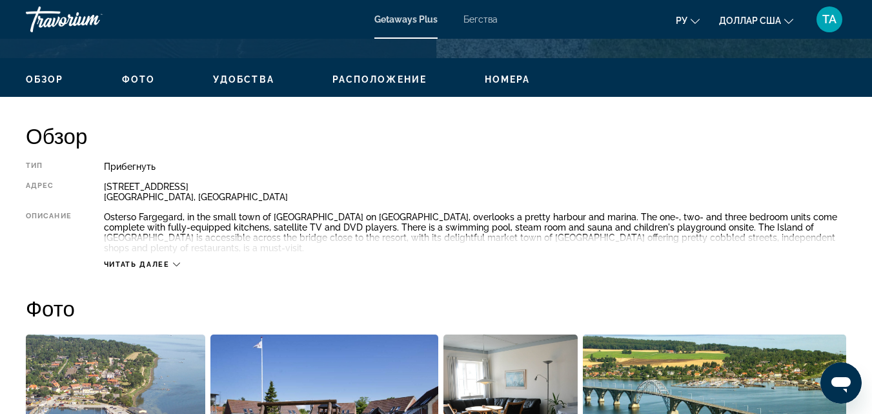
click at [177, 261] on icon "Основное содержание" at bounding box center [176, 264] width 7 height 7
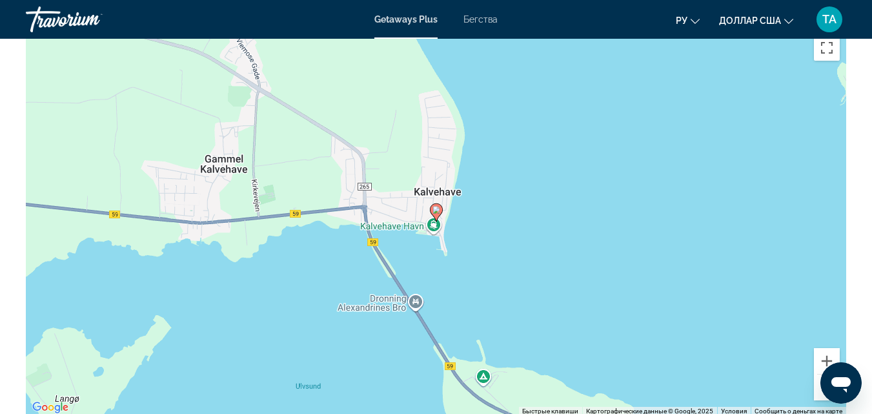
scroll to position [1988, 0]
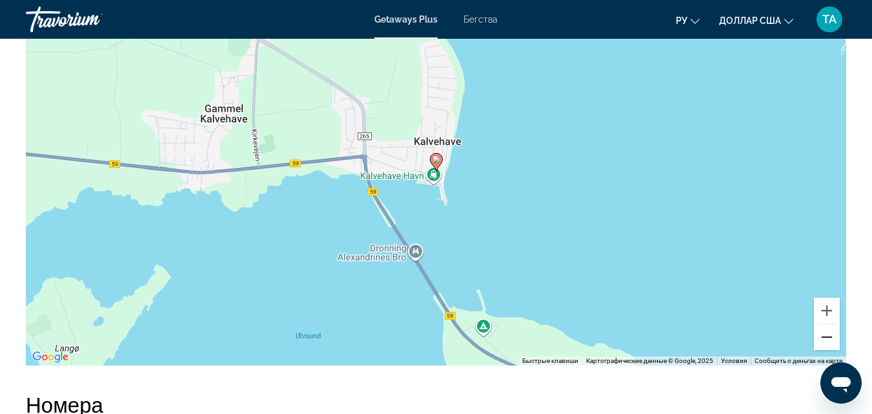
click at [823, 336] on button "Уменьшить" at bounding box center [827, 337] width 26 height 26
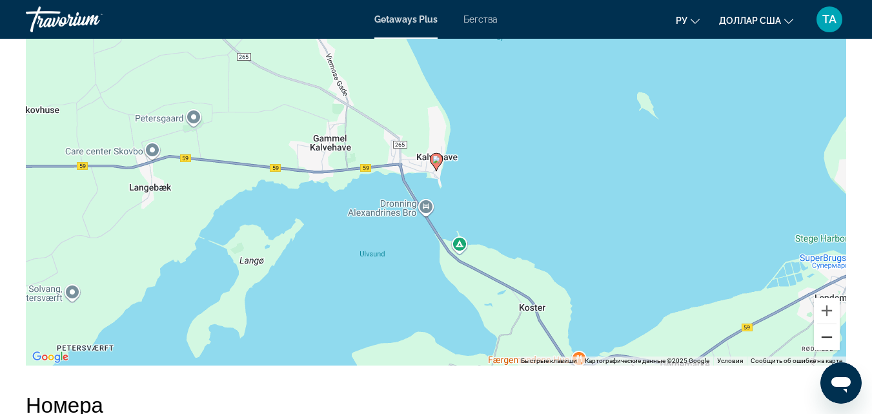
click at [823, 336] on button "Уменьшить" at bounding box center [827, 337] width 26 height 26
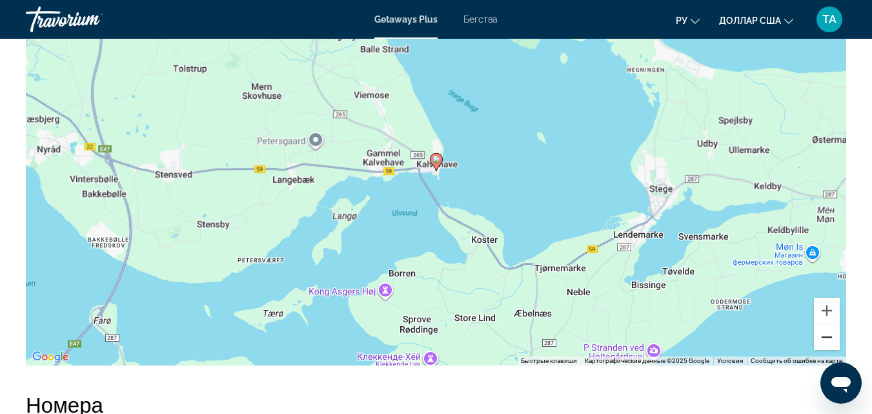
click at [823, 336] on button "Уменьшить" at bounding box center [827, 337] width 26 height 26
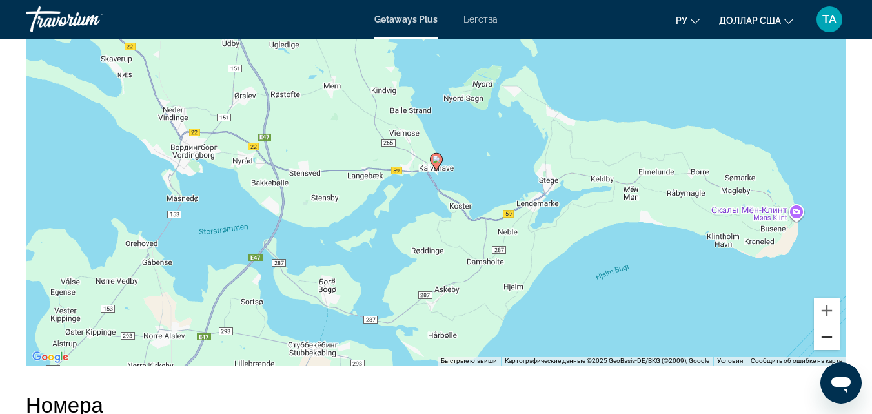
click at [824, 334] on button "Уменьшить" at bounding box center [827, 337] width 26 height 26
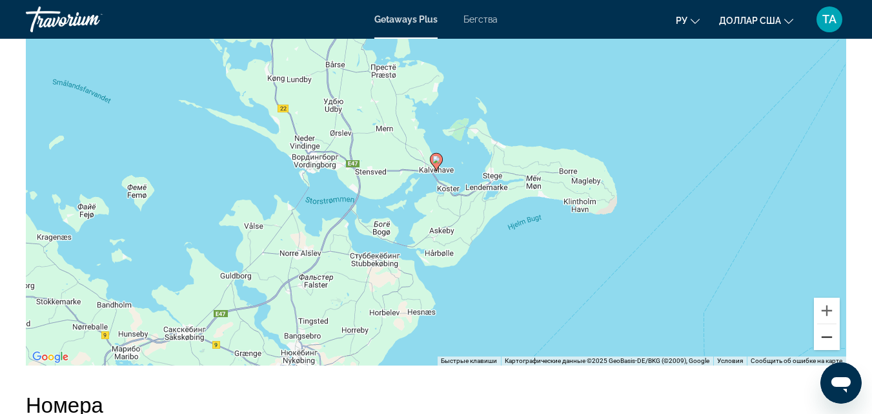
click at [824, 336] on button "Уменьшить" at bounding box center [827, 337] width 26 height 26
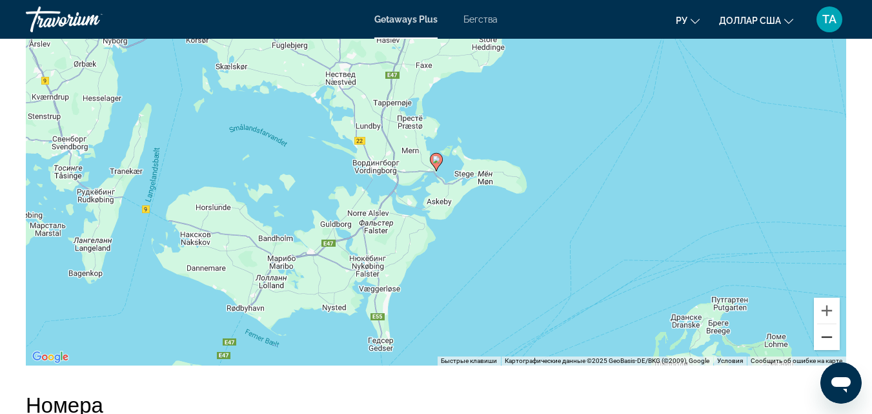
click at [824, 336] on button "Уменьшить" at bounding box center [827, 337] width 26 height 26
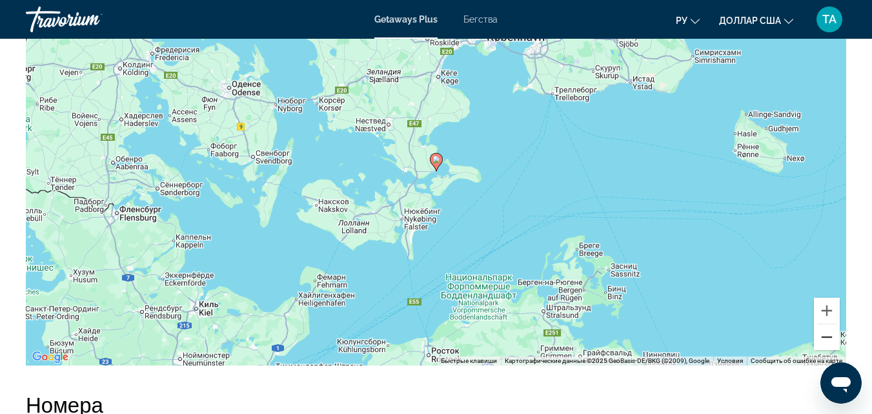
click at [824, 336] on button "Уменьшить" at bounding box center [827, 337] width 26 height 26
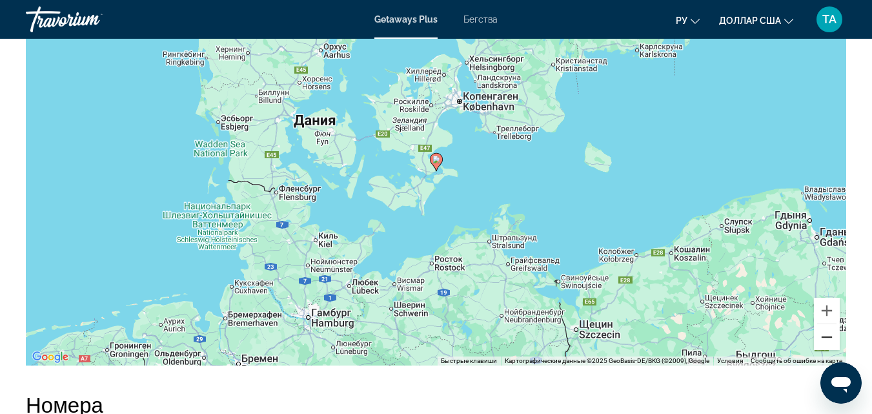
click at [824, 336] on button "Уменьшить" at bounding box center [827, 337] width 26 height 26
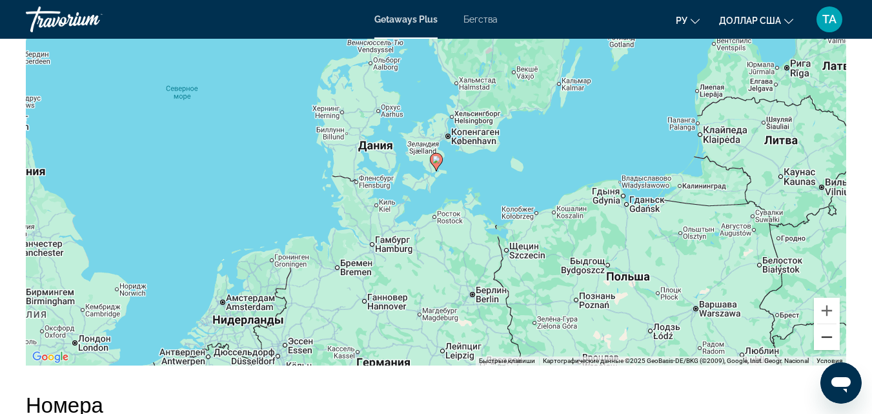
click at [824, 337] on button "Уменьшить" at bounding box center [827, 337] width 26 height 26
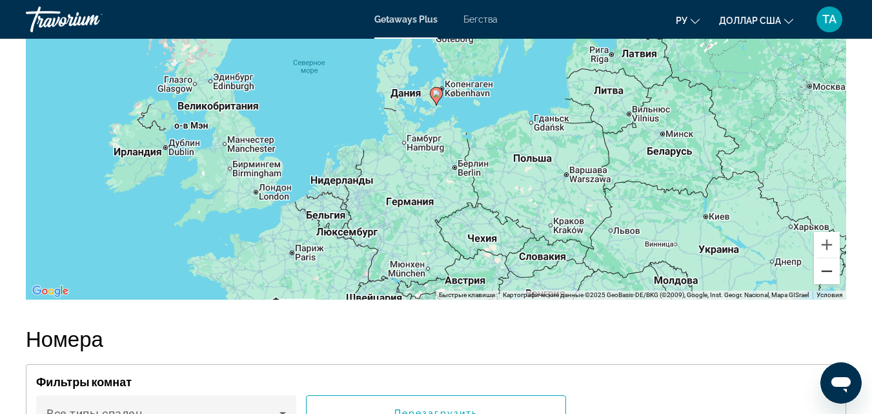
scroll to position [1797, 0]
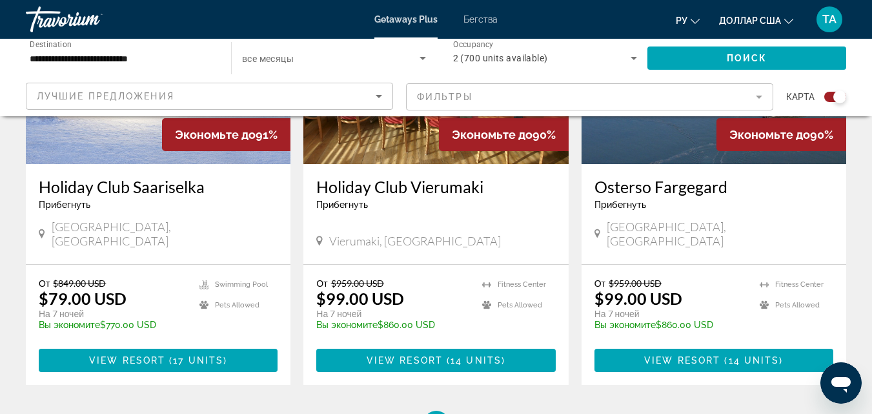
scroll to position [2065, 0]
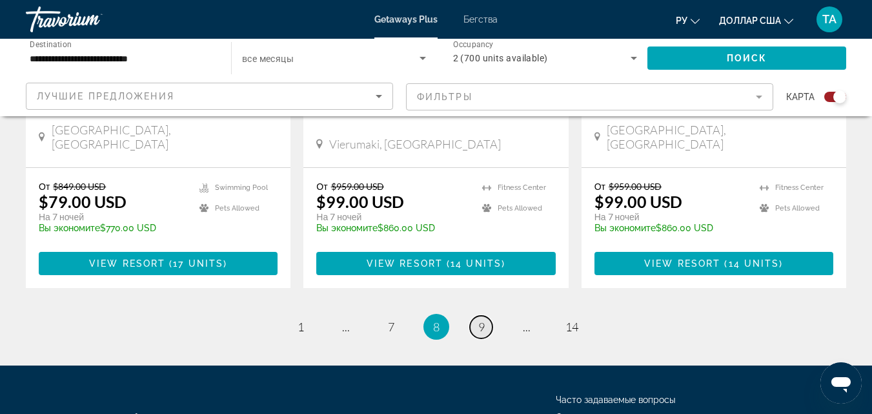
click at [479, 319] on span "9" at bounding box center [481, 326] width 6 height 14
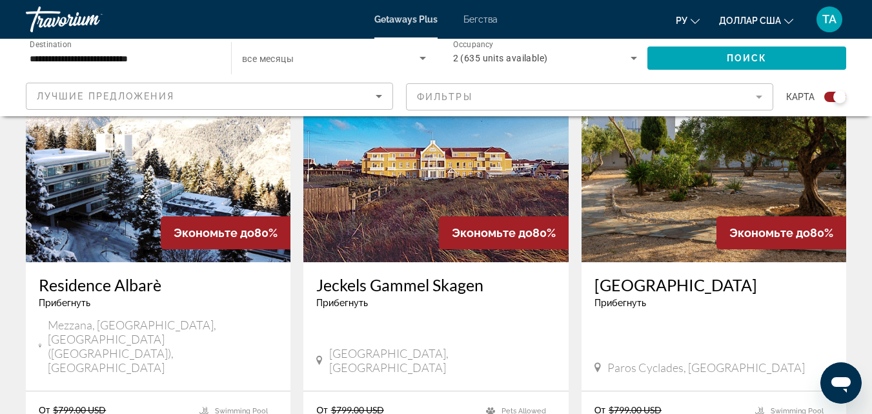
scroll to position [514, 0]
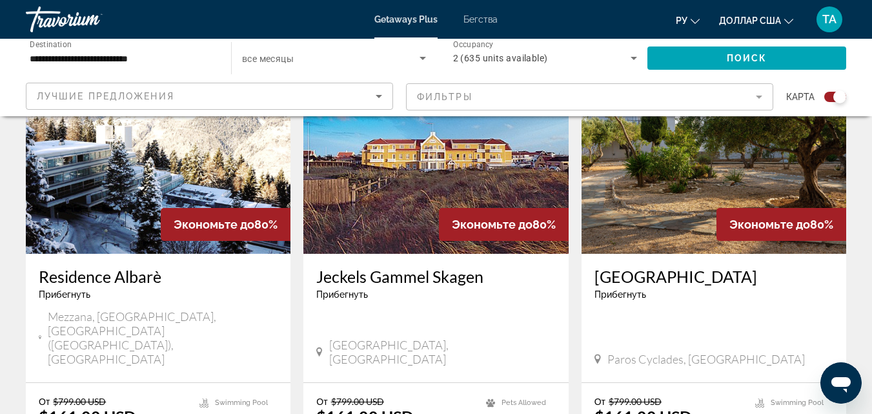
click at [678, 174] on img "Основное содержание" at bounding box center [713, 150] width 265 height 207
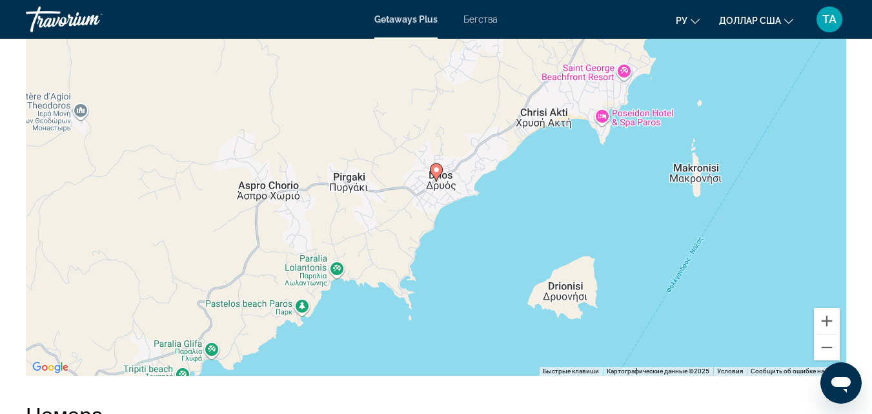
scroll to position [2130, 0]
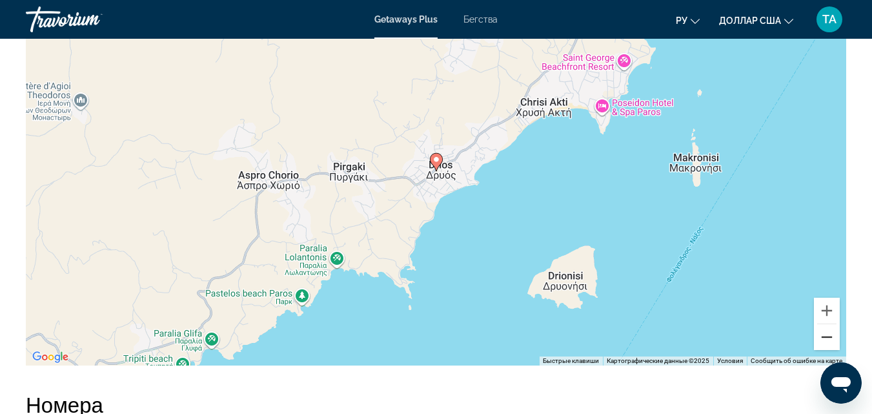
click at [827, 335] on button "Уменьшить" at bounding box center [827, 337] width 26 height 26
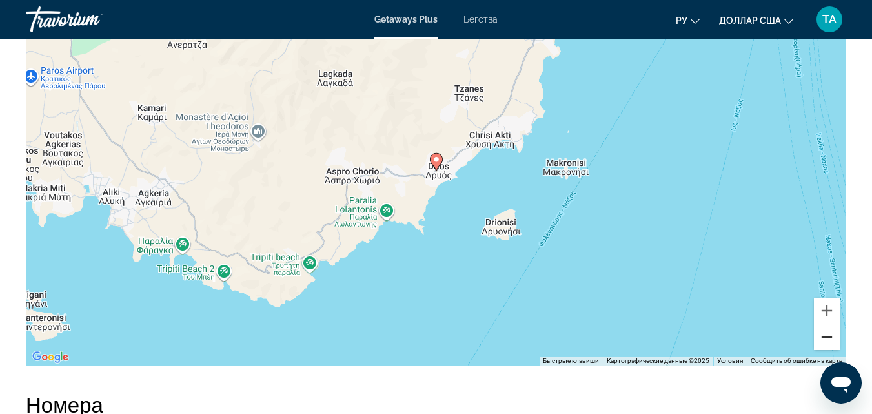
click at [827, 335] on button "Уменьшить" at bounding box center [827, 337] width 26 height 26
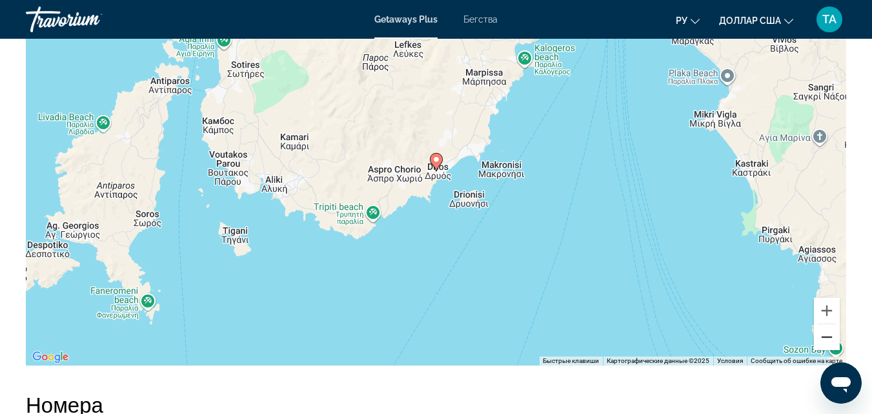
click at [826, 336] on button "Уменьшить" at bounding box center [827, 337] width 26 height 26
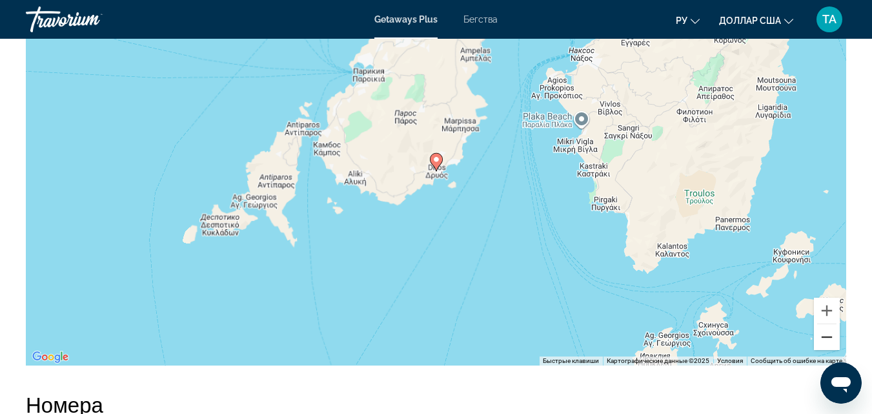
click at [826, 336] on button "Уменьшить" at bounding box center [827, 337] width 26 height 26
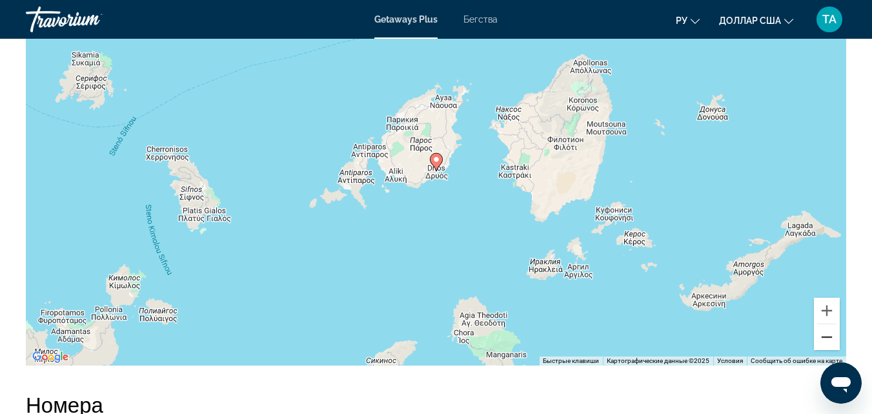
click at [826, 336] on button "Уменьшить" at bounding box center [827, 337] width 26 height 26
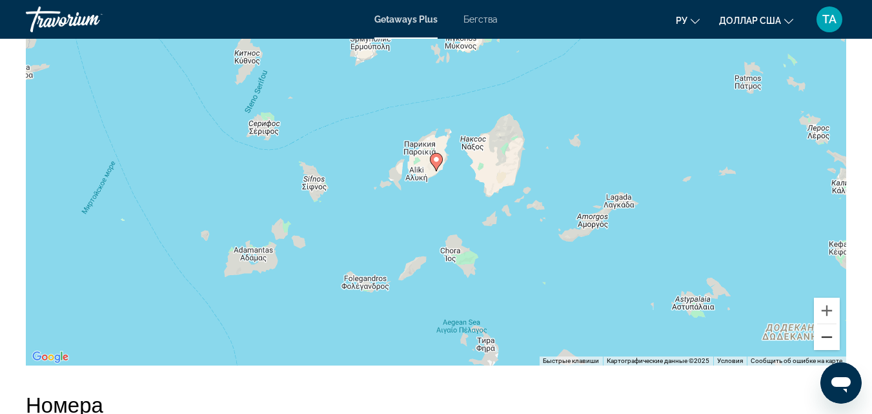
click at [826, 336] on button "Уменьшить" at bounding box center [827, 337] width 26 height 26
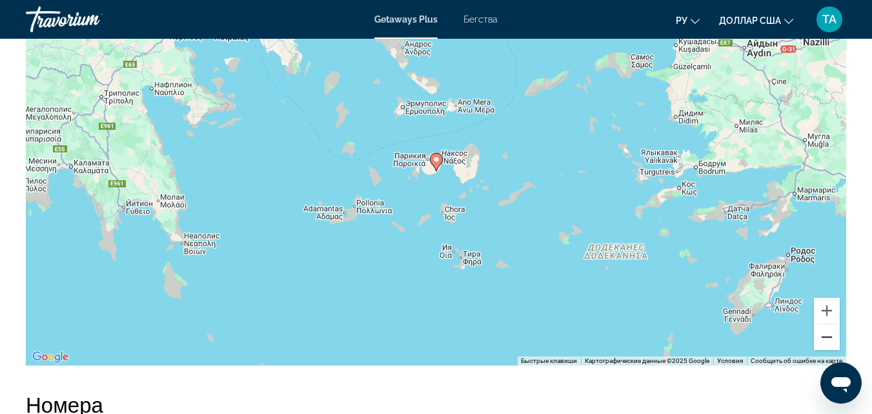
click at [826, 336] on button "Уменьшить" at bounding box center [827, 337] width 26 height 26
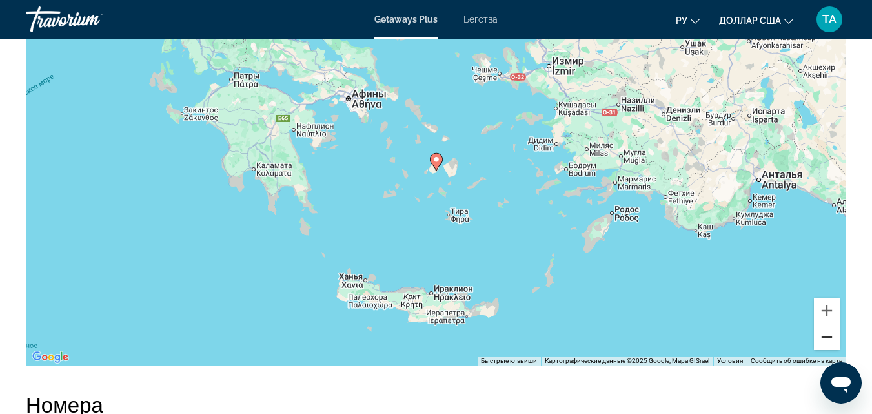
click at [826, 336] on button "Уменьшить" at bounding box center [827, 337] width 26 height 26
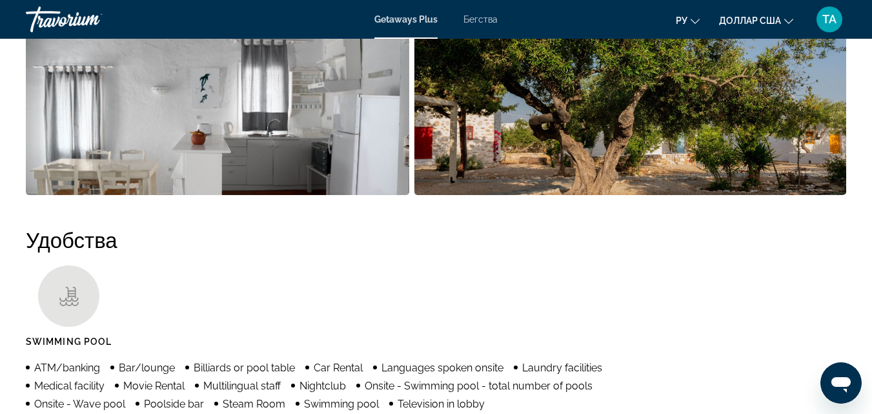
scroll to position [976, 0]
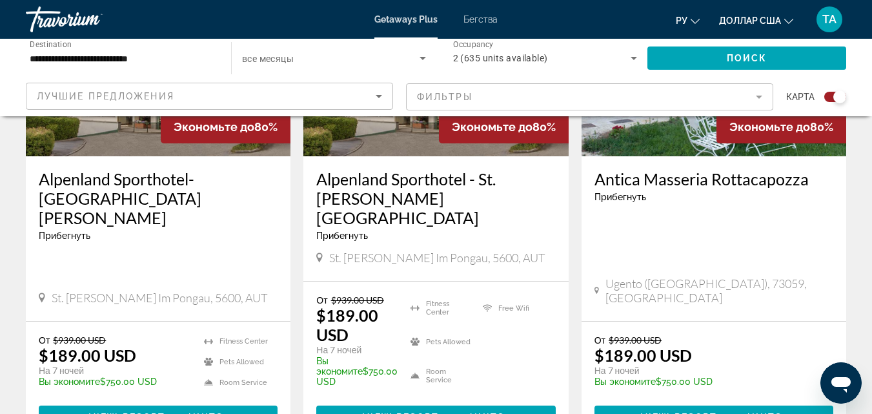
scroll to position [2053, 0]
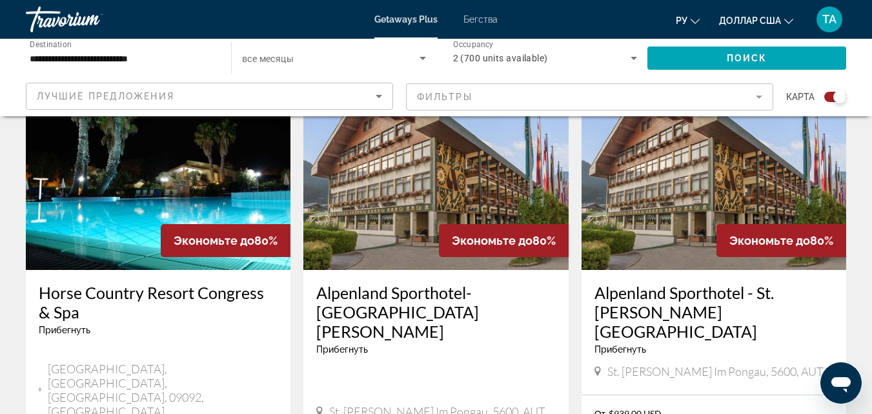
scroll to position [1876, 0]
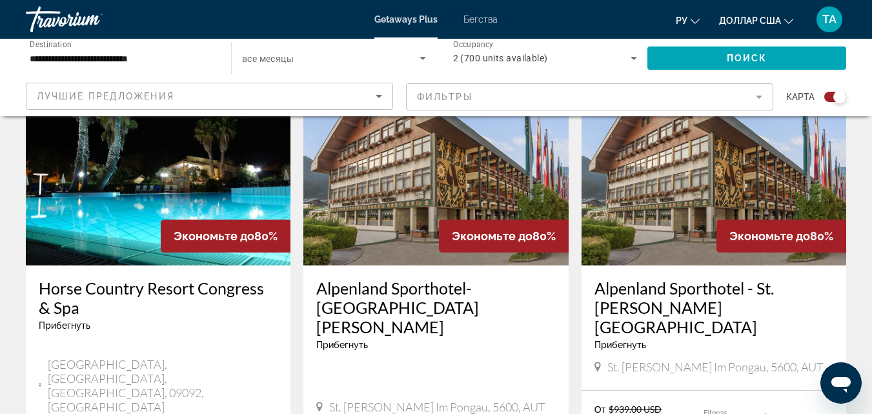
click at [120, 167] on img "Основное содержание" at bounding box center [158, 162] width 265 height 207
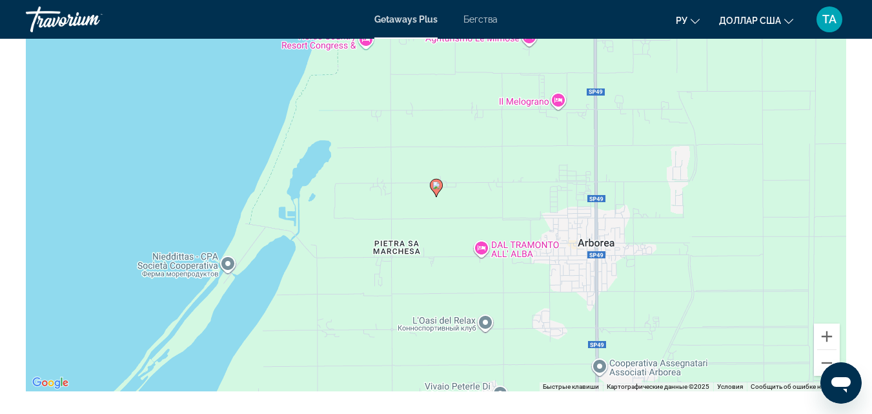
scroll to position [1954, 0]
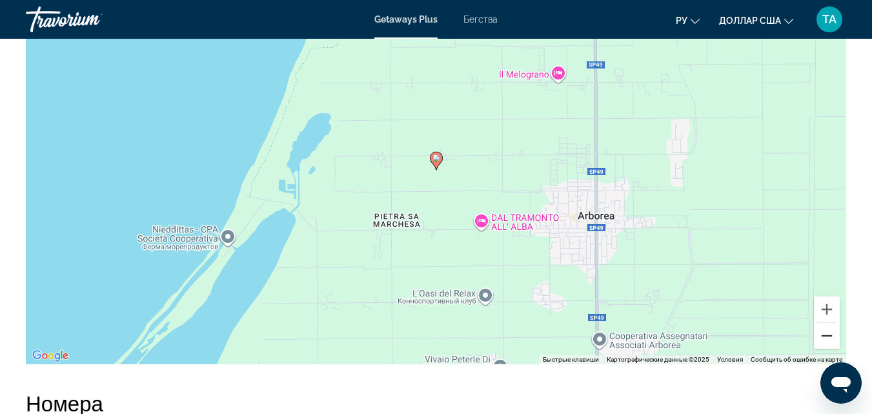
click at [825, 336] on button "Уменьшить" at bounding box center [827, 336] width 26 height 26
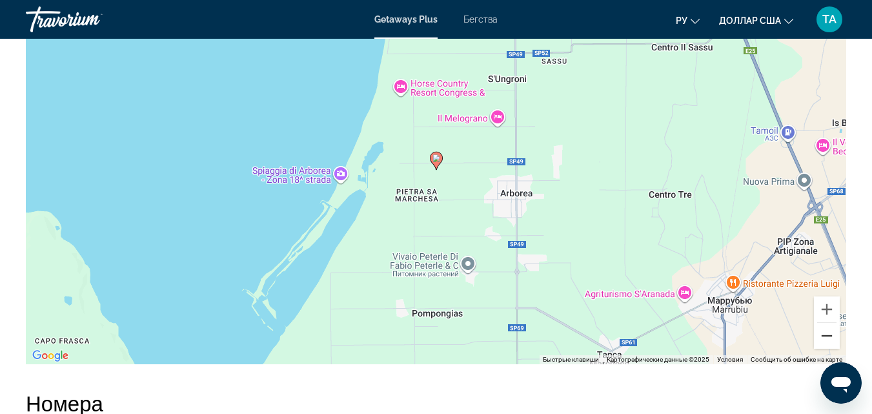
click at [825, 336] on button "Уменьшить" at bounding box center [827, 336] width 26 height 26
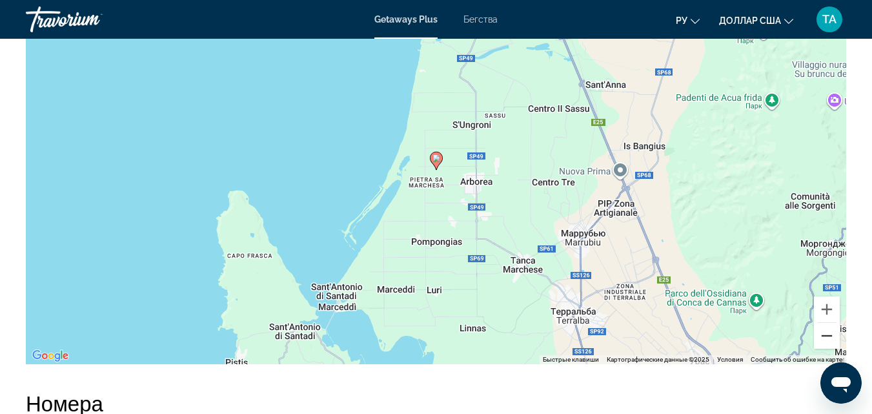
click at [824, 337] on button "Уменьшить" at bounding box center [827, 336] width 26 height 26
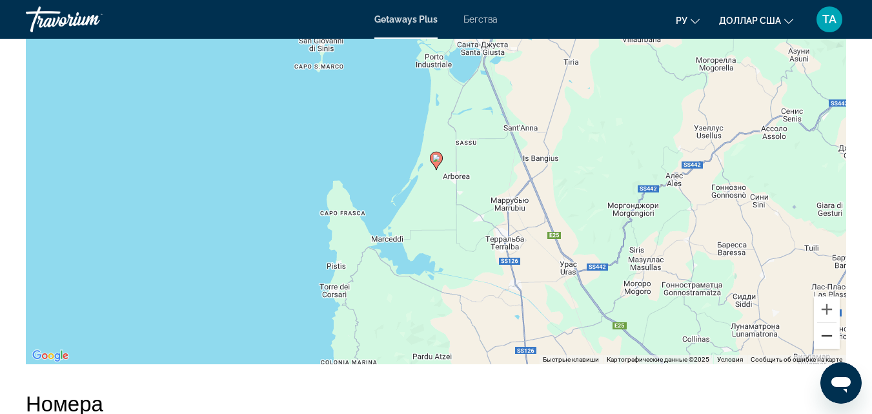
click at [827, 336] on button "Уменьшить" at bounding box center [827, 336] width 26 height 26
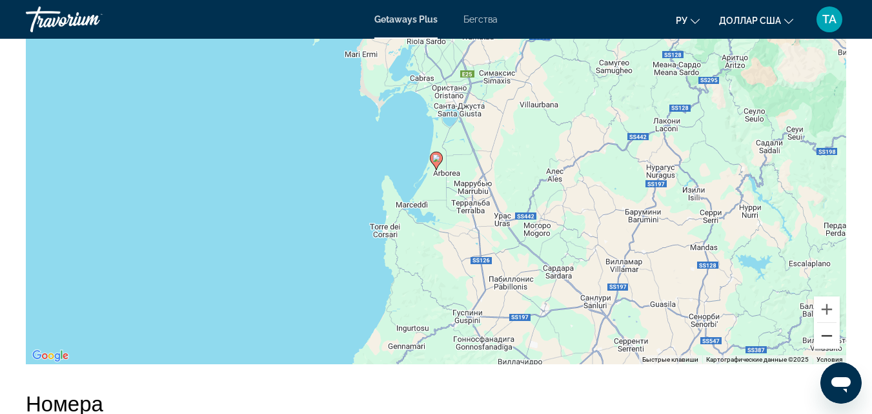
click at [827, 336] on button "Уменьшить" at bounding box center [827, 336] width 26 height 26
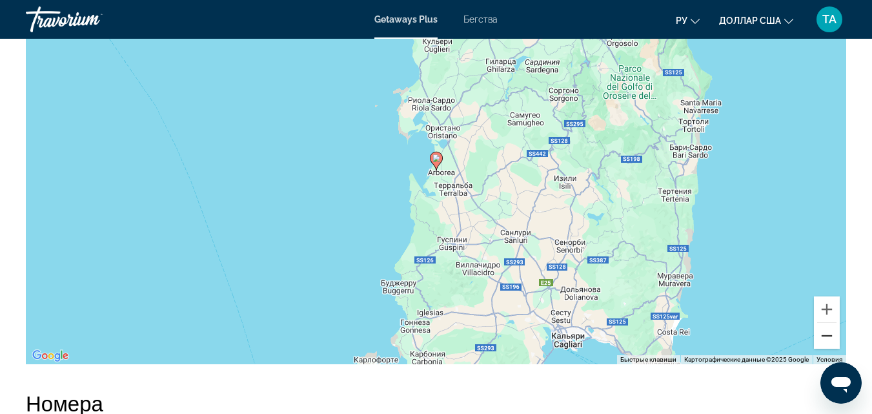
click at [827, 336] on button "Уменьшить" at bounding box center [827, 336] width 26 height 26
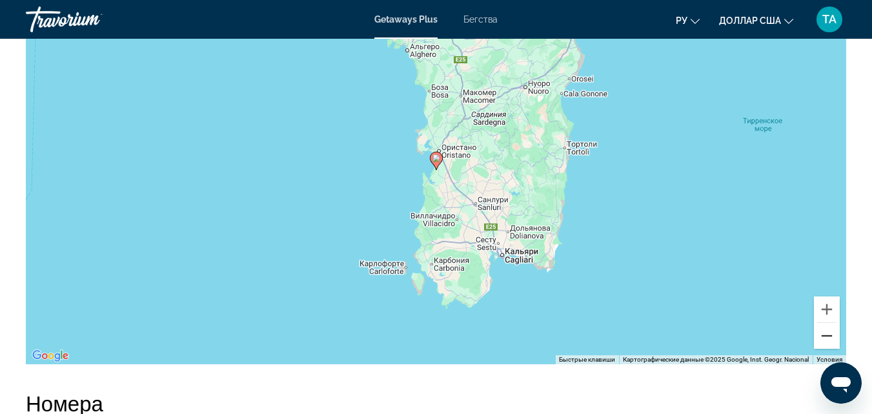
click at [827, 336] on button "Уменьшить" at bounding box center [827, 336] width 26 height 26
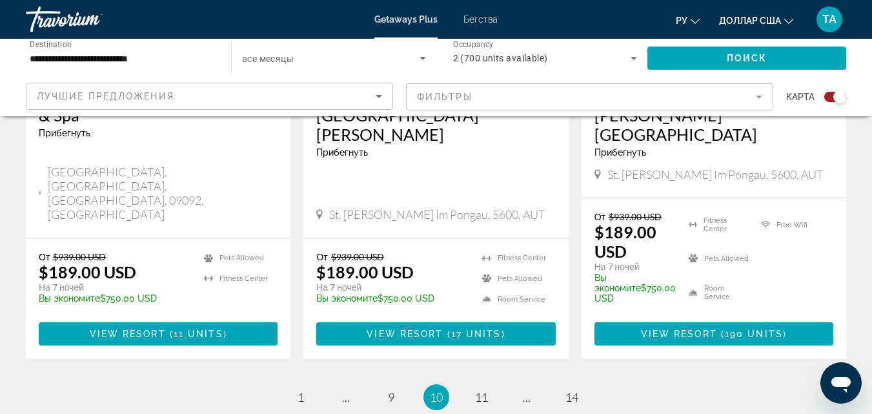
scroll to position [2073, 0]
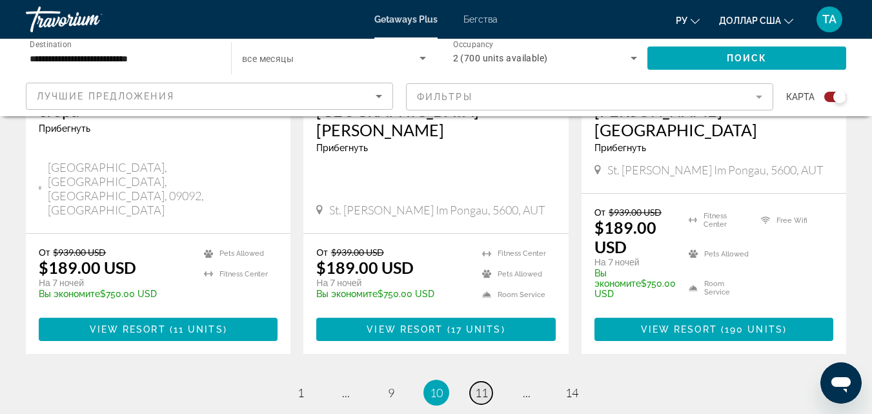
click at [480, 385] on span "11" at bounding box center [481, 392] width 13 height 14
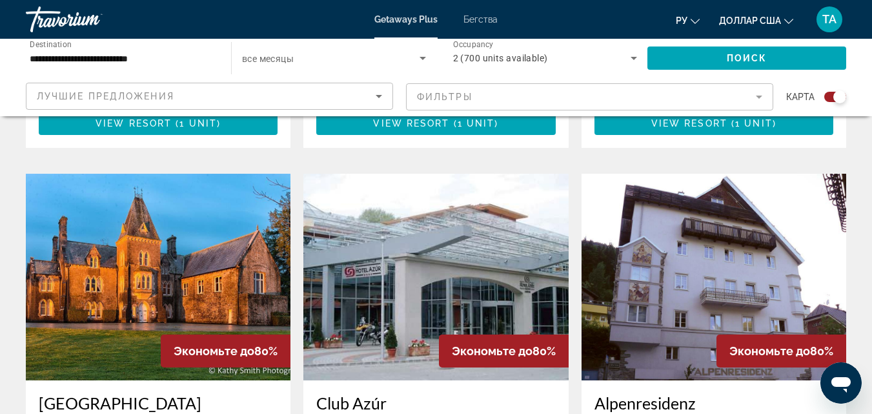
scroll to position [1779, 0]
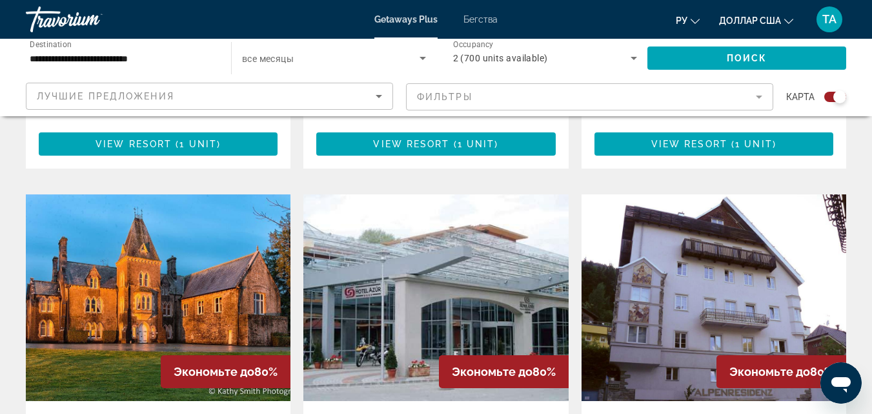
click at [722, 212] on img "Основное содержание" at bounding box center [713, 297] width 265 height 207
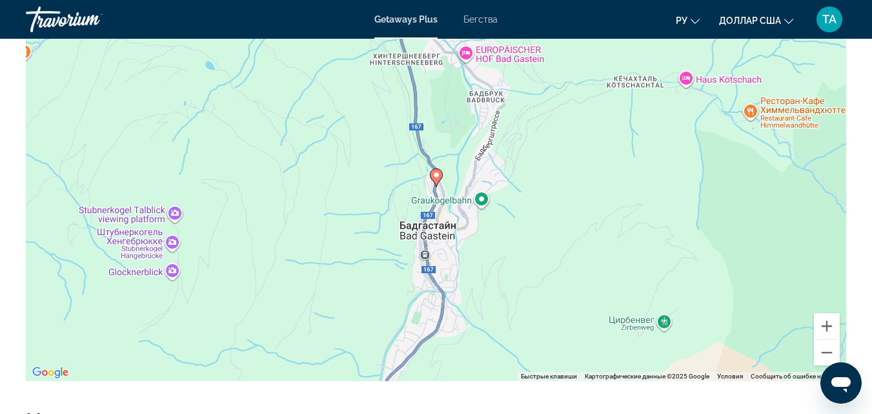
scroll to position [1848, 0]
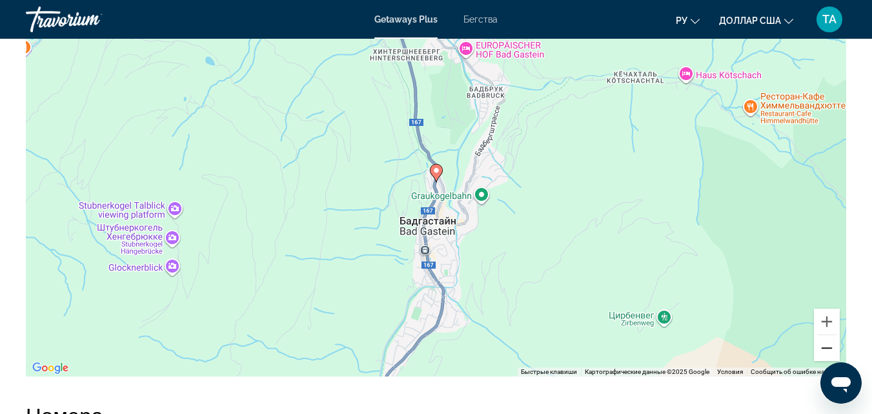
click at [823, 348] on button "Уменьшить" at bounding box center [827, 348] width 26 height 26
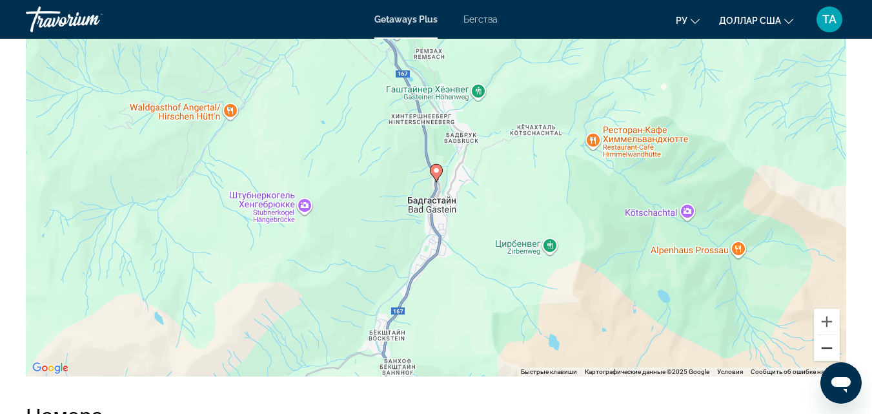
click at [823, 348] on button "Уменьшить" at bounding box center [827, 348] width 26 height 26
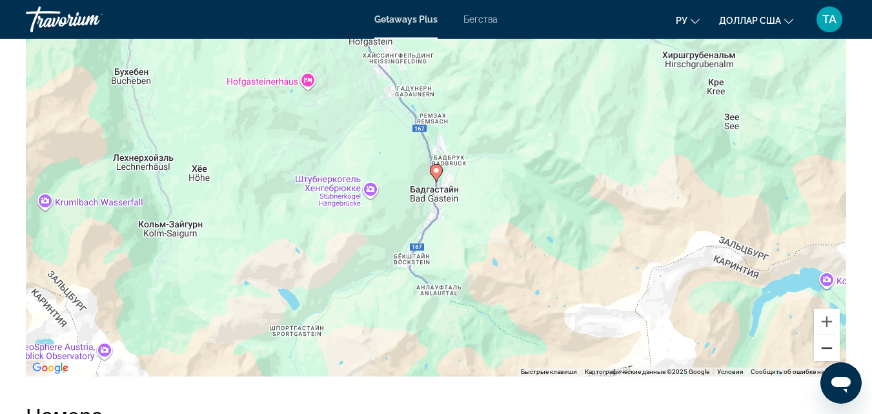
click at [823, 348] on button "Уменьшить" at bounding box center [827, 348] width 26 height 26
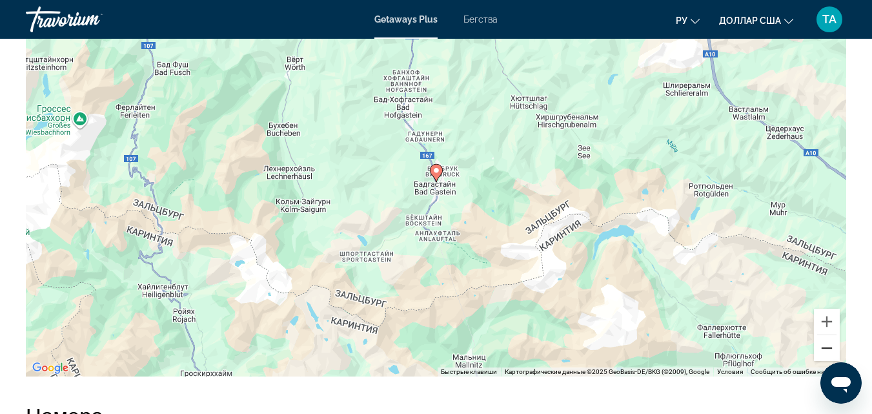
click at [823, 348] on button "Уменьшить" at bounding box center [827, 348] width 26 height 26
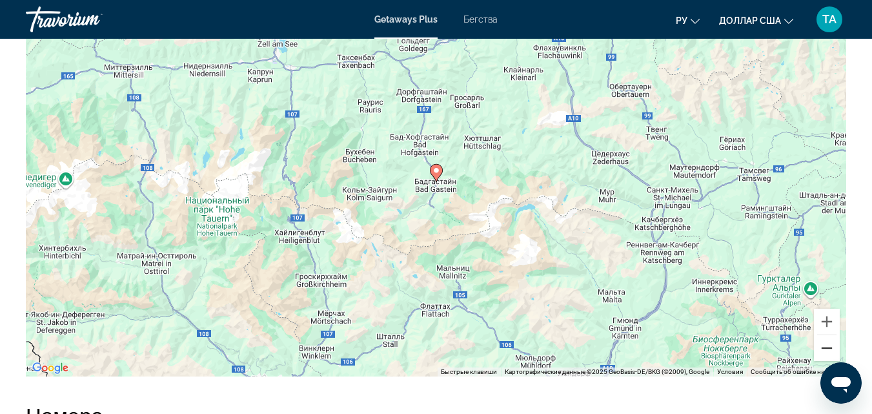
click at [823, 348] on button "Уменьшить" at bounding box center [827, 348] width 26 height 26
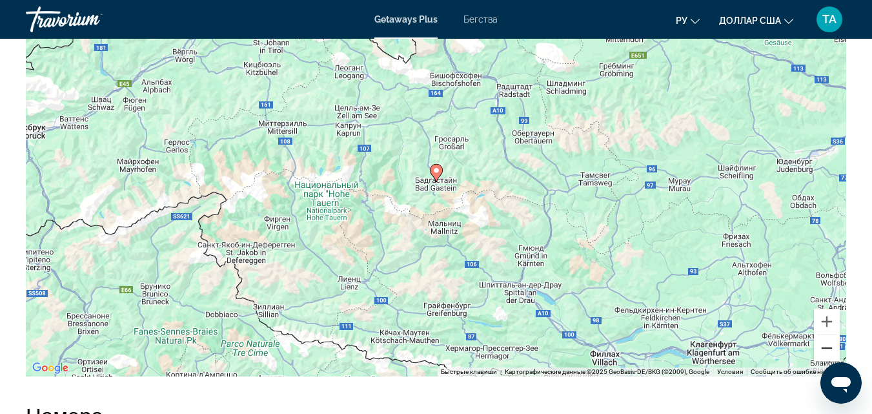
click at [823, 348] on button "Уменьшить" at bounding box center [827, 348] width 26 height 26
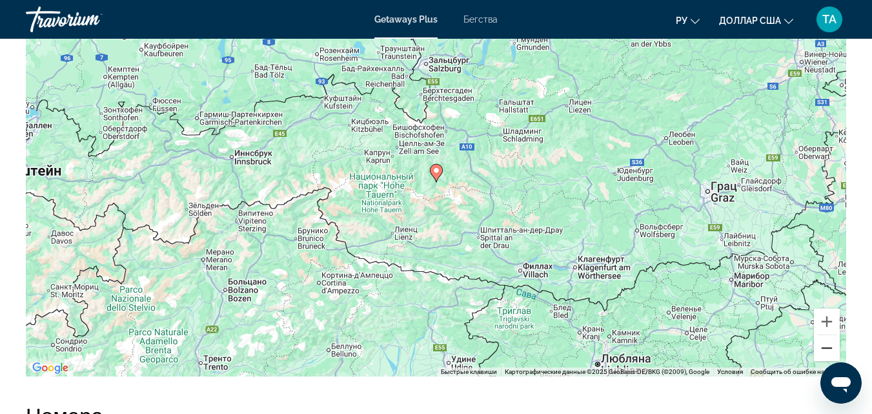
click at [823, 348] on button "Уменьшить" at bounding box center [827, 348] width 26 height 26
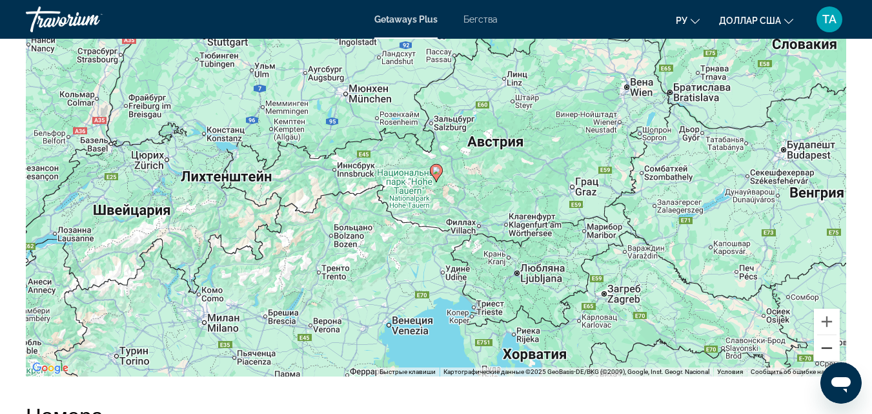
click at [823, 348] on button "Уменьшить" at bounding box center [827, 348] width 26 height 26
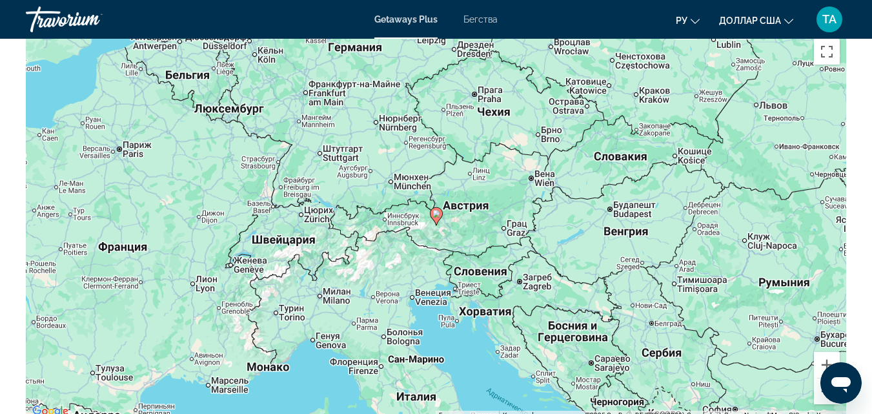
scroll to position [1791, 0]
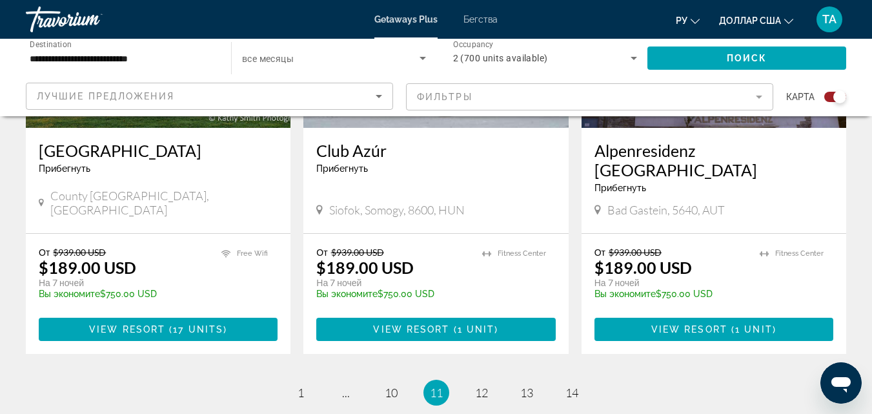
scroll to position [2057, 0]
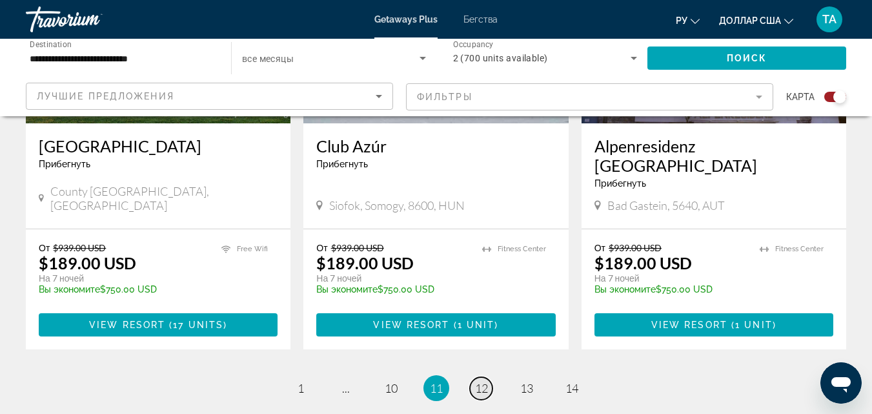
click at [480, 381] on span "12" at bounding box center [481, 388] width 13 height 14
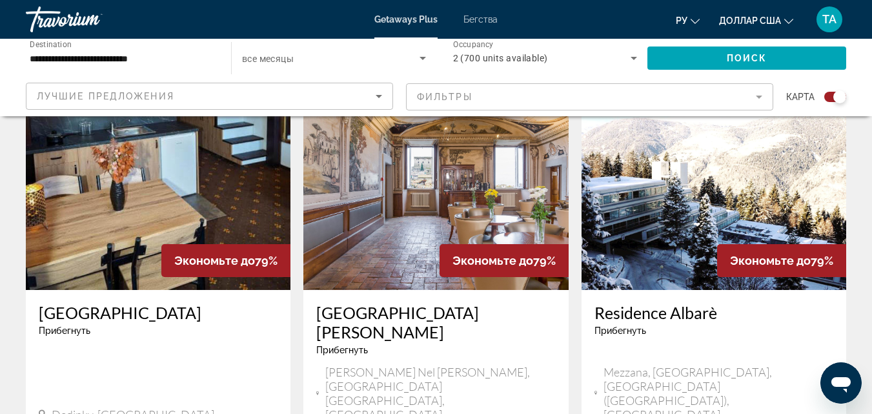
scroll to position [1369, 0]
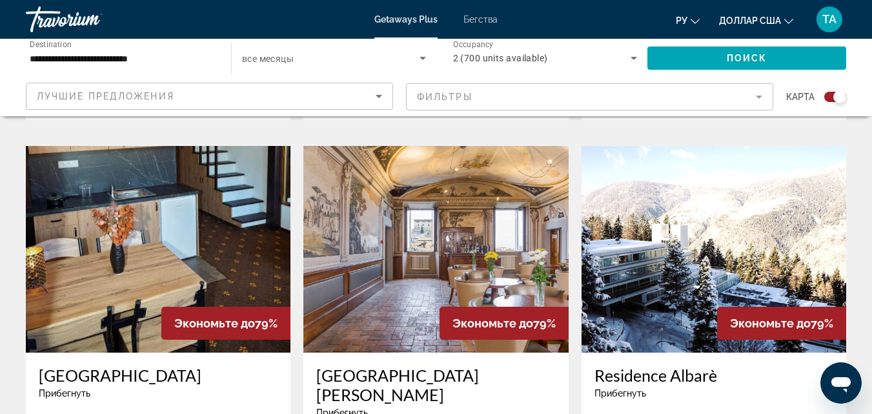
click at [189, 199] on img "Основное содержание" at bounding box center [158, 249] width 265 height 207
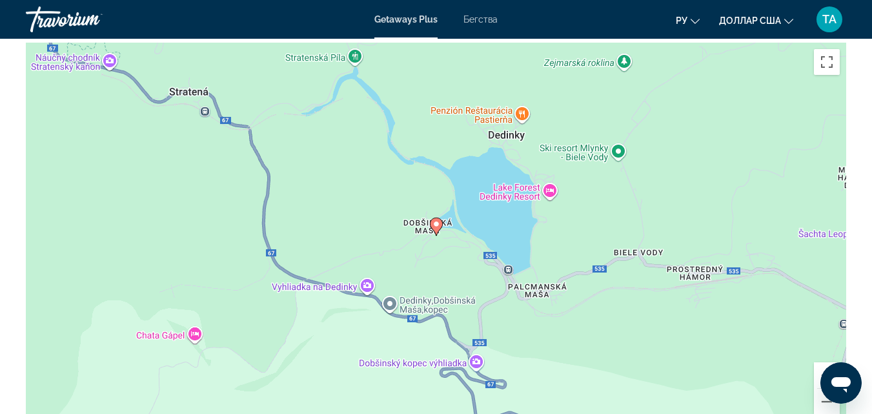
scroll to position [1808, 0]
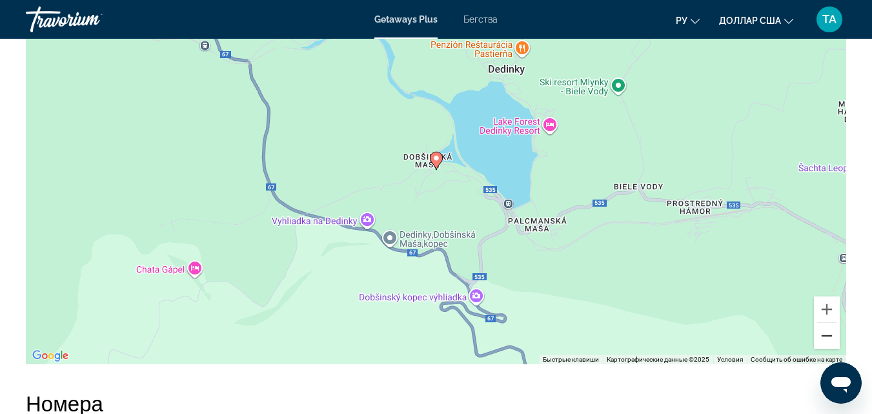
click at [827, 333] on button "Уменьшить" at bounding box center [827, 336] width 26 height 26
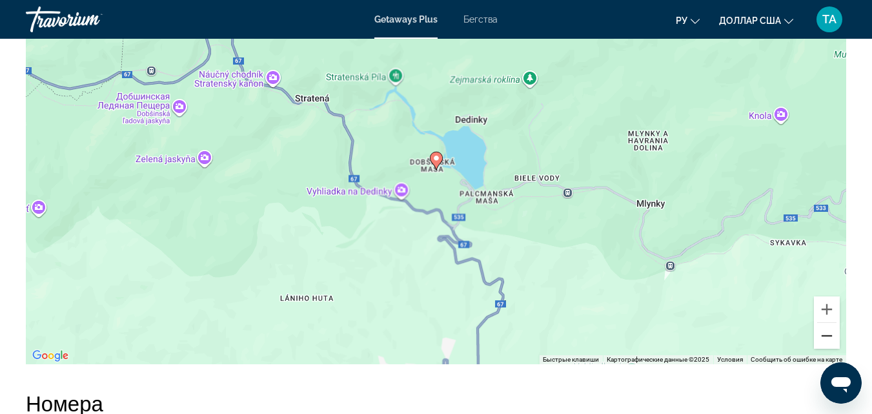
click at [827, 333] on button "Уменьшить" at bounding box center [827, 336] width 26 height 26
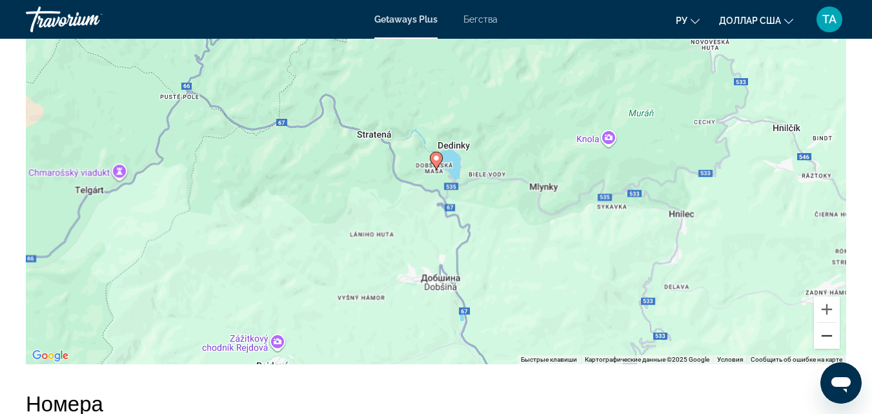
click at [827, 333] on button "Уменьшить" at bounding box center [827, 336] width 26 height 26
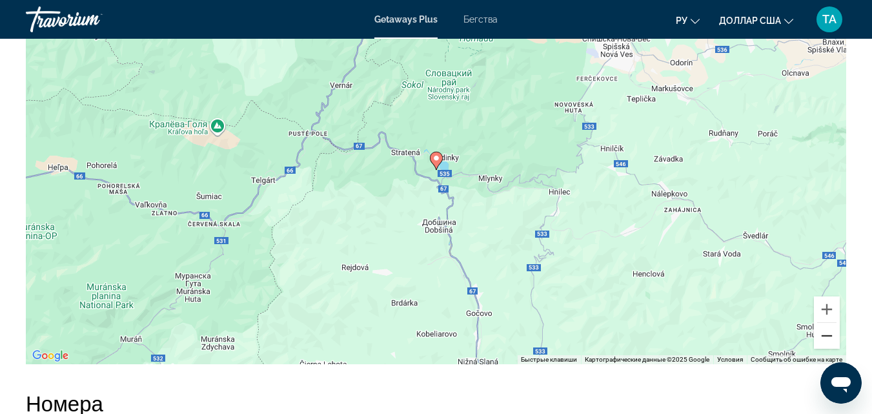
click at [827, 333] on button "Уменьшить" at bounding box center [827, 336] width 26 height 26
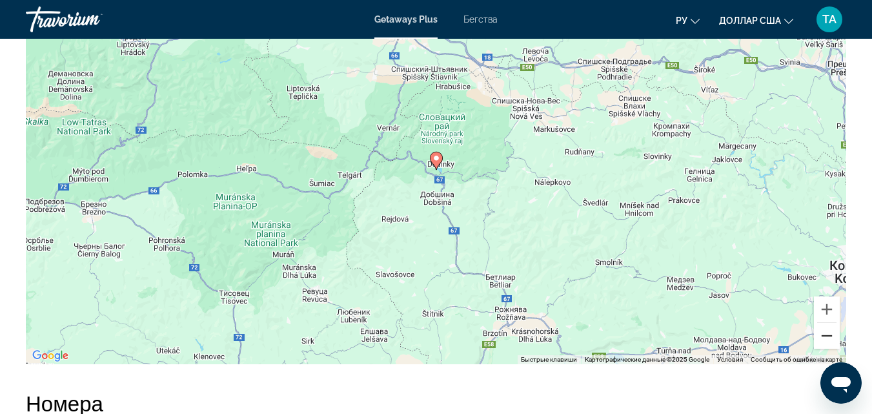
click at [827, 333] on button "Уменьшить" at bounding box center [827, 336] width 26 height 26
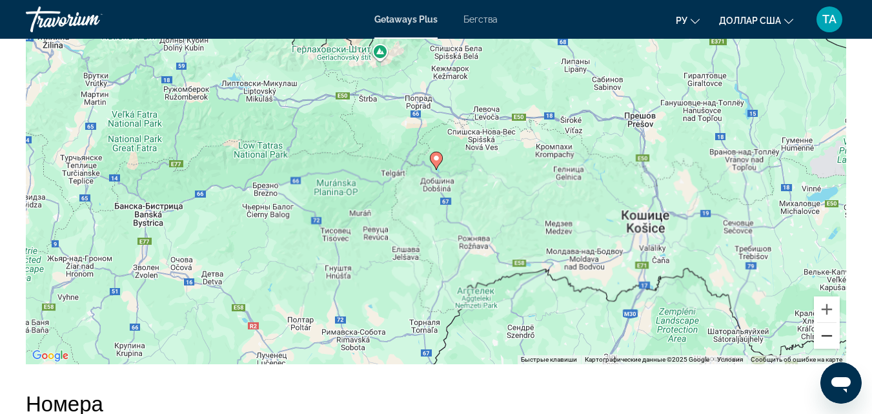
click at [827, 333] on button "Уменьшить" at bounding box center [827, 336] width 26 height 26
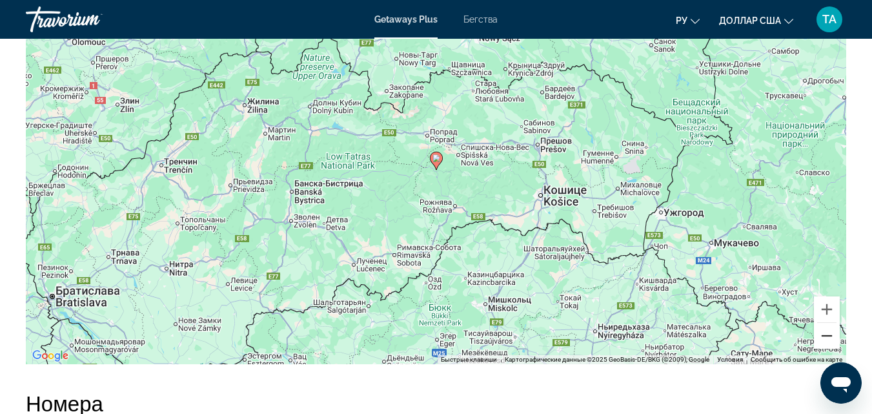
click at [827, 333] on button "Уменьшить" at bounding box center [827, 336] width 26 height 26
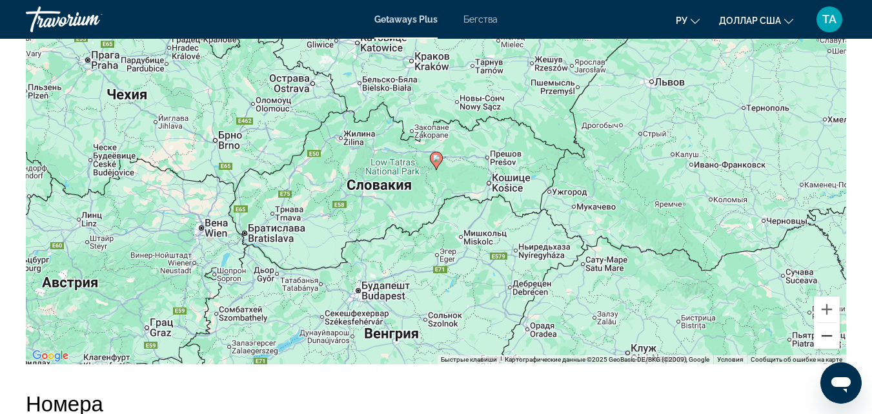
click at [827, 333] on button "Уменьшить" at bounding box center [827, 336] width 26 height 26
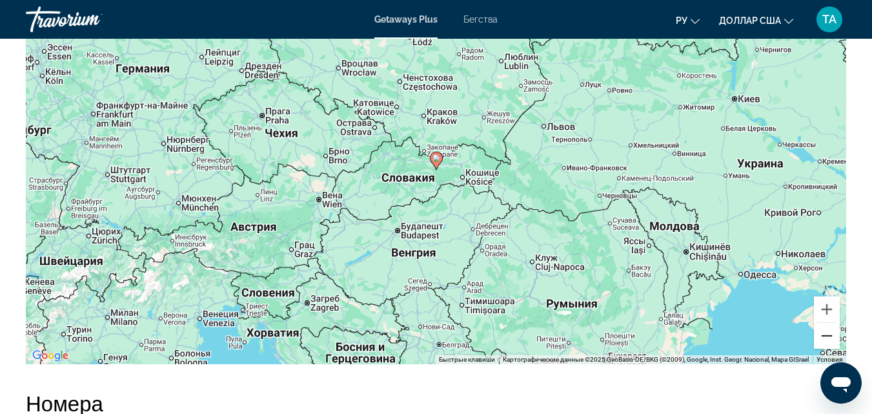
click at [827, 333] on button "Уменьшить" at bounding box center [827, 336] width 26 height 26
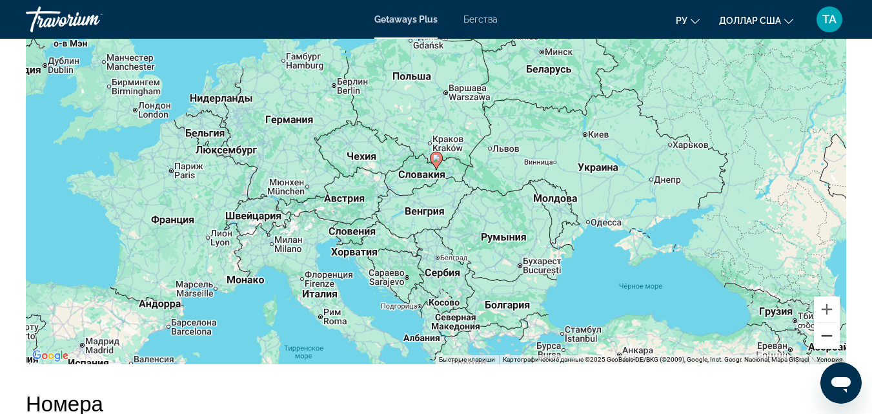
click at [827, 333] on button "Уменьшить" at bounding box center [827, 336] width 26 height 26
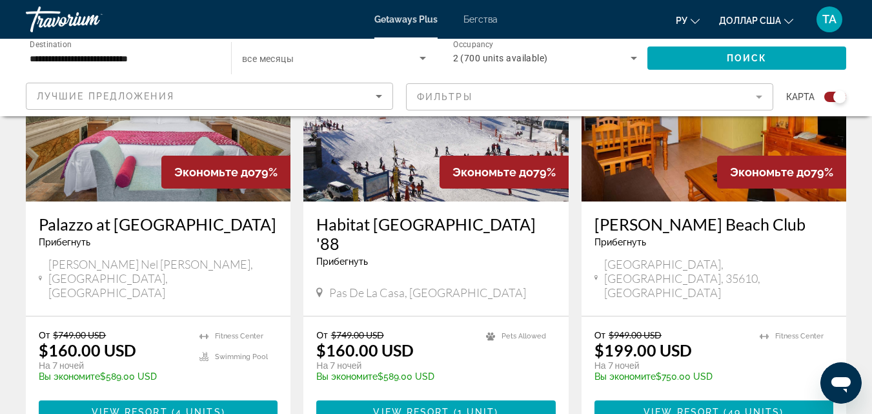
scroll to position [2025, 0]
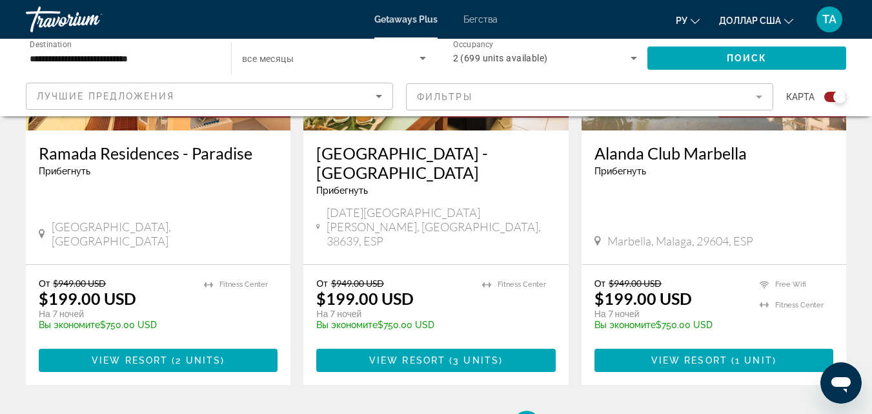
scroll to position [2034, 0]
